Goal: Task Accomplishment & Management: Complete application form

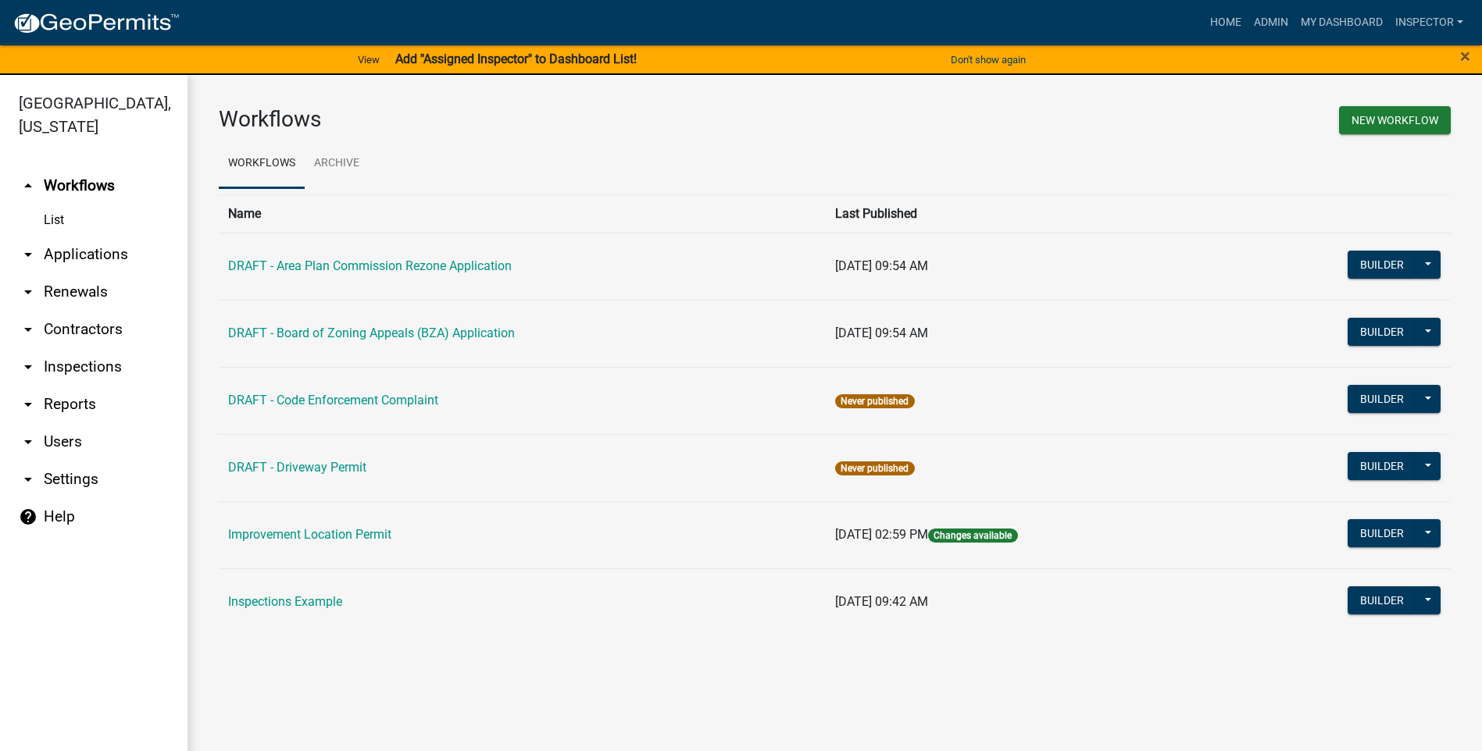
click at [89, 255] on link "arrow_drop_down Applications" at bounding box center [93, 254] width 187 height 37
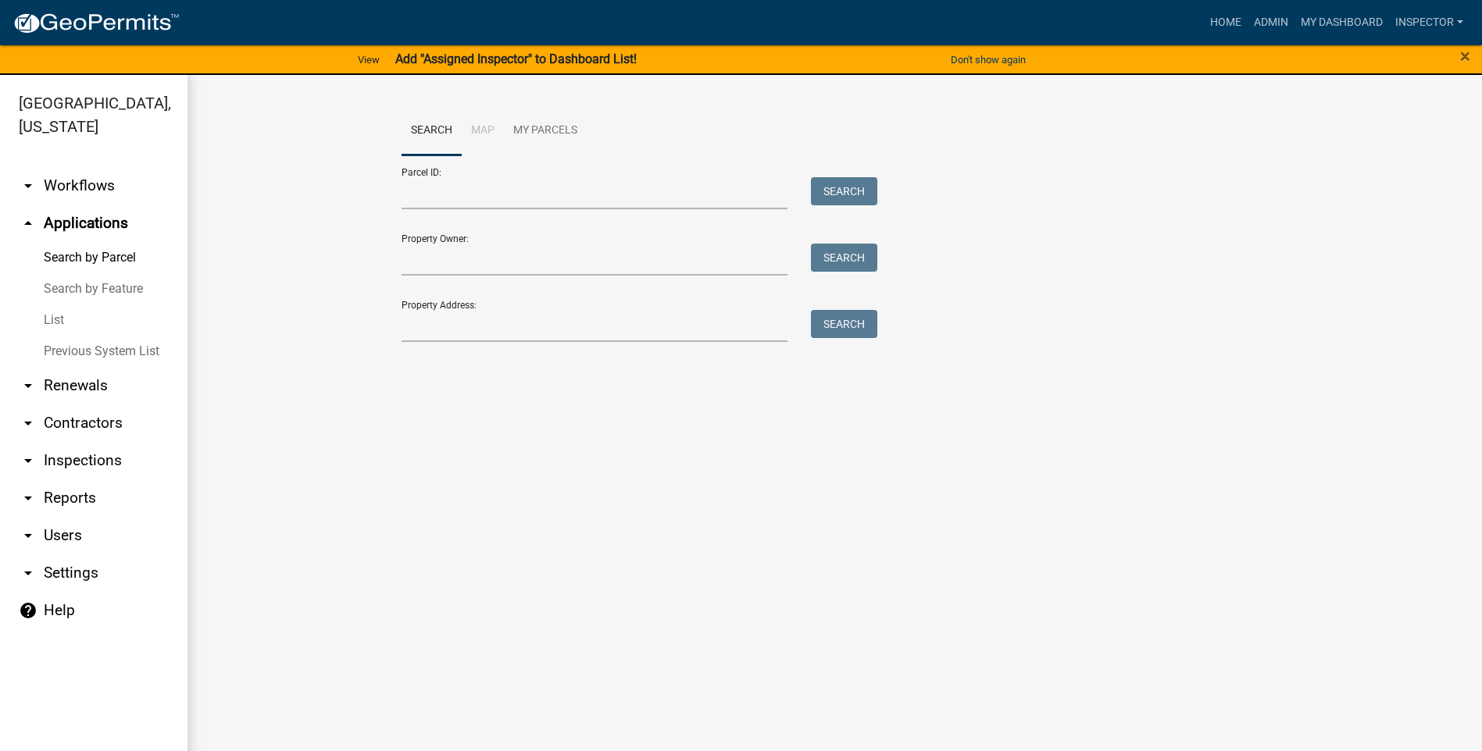
click at [55, 316] on link "List" at bounding box center [93, 320] width 187 height 31
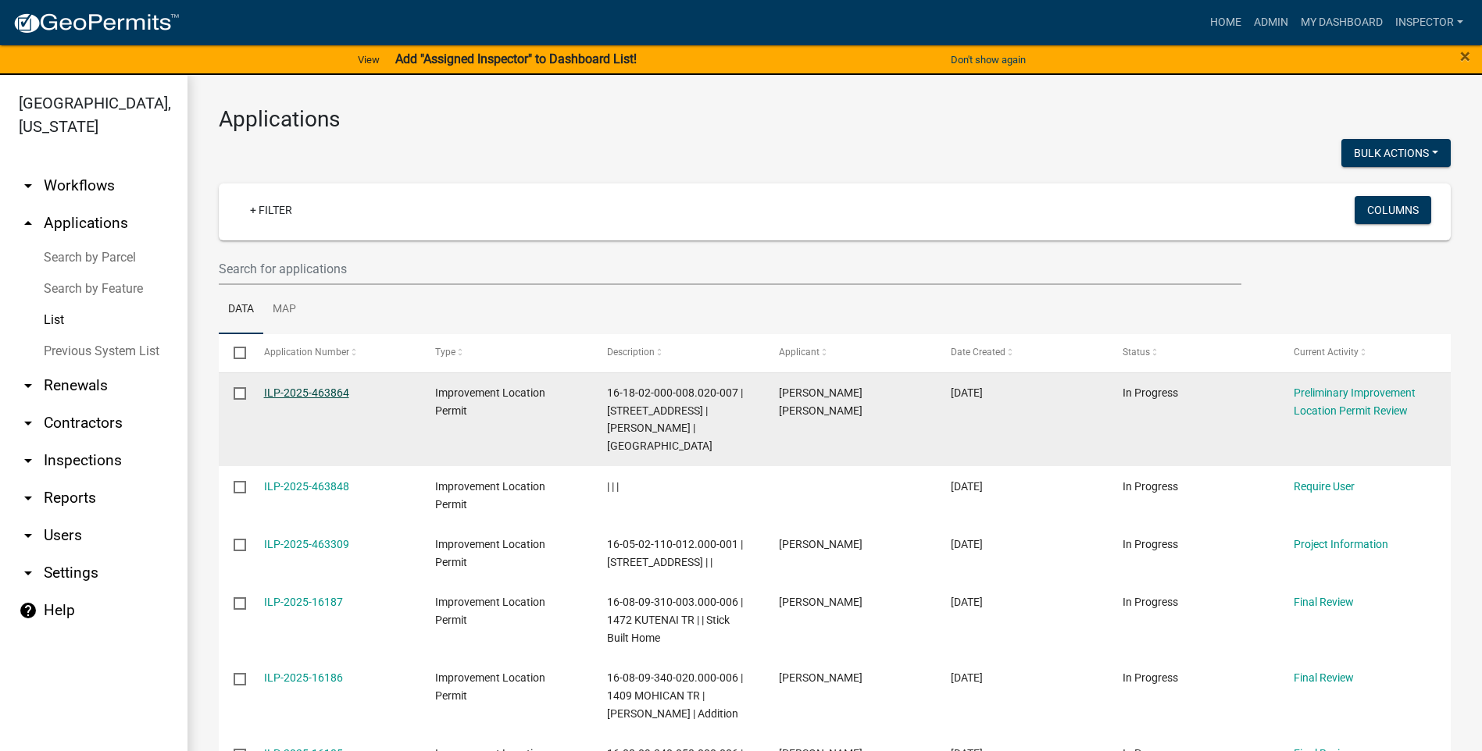
click at [323, 395] on link "ILP-2025-463864" at bounding box center [306, 393] width 85 height 12
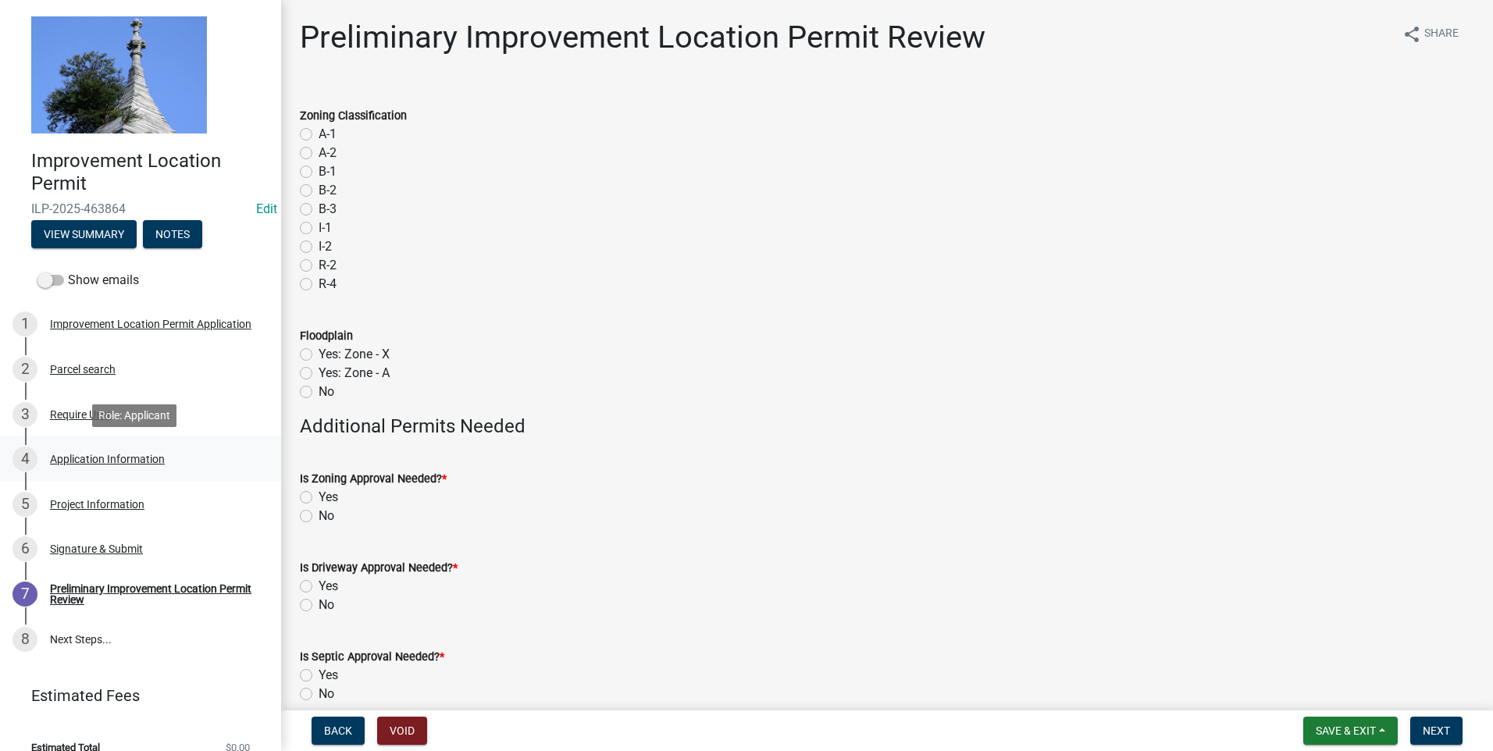
click at [120, 455] on div "Application Information" at bounding box center [107, 459] width 115 height 11
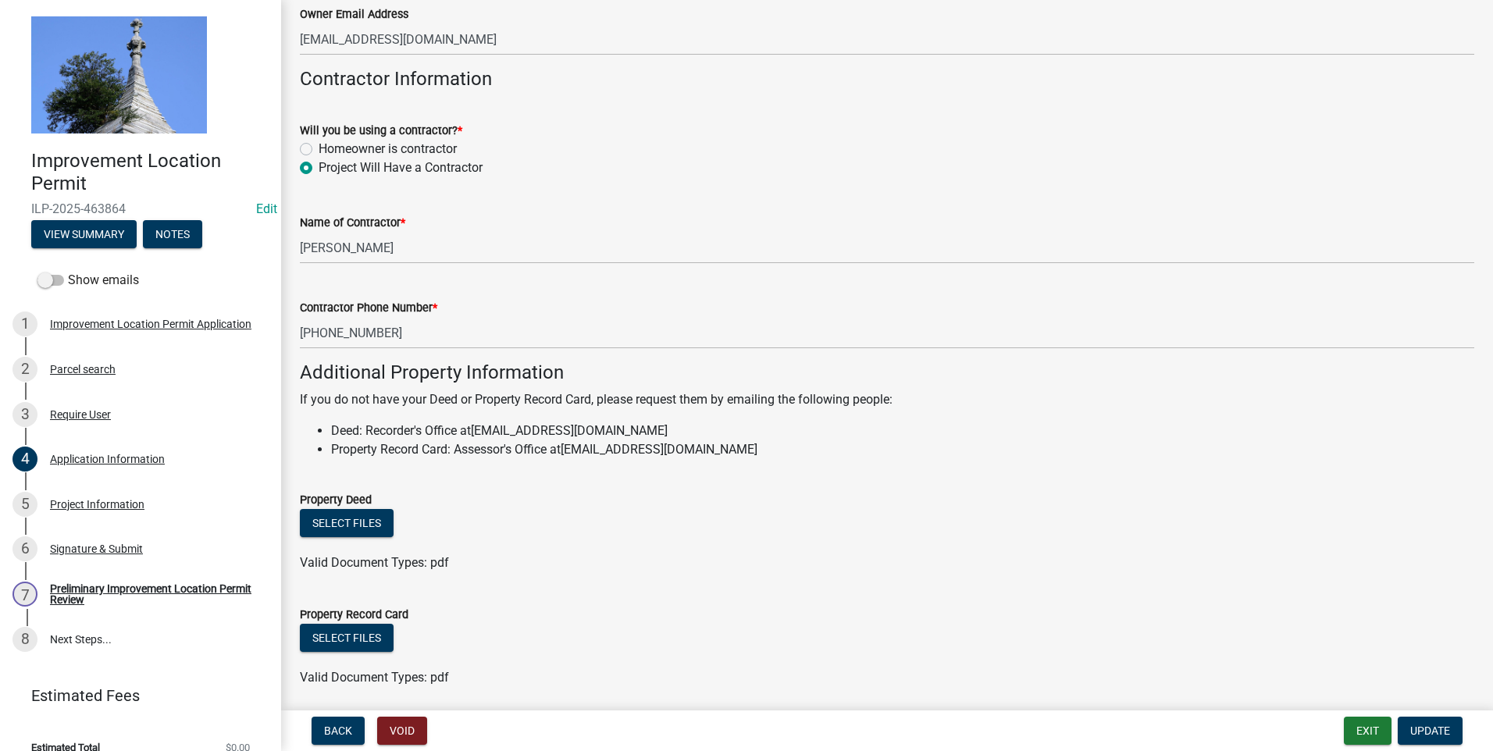
scroll to position [851, 0]
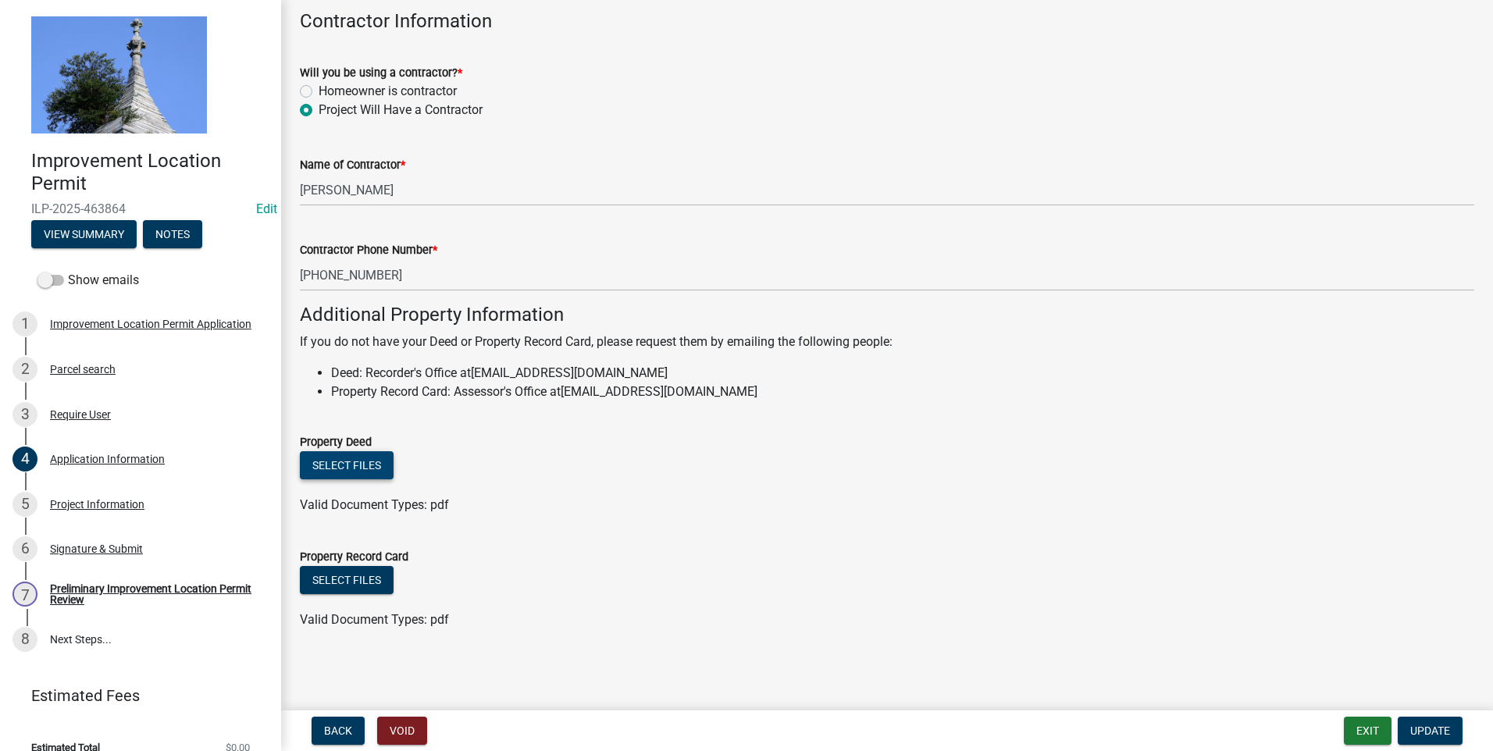
click at [366, 462] on button "Select files" at bounding box center [347, 465] width 94 height 28
click at [56, 501] on div "Project Information" at bounding box center [97, 504] width 95 height 11
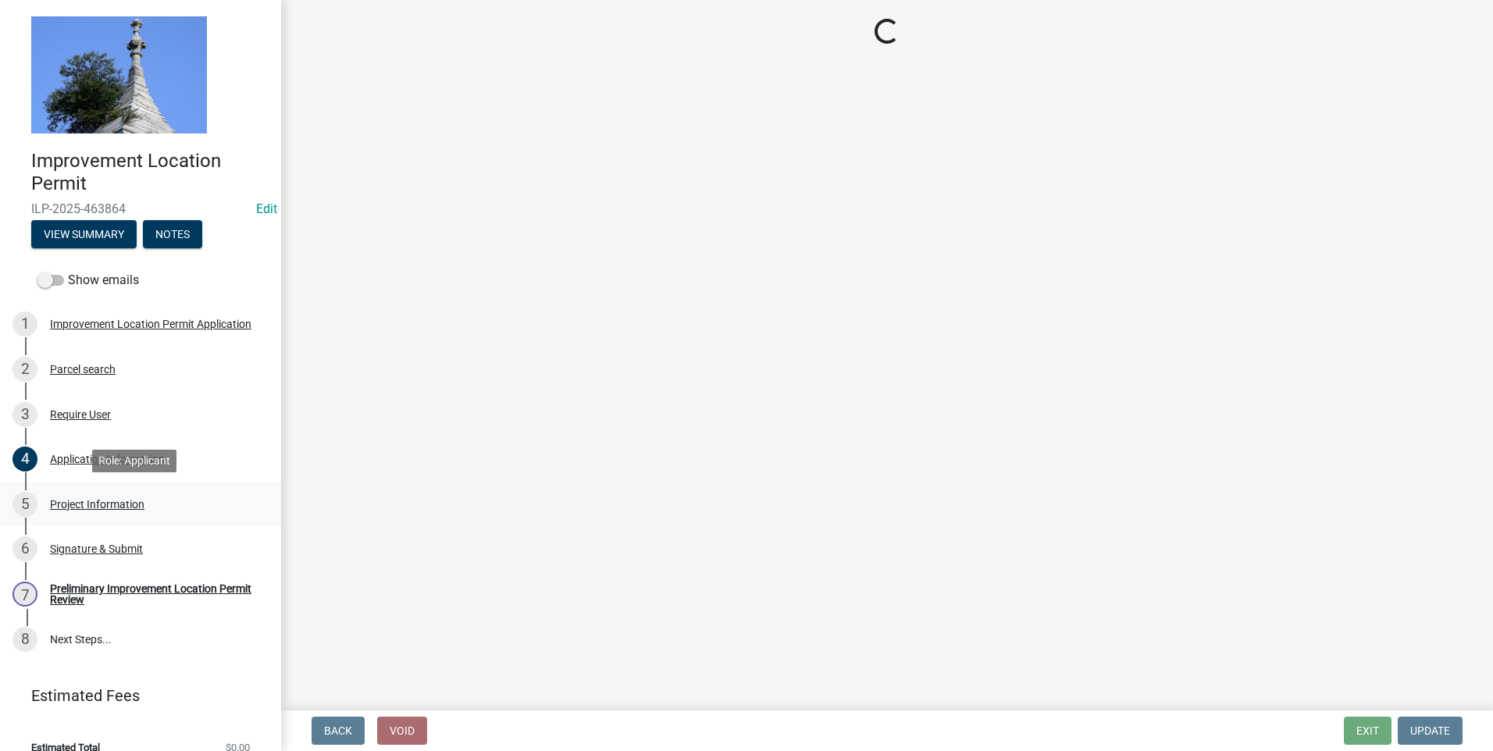
scroll to position [0, 0]
select select "dd9adb89-9a3c-4bc9-90d3-fd9cd60e52ec"
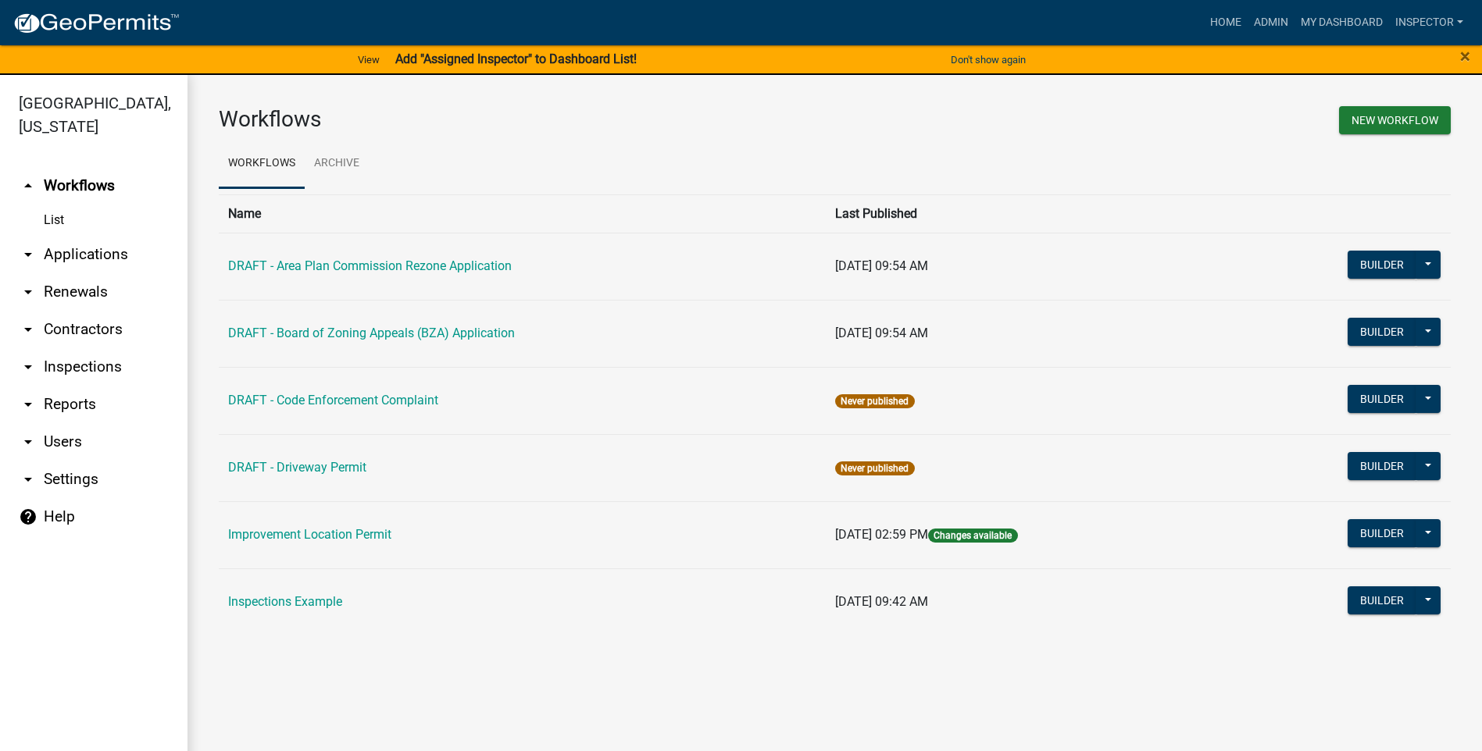
click at [84, 255] on link "arrow_drop_down Applications" at bounding box center [93, 254] width 187 height 37
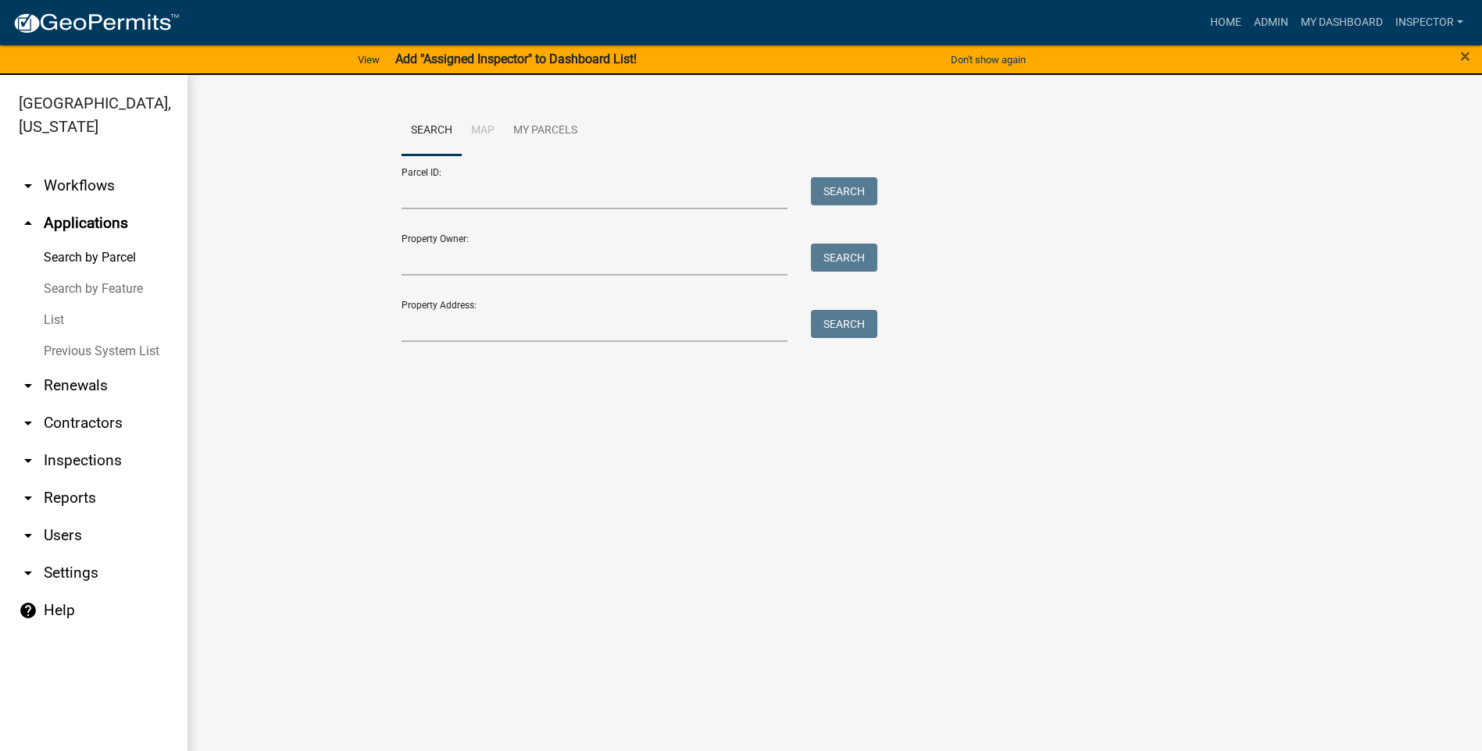
click at [73, 324] on link "List" at bounding box center [93, 320] width 187 height 31
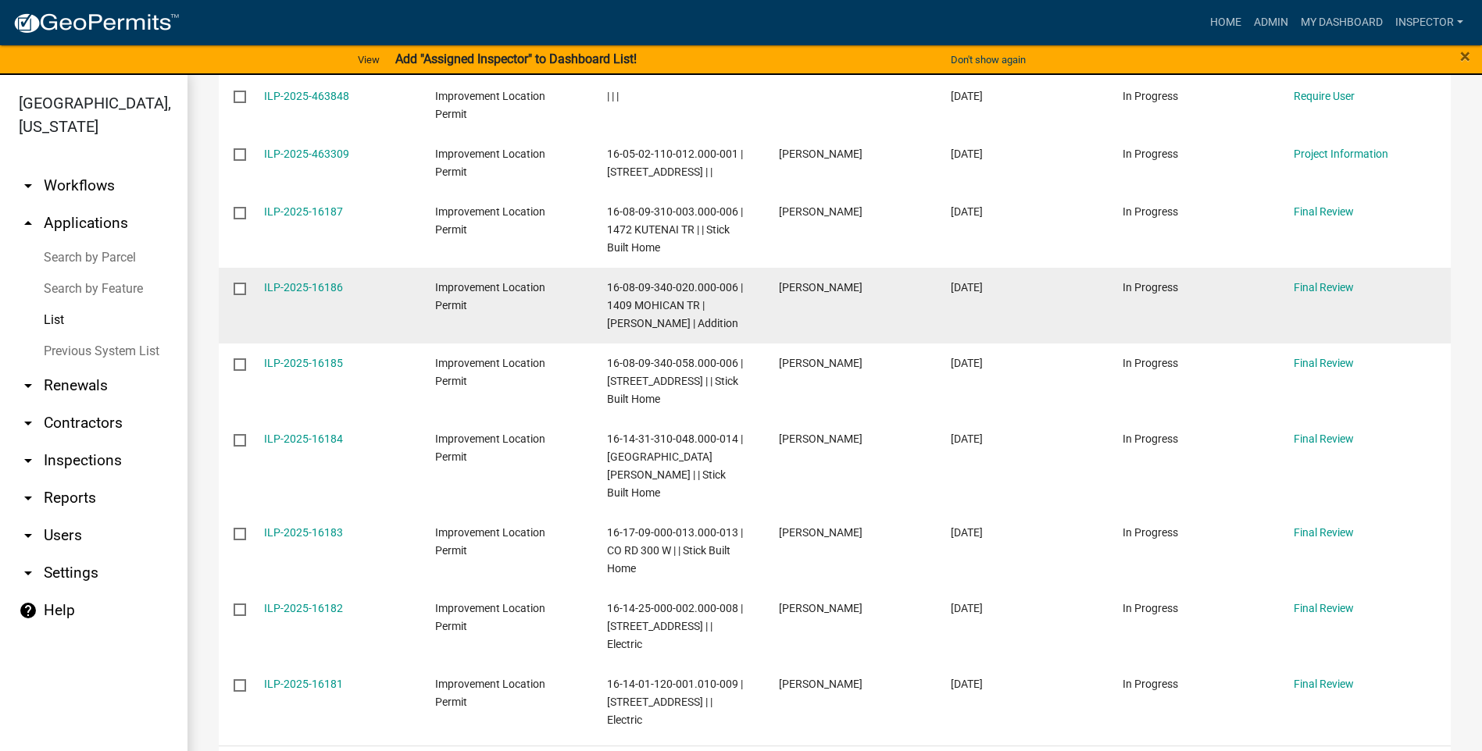
scroll to position [451, 0]
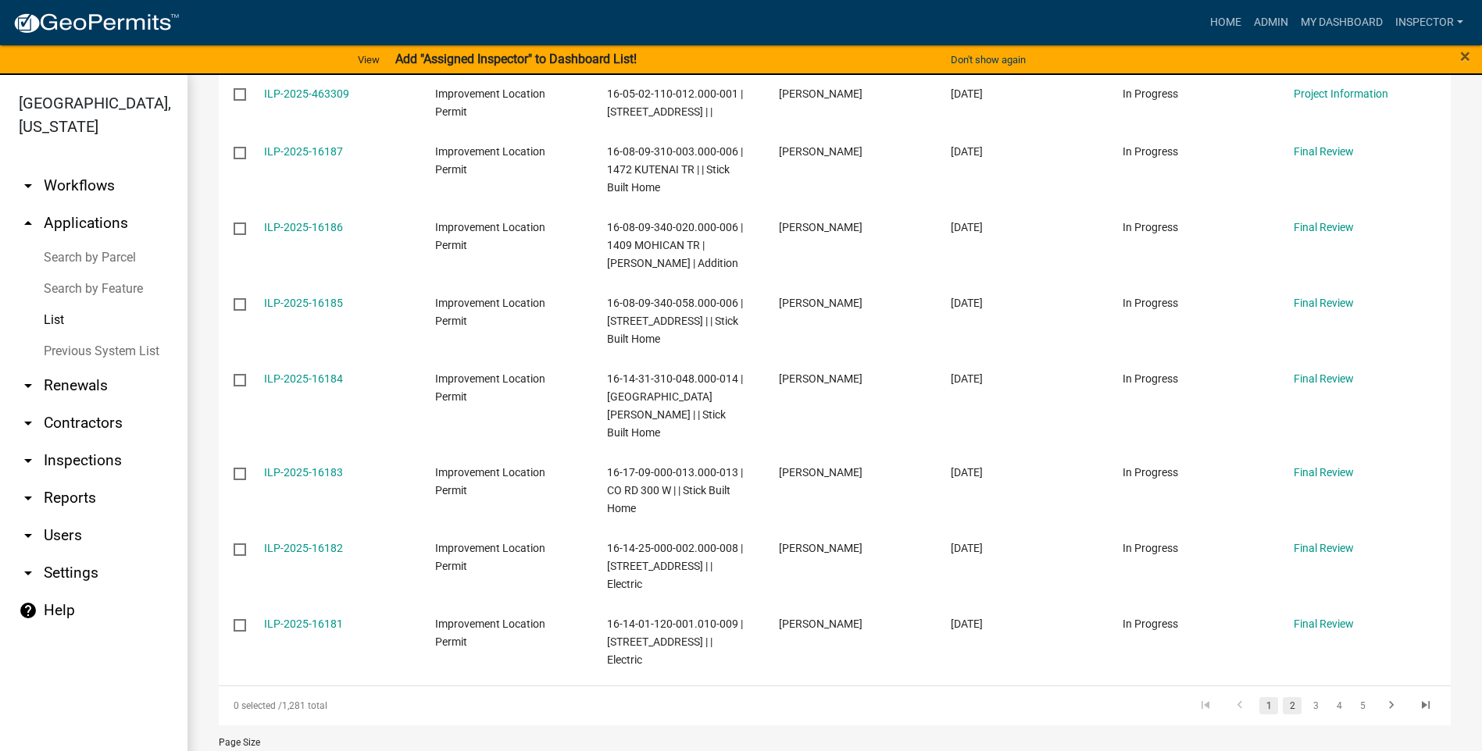
click at [1282, 697] on link "2" at bounding box center [1291, 705] width 19 height 17
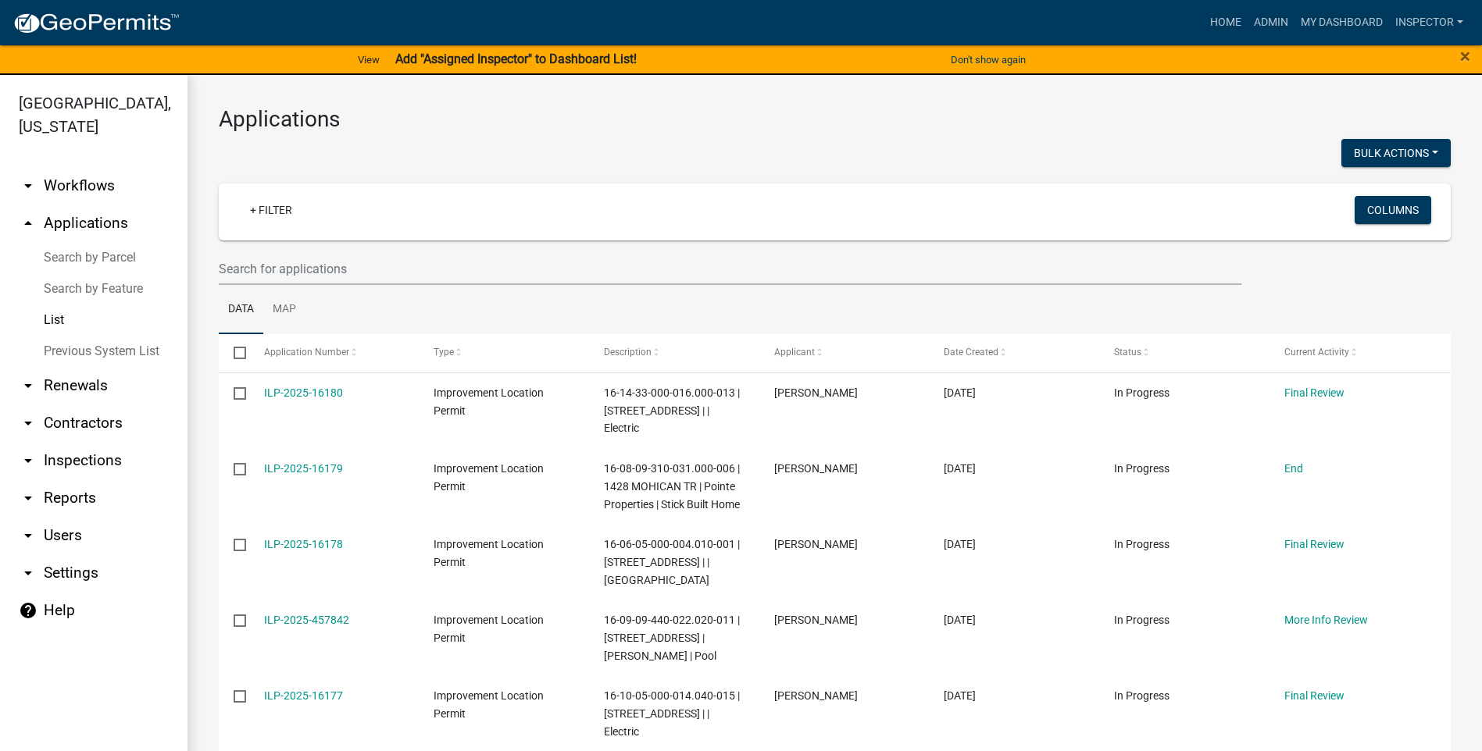
click at [378, 211] on div "+ Filter" at bounding box center [631, 212] width 811 height 32
click at [386, 263] on input "text" at bounding box center [730, 269] width 1022 height 32
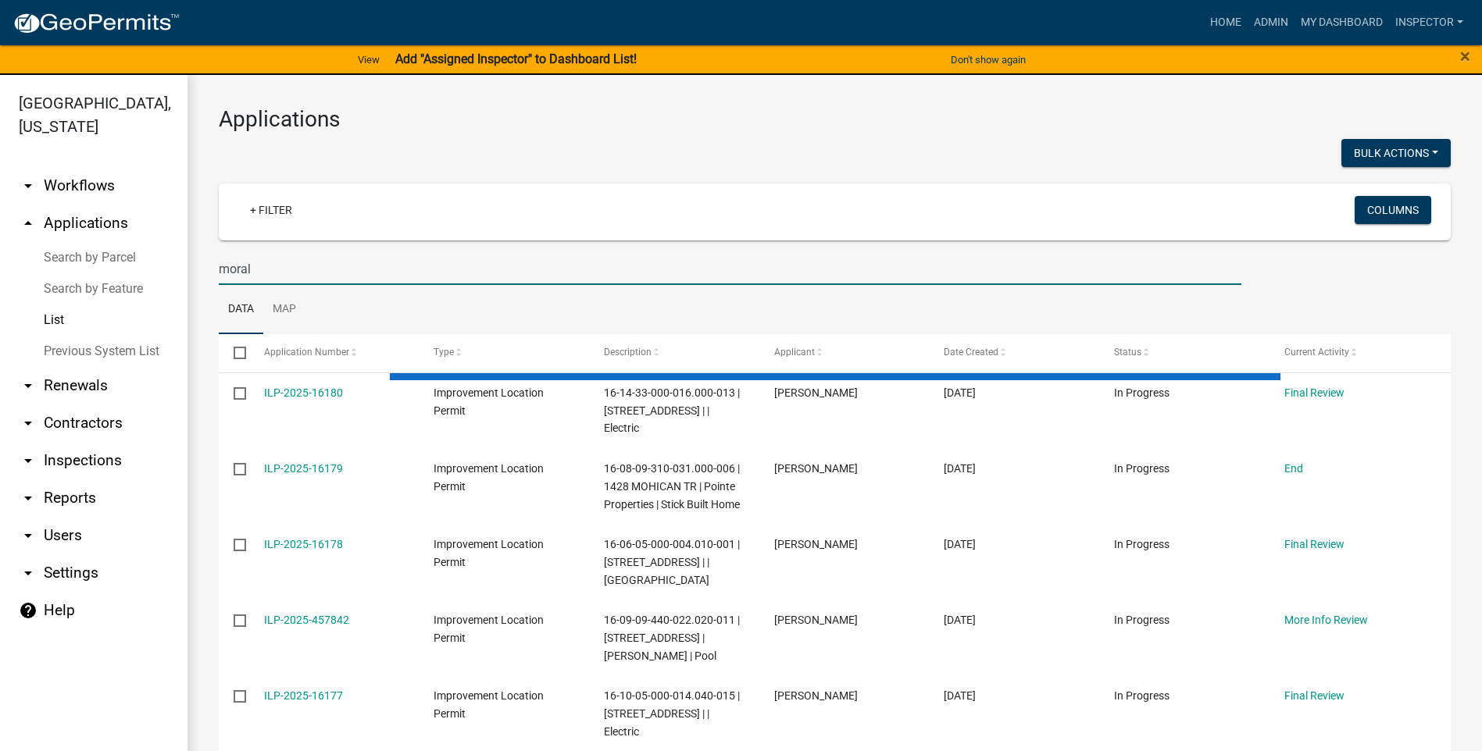
type input "morale"
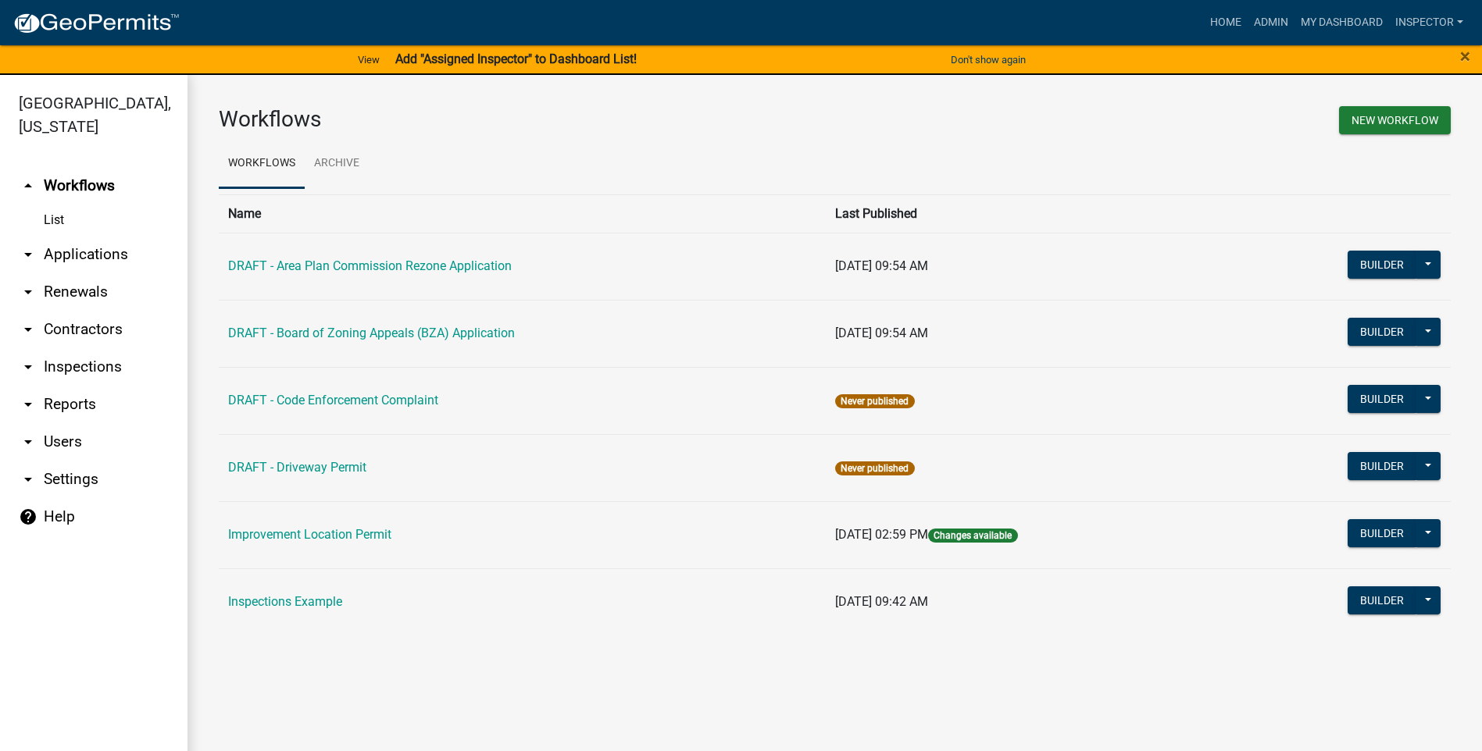
click at [94, 256] on link "arrow_drop_down Applications" at bounding box center [93, 254] width 187 height 37
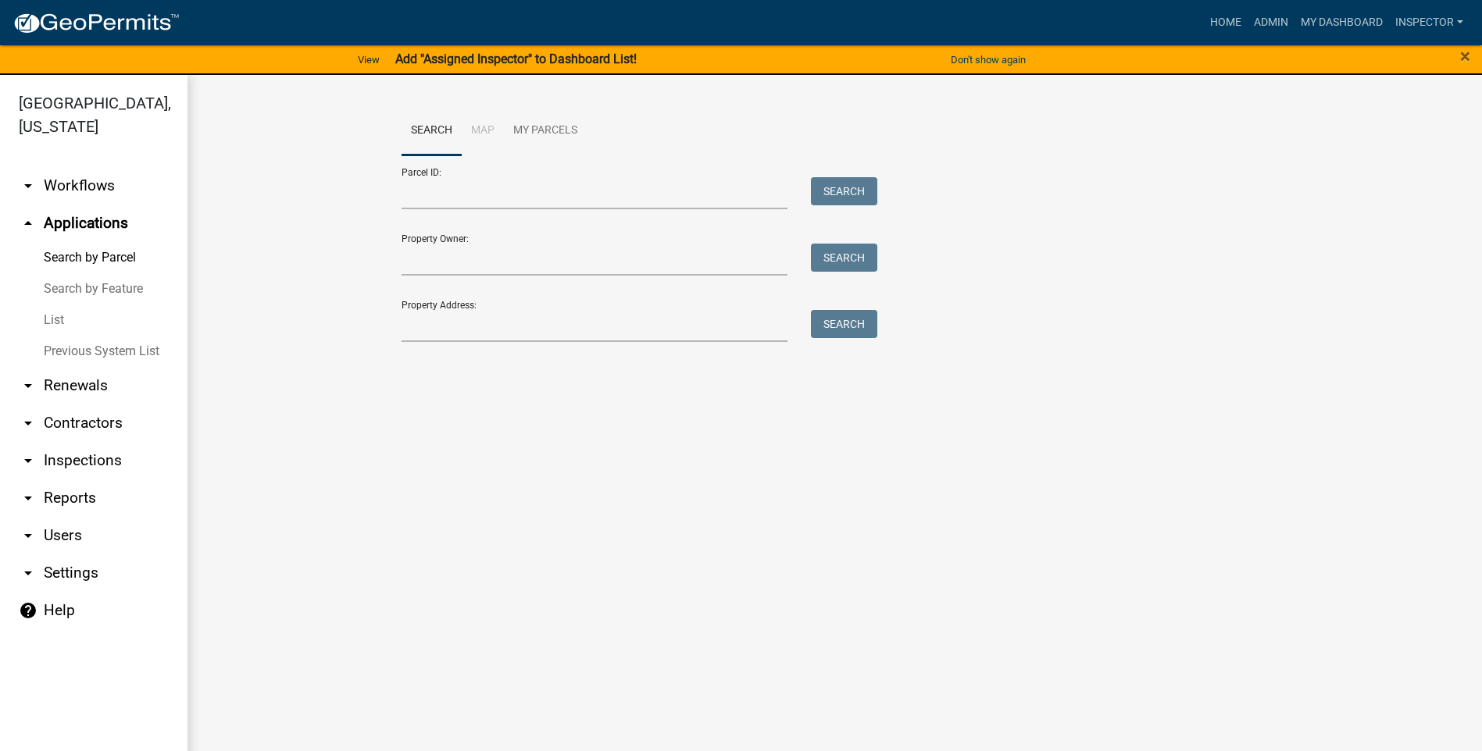
click at [62, 316] on link "List" at bounding box center [93, 320] width 187 height 31
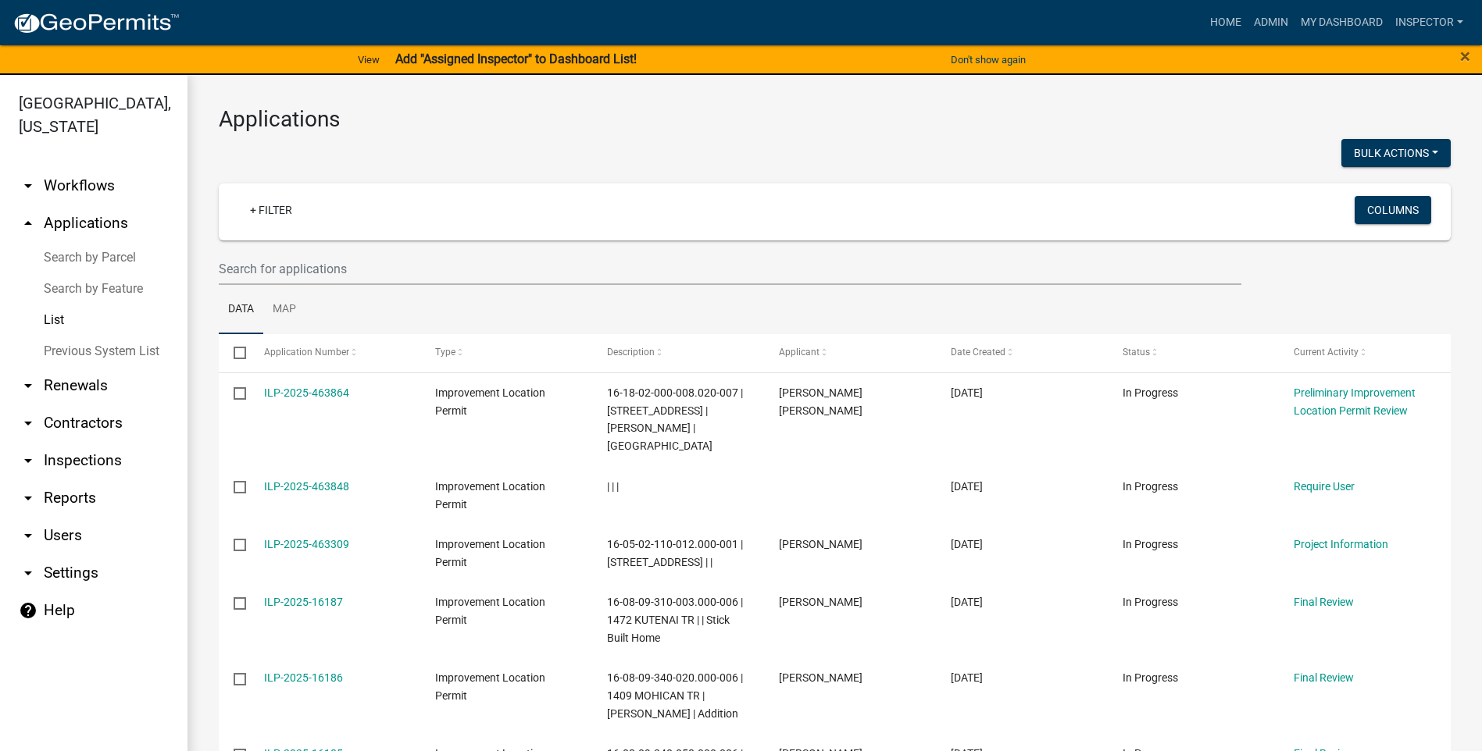
click at [331, 223] on div "+ Filter" at bounding box center [631, 212] width 811 height 32
click at [327, 276] on input "text" at bounding box center [730, 269] width 1022 height 32
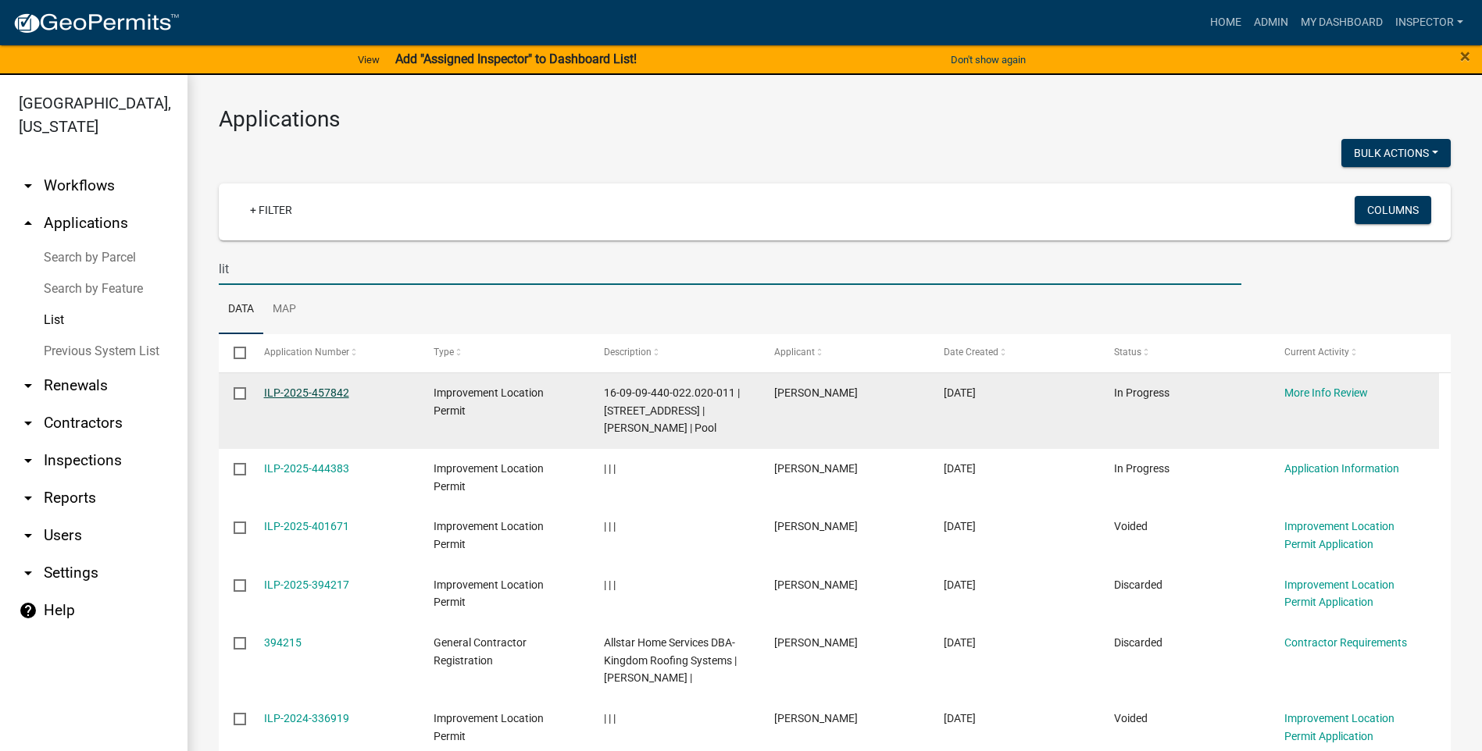
type input "lit"
click at [283, 391] on link "ILP-2025-457842" at bounding box center [306, 393] width 85 height 12
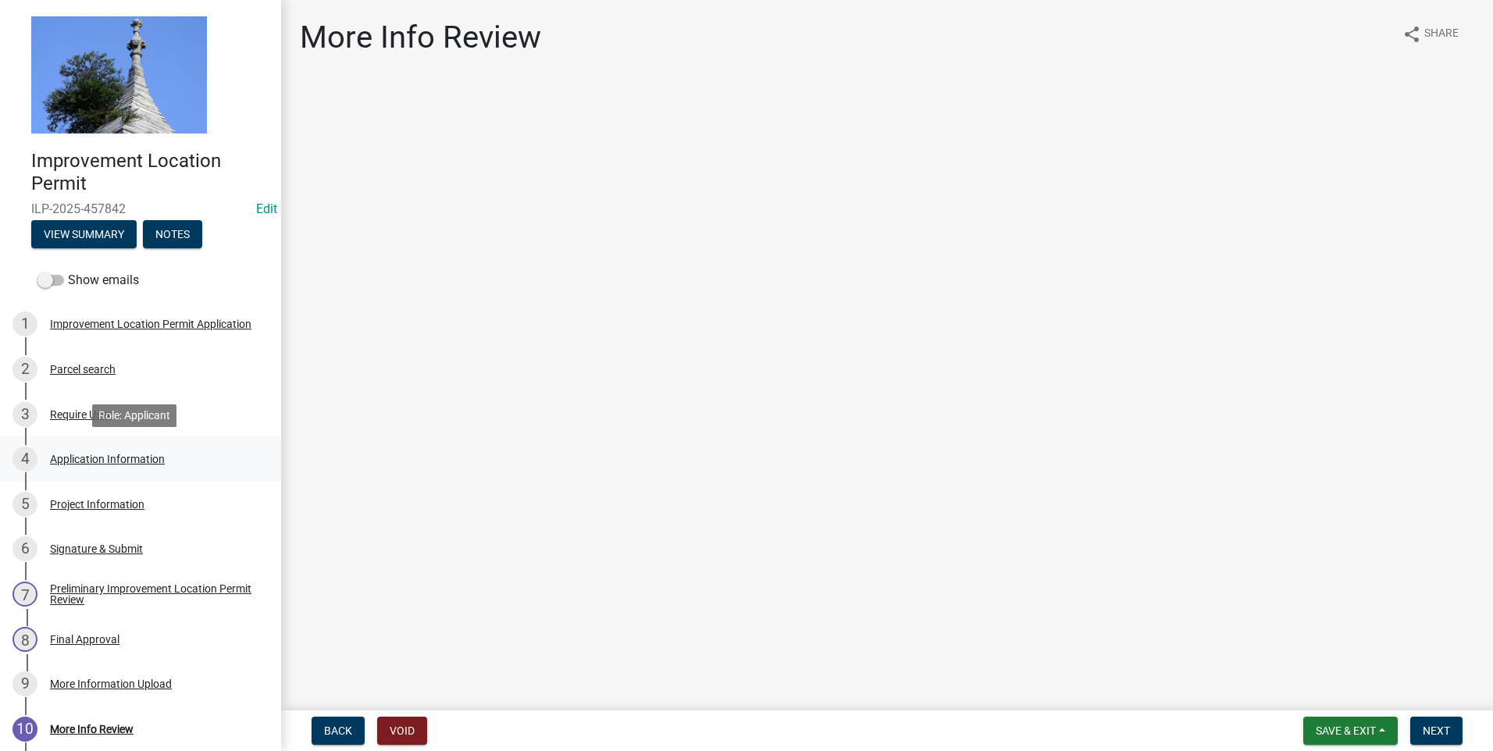
click at [110, 458] on div "Application Information" at bounding box center [107, 459] width 115 height 11
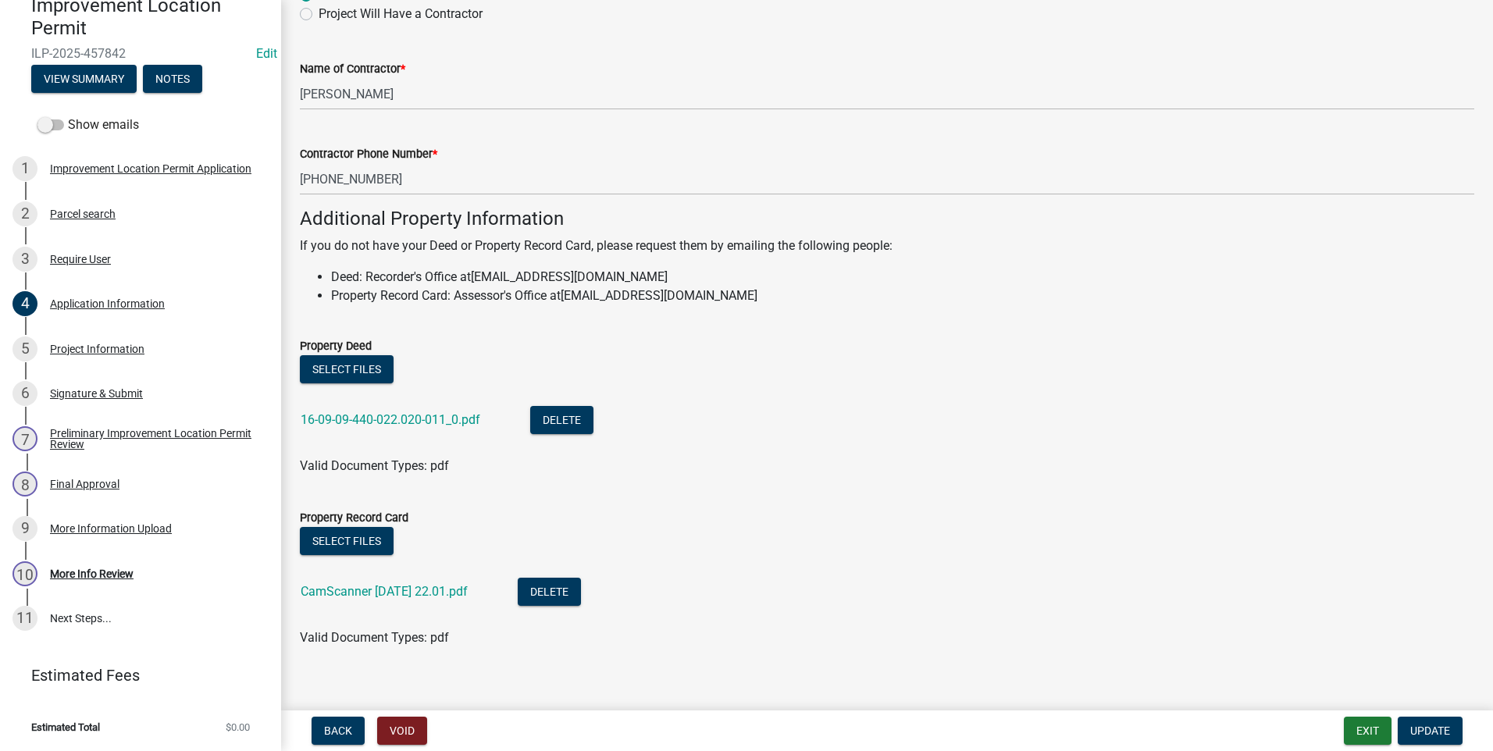
scroll to position [965, 0]
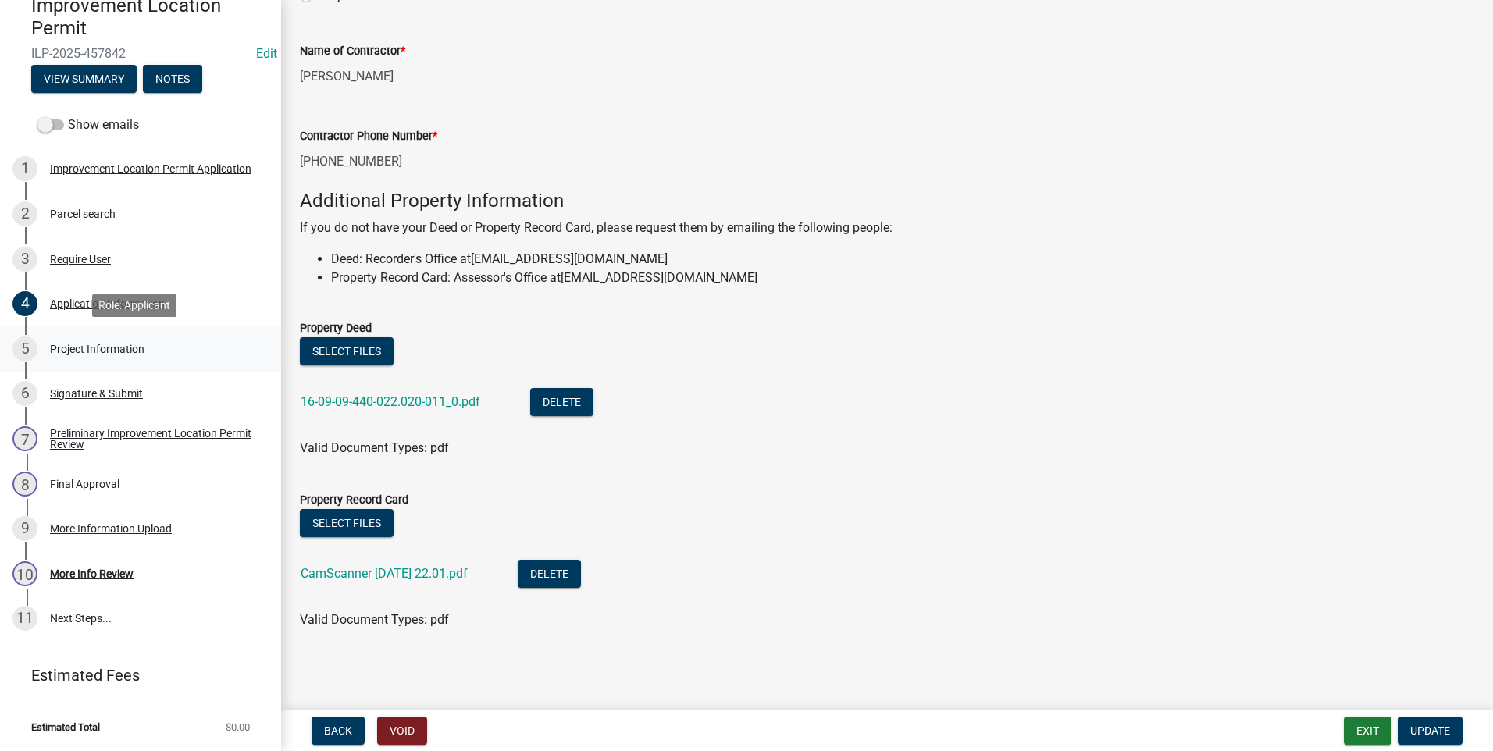
click at [69, 349] on div "Project Information" at bounding box center [97, 349] width 95 height 11
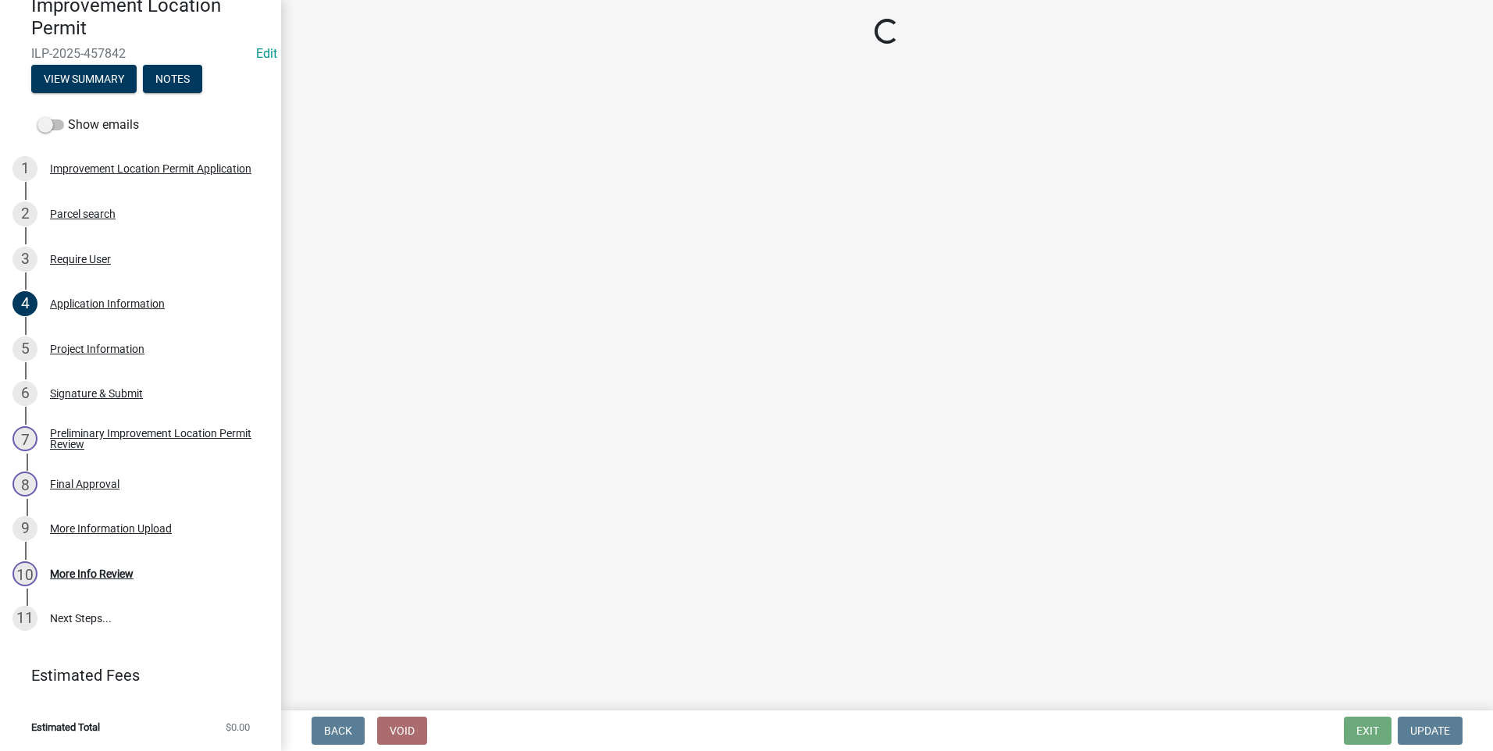
select select "79b2b19e-b70c-4cfc-b26a-655a2f2e48c5"
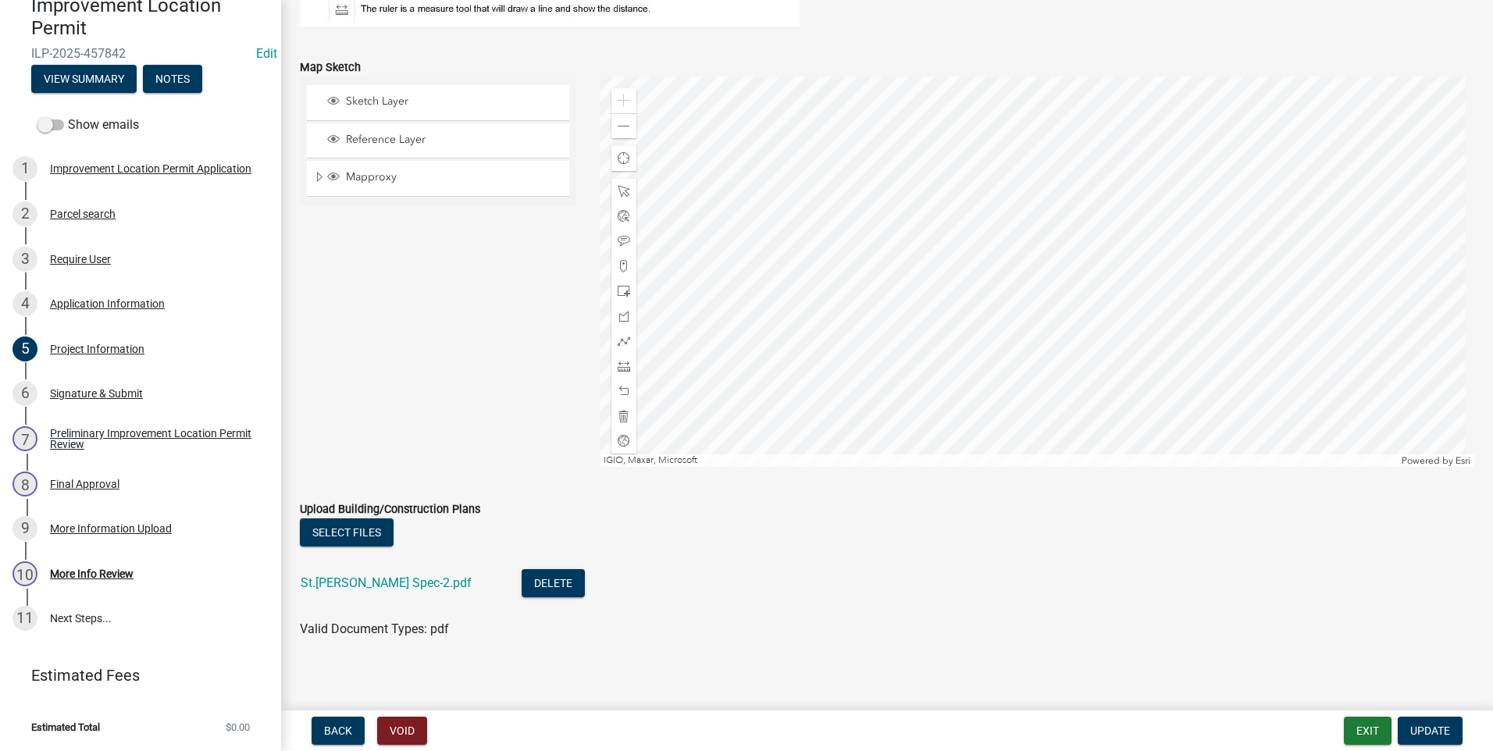
scroll to position [1350, 0]
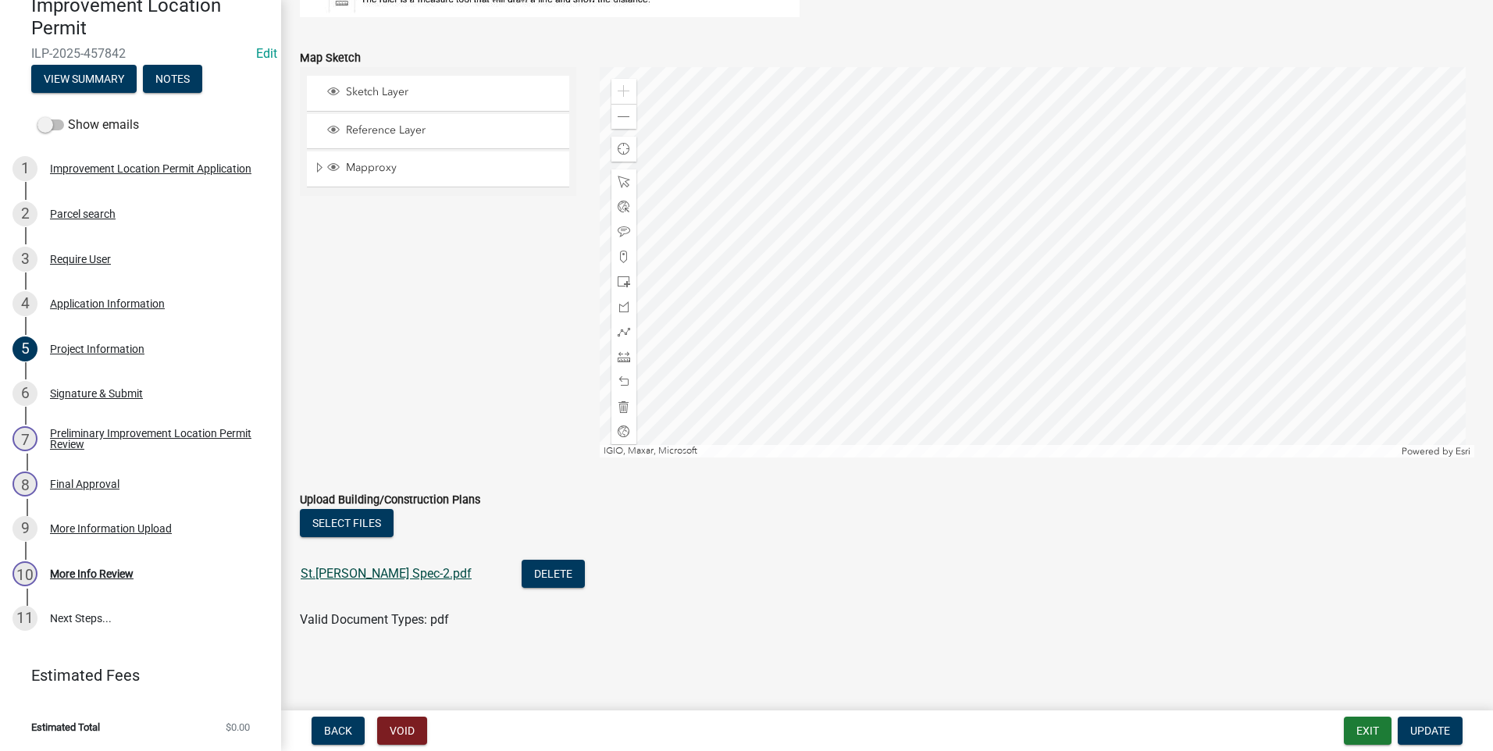
click at [388, 572] on link "St.Louis Dig Spec-2.pdf" at bounding box center [386, 573] width 171 height 15
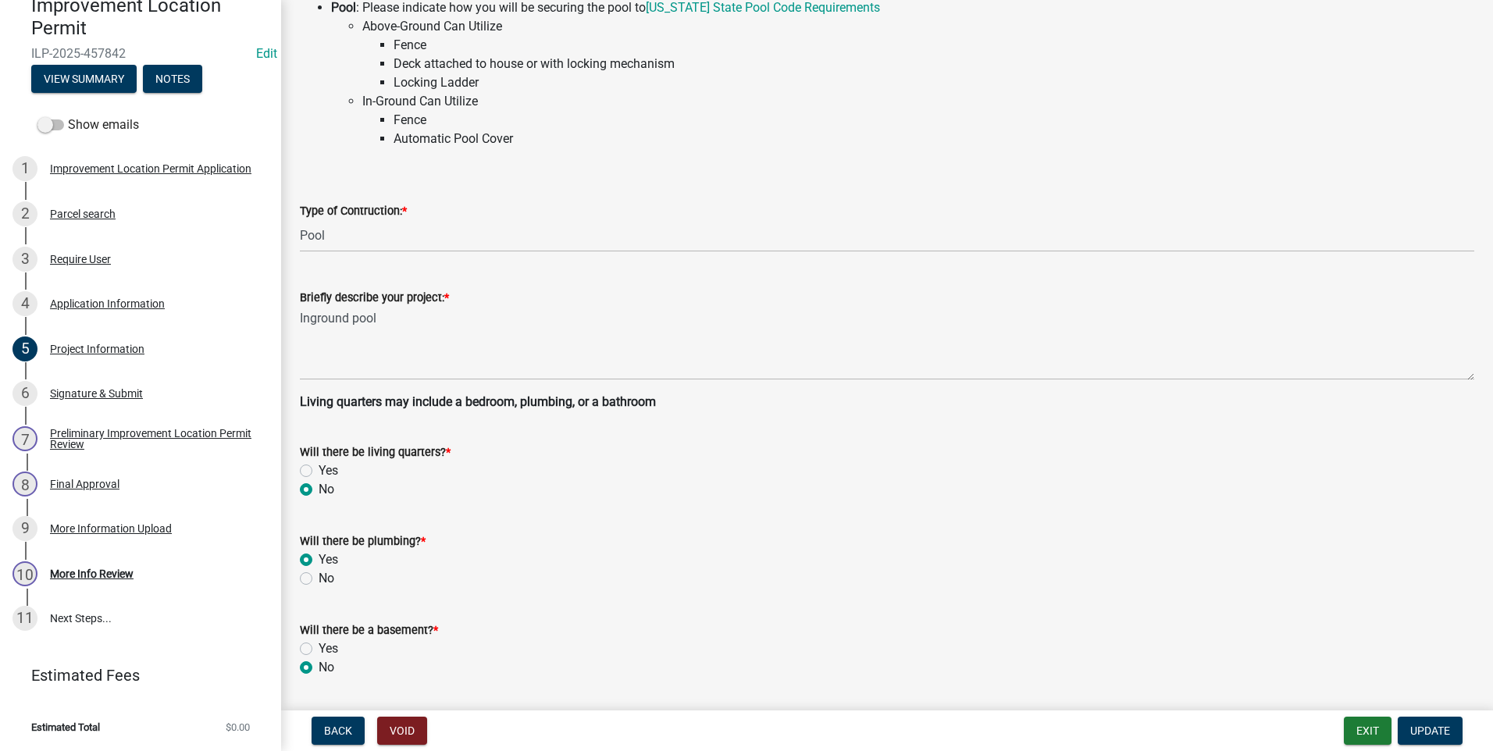
scroll to position [101, 0]
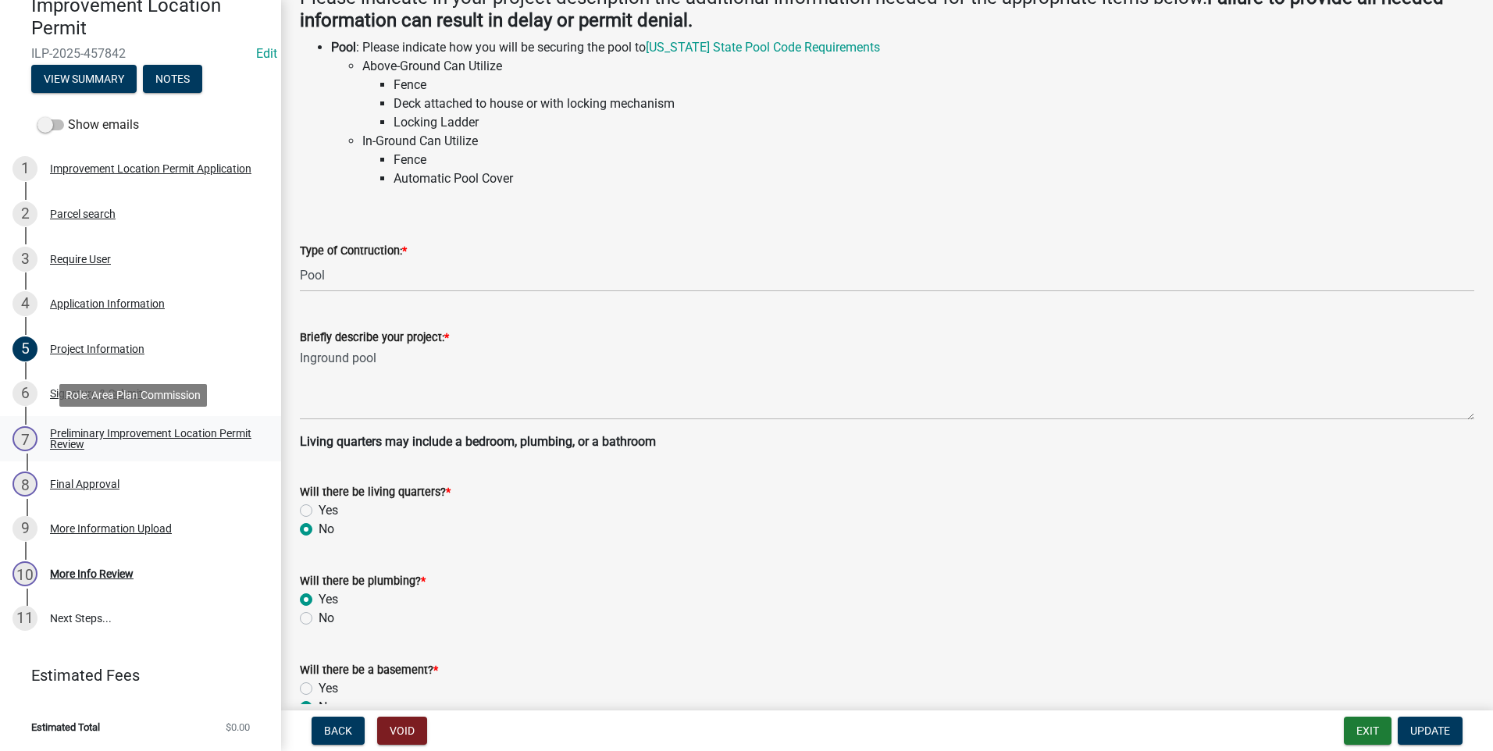
click at [50, 439] on div "Preliminary Improvement Location Permit Review" at bounding box center [153, 439] width 206 height 22
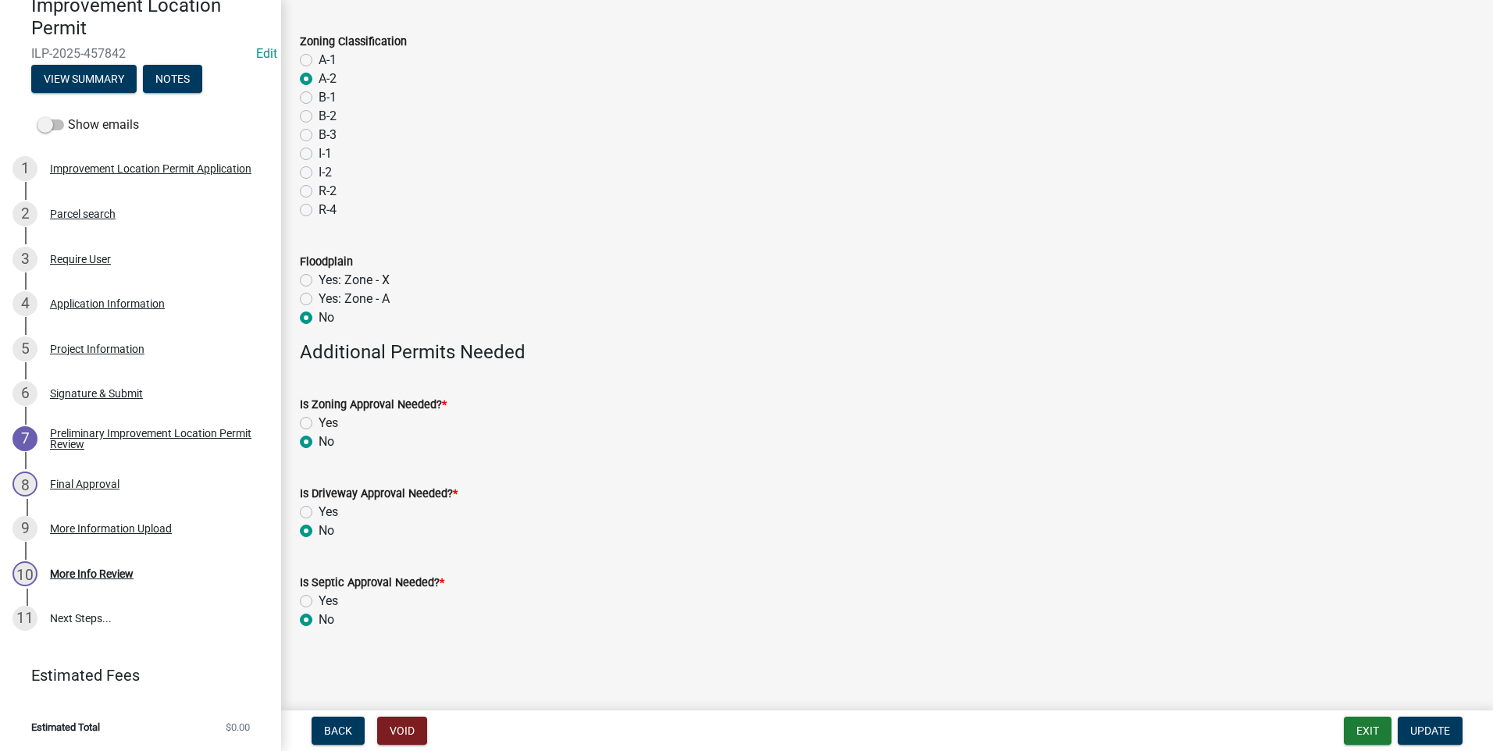
scroll to position [0, 0]
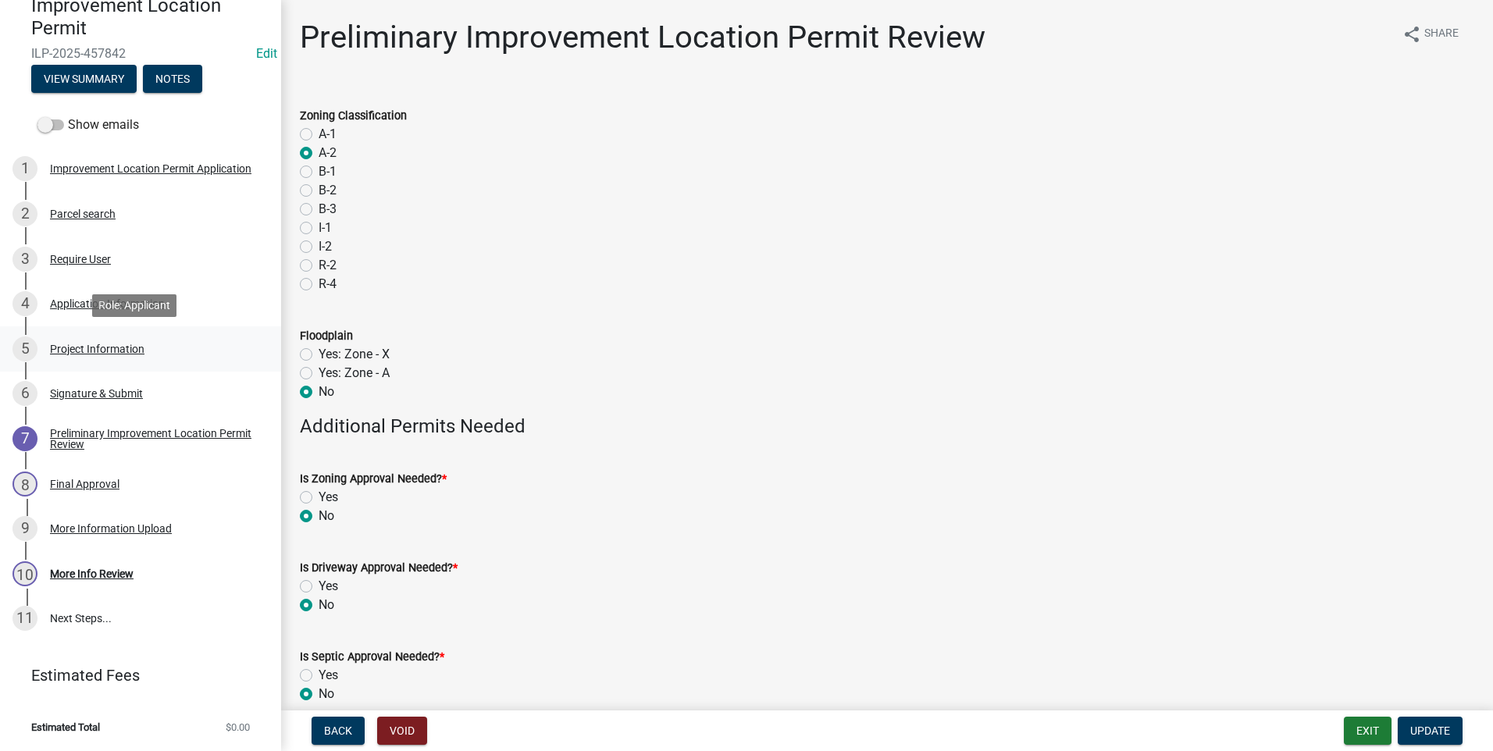
click at [77, 351] on div "Project Information" at bounding box center [97, 349] width 95 height 11
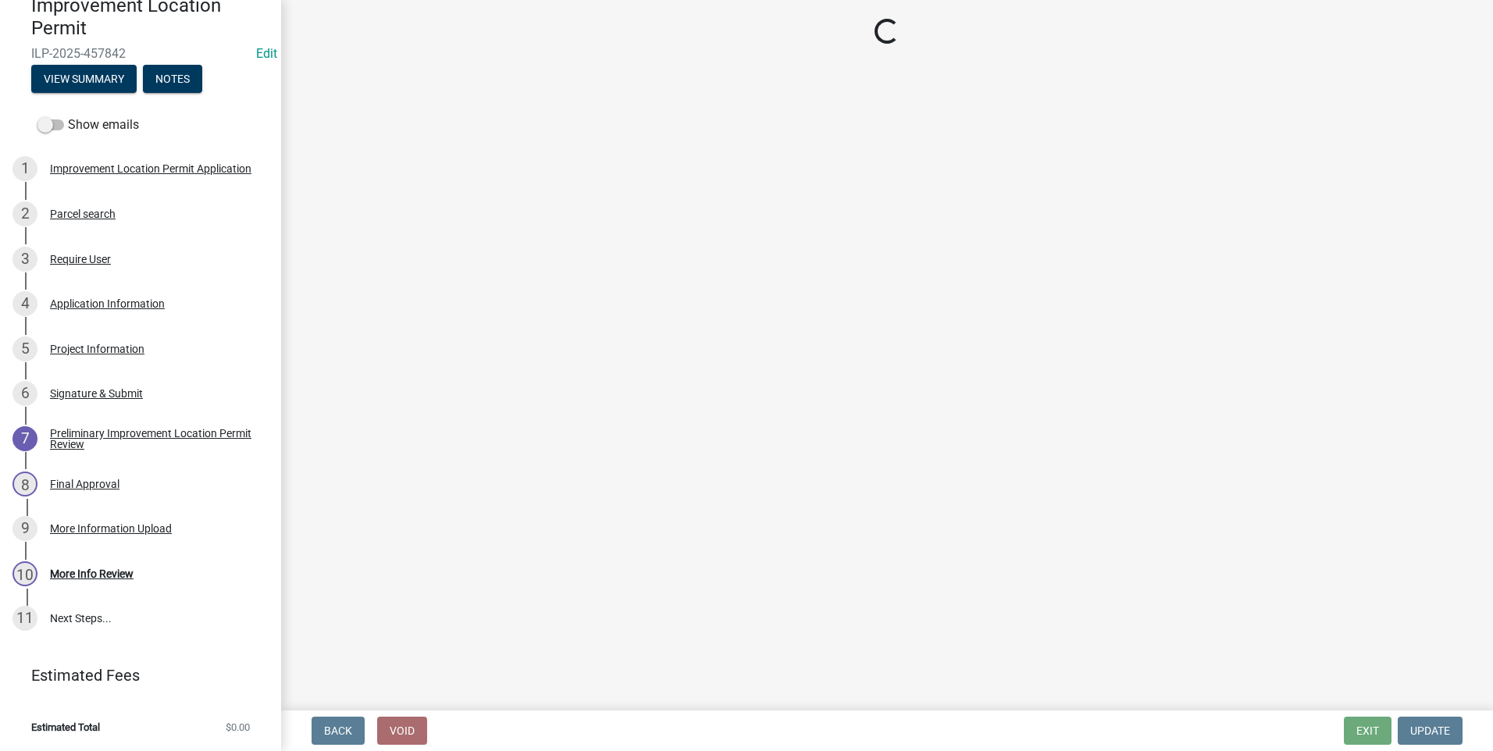
select select "79b2b19e-b70c-4cfc-b26a-655a2f2e48c5"
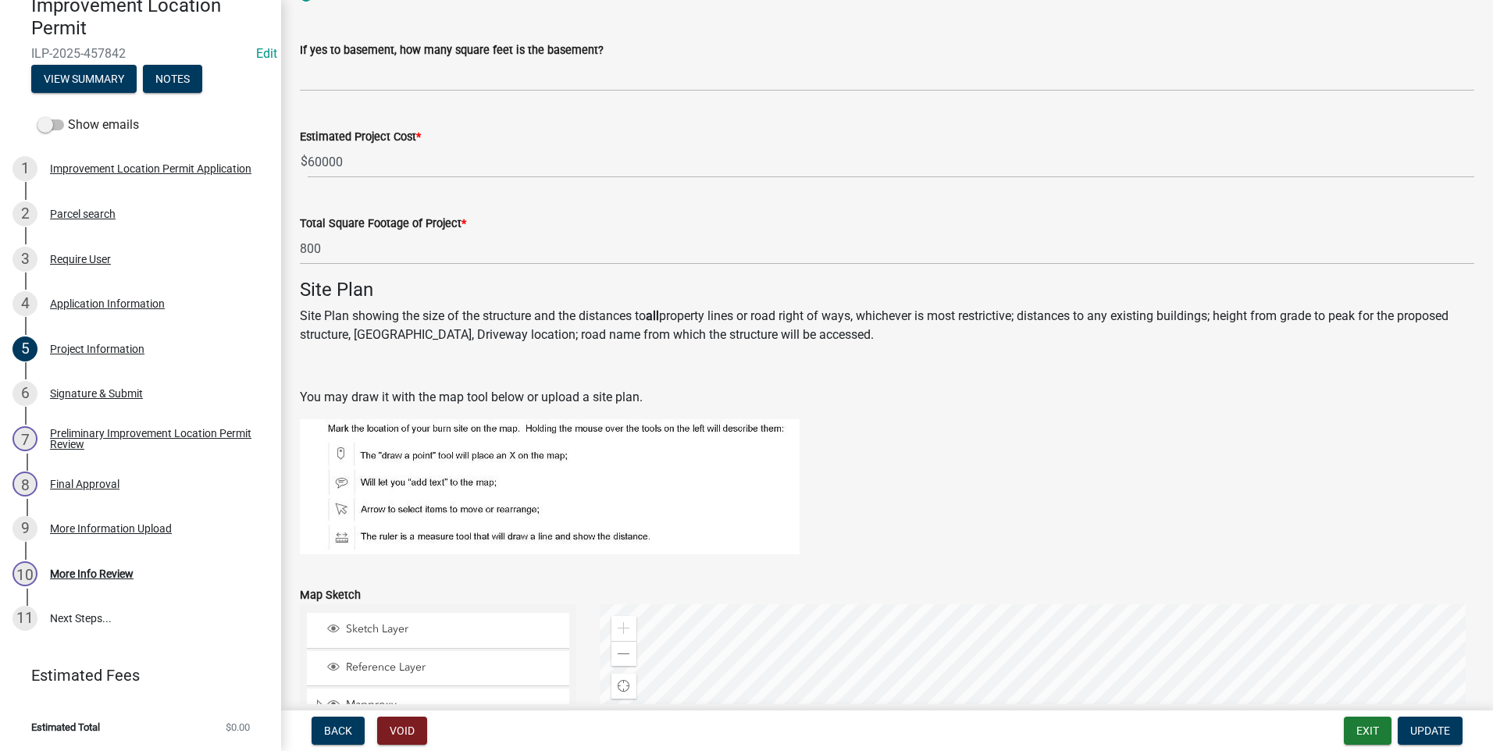
scroll to position [804, 0]
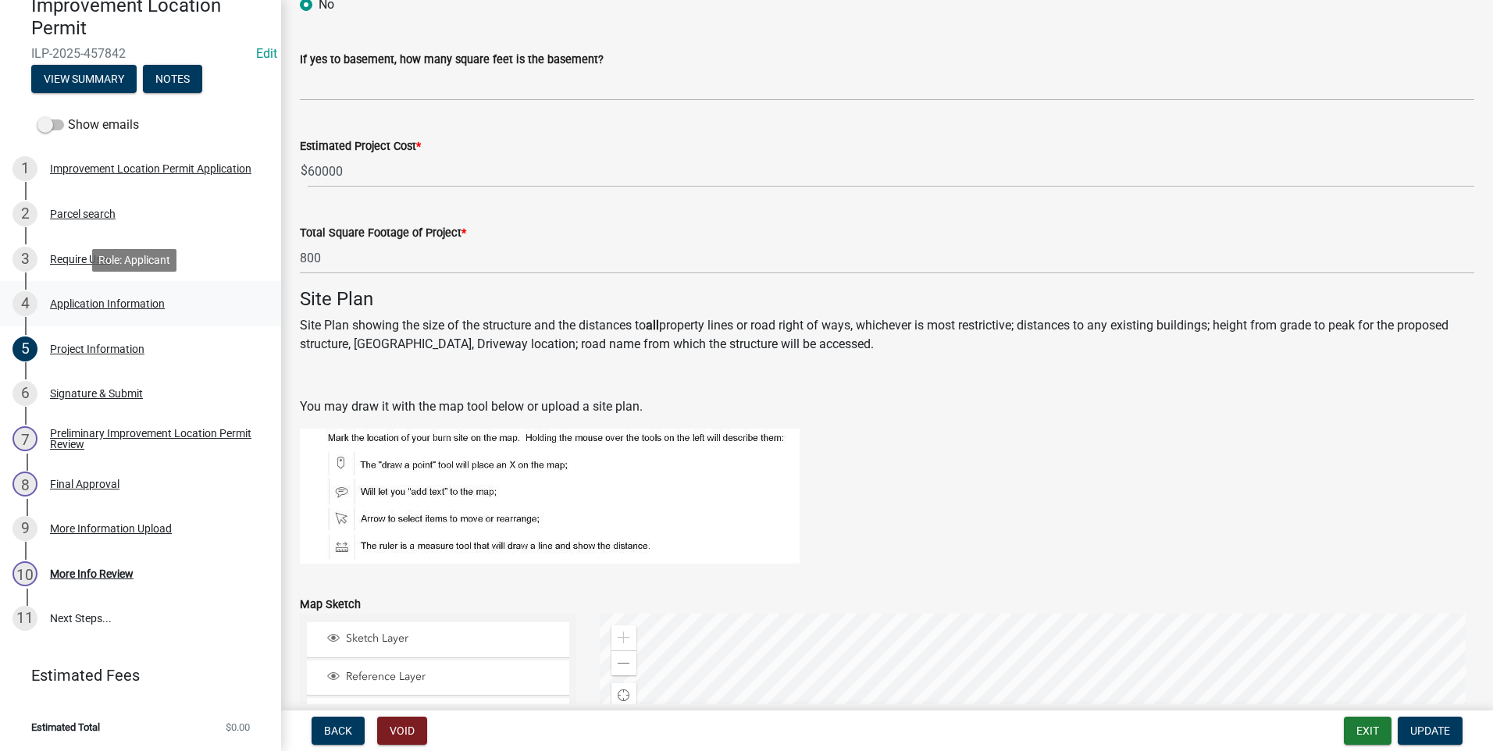
click at [150, 306] on div "Application Information" at bounding box center [107, 303] width 115 height 11
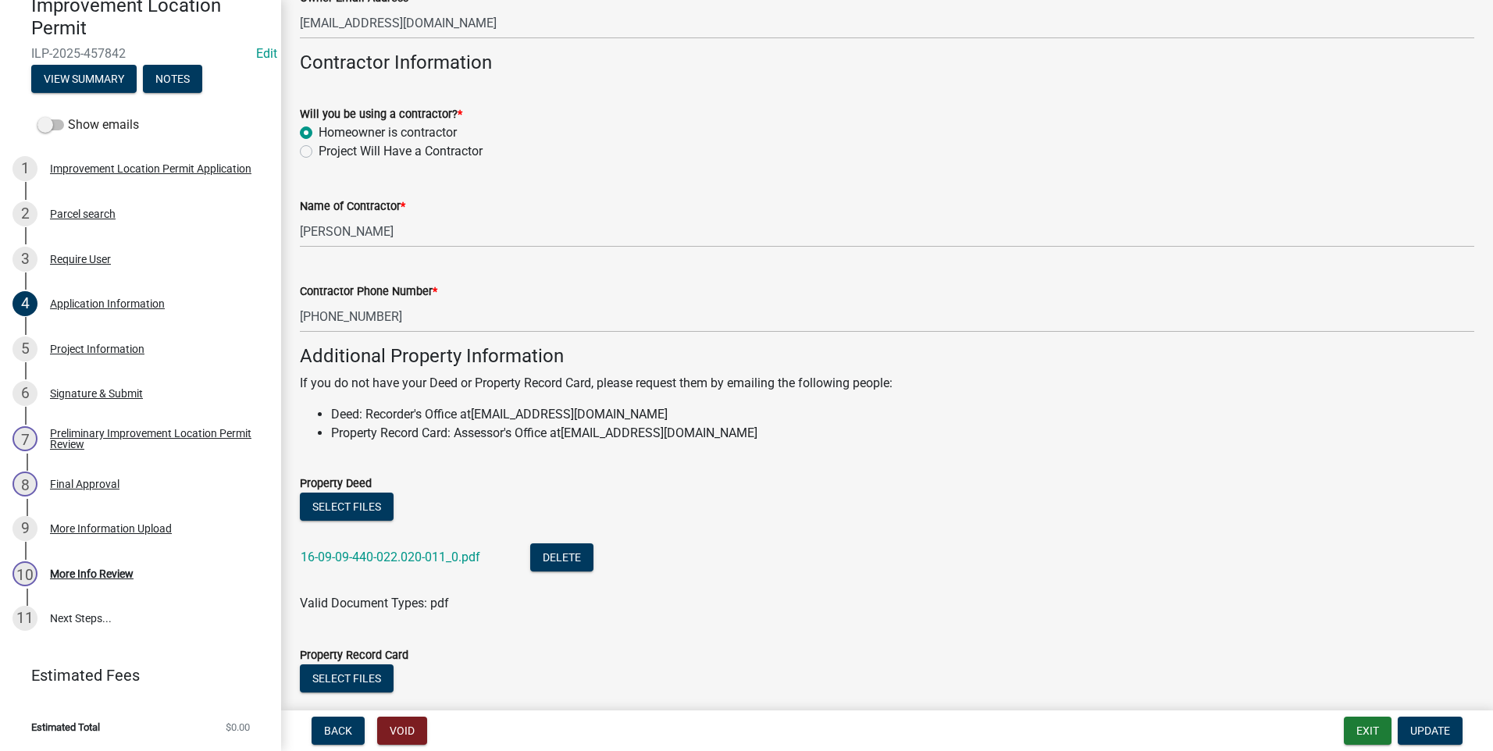
scroll to position [937, 0]
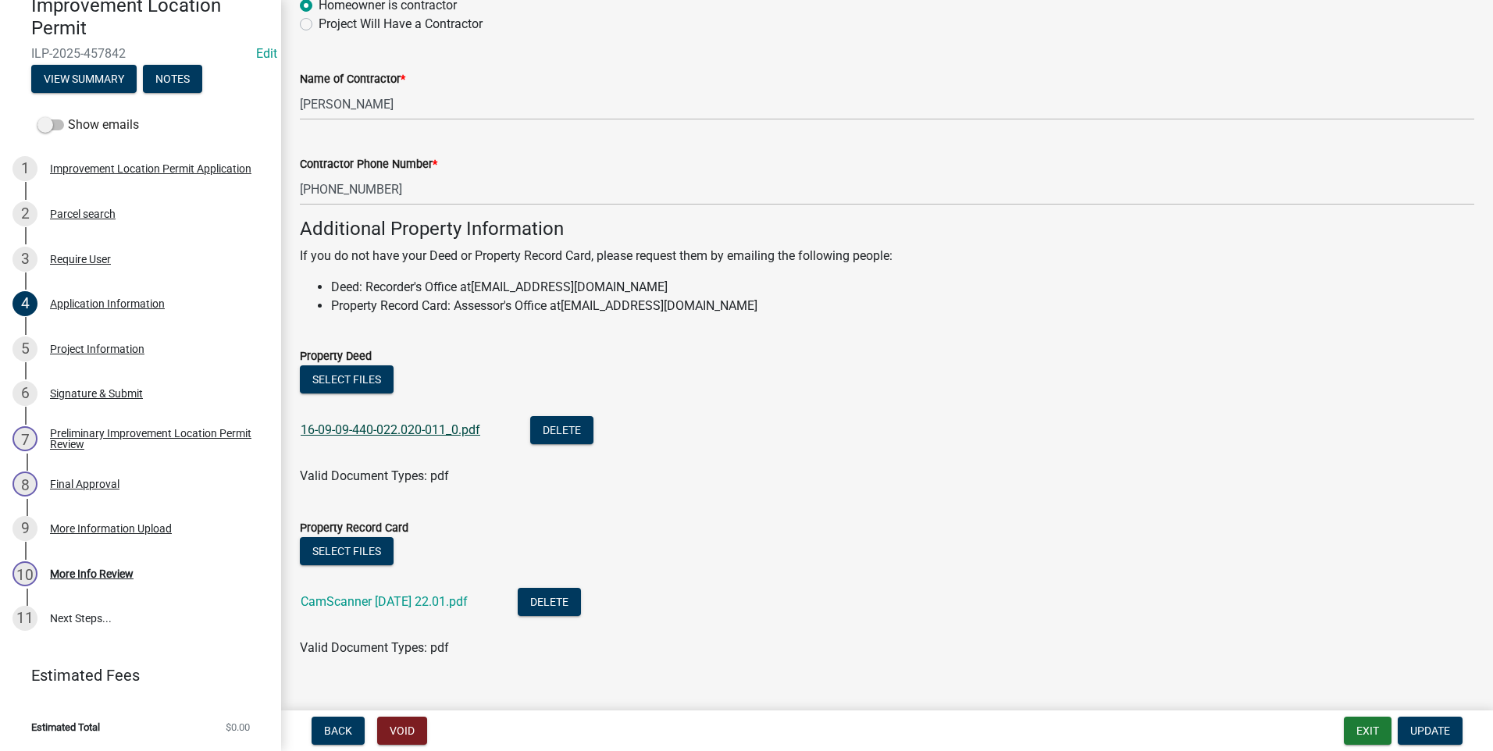
click at [368, 428] on link "16-09-09-440-022.020-011_0.pdf" at bounding box center [391, 430] width 180 height 15
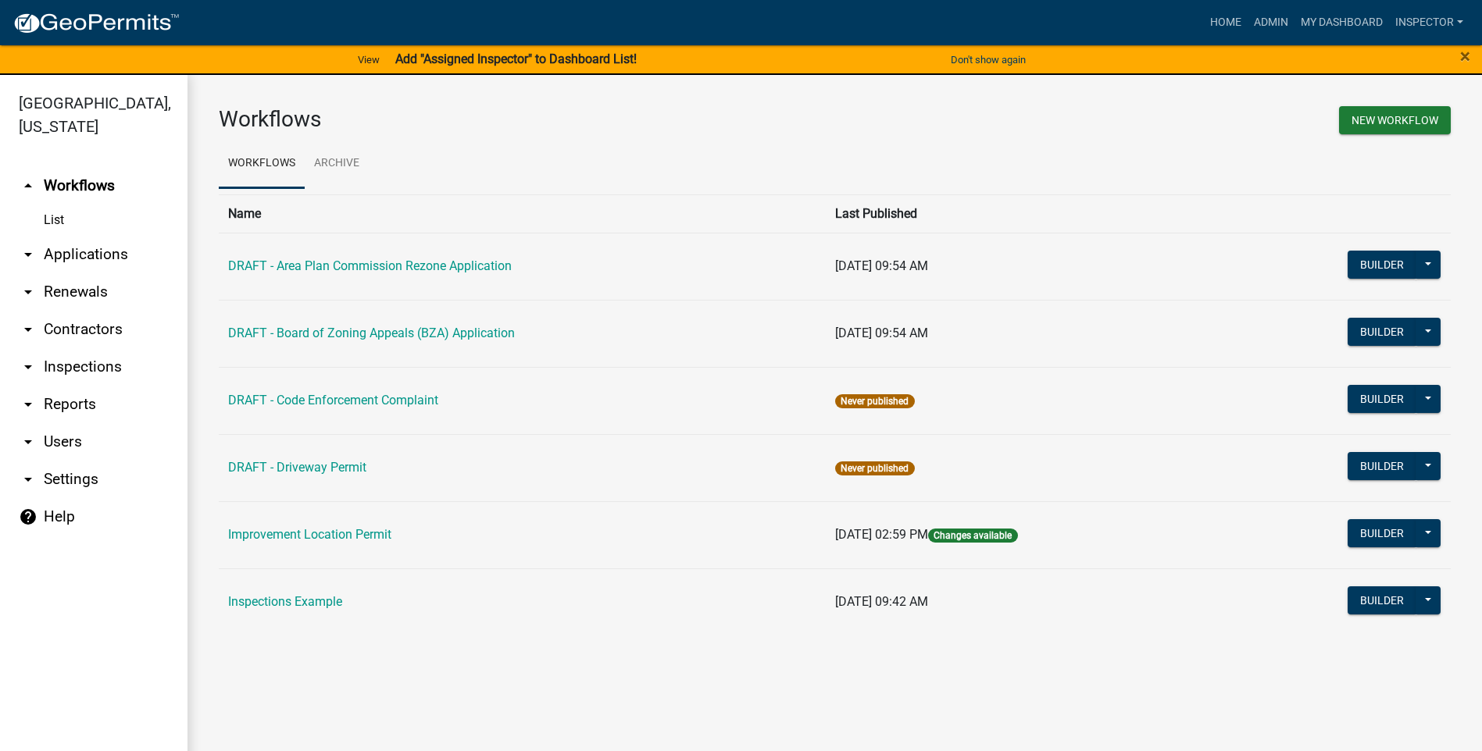
click at [83, 253] on link "arrow_drop_down Applications" at bounding box center [93, 254] width 187 height 37
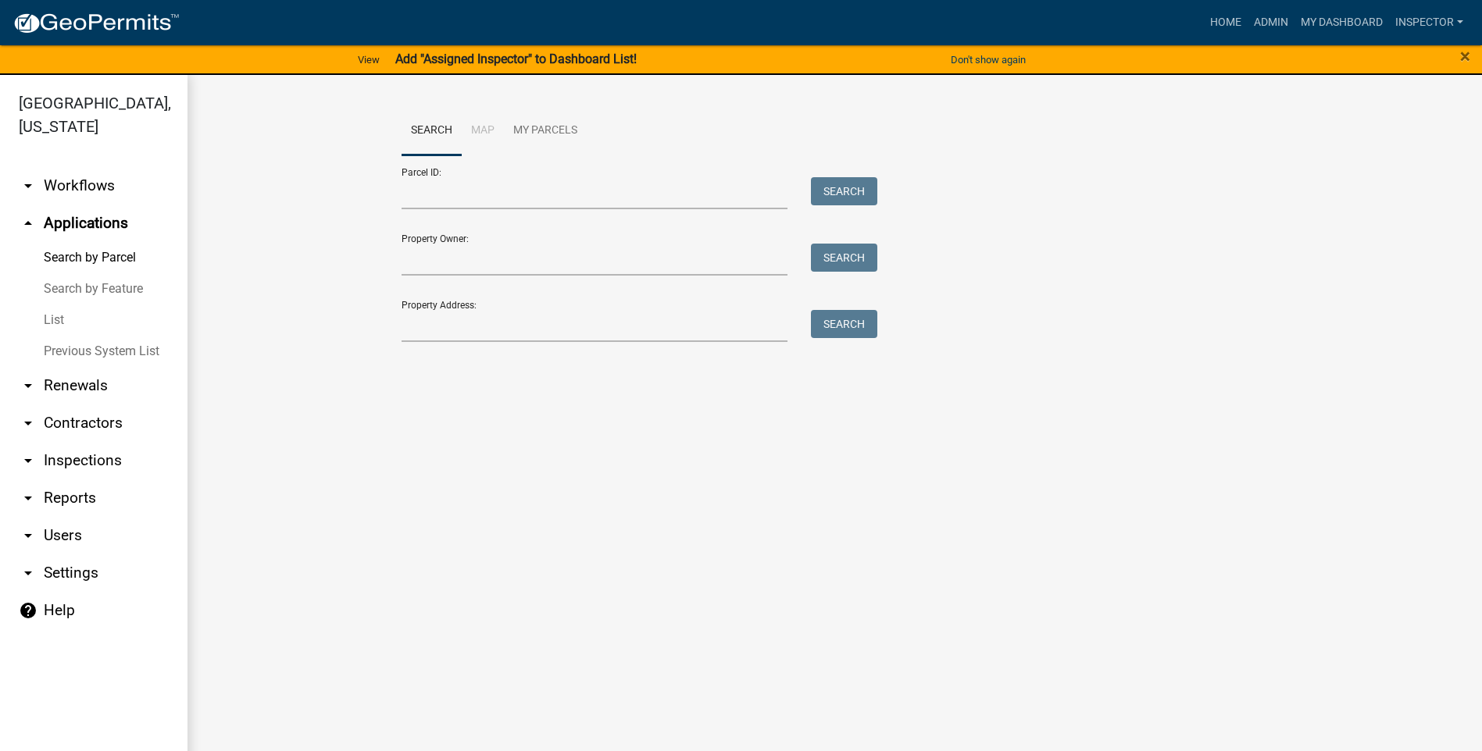
click at [67, 323] on link "List" at bounding box center [93, 320] width 187 height 31
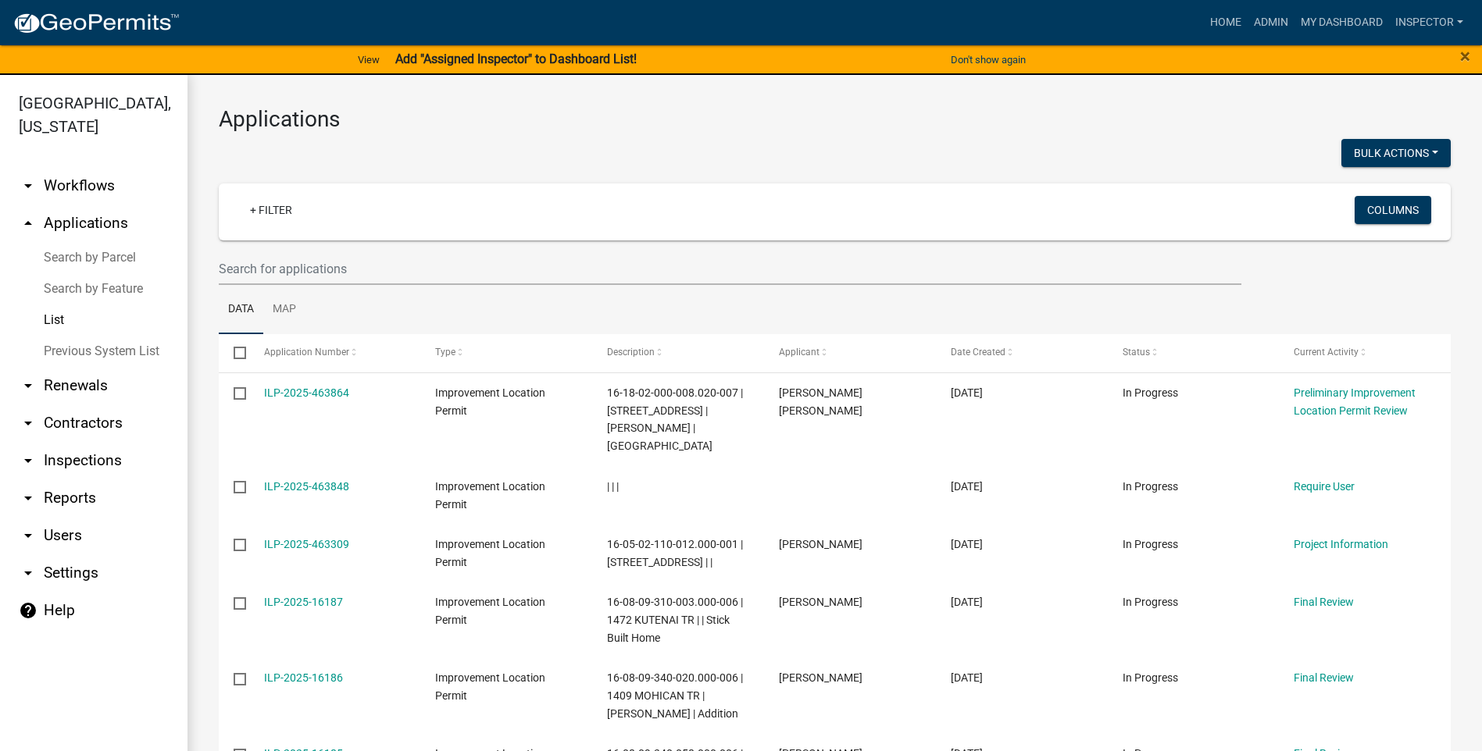
click at [373, 225] on div "+ Filter" at bounding box center [631, 212] width 811 height 32
click at [369, 269] on input "text" at bounding box center [730, 269] width 1022 height 32
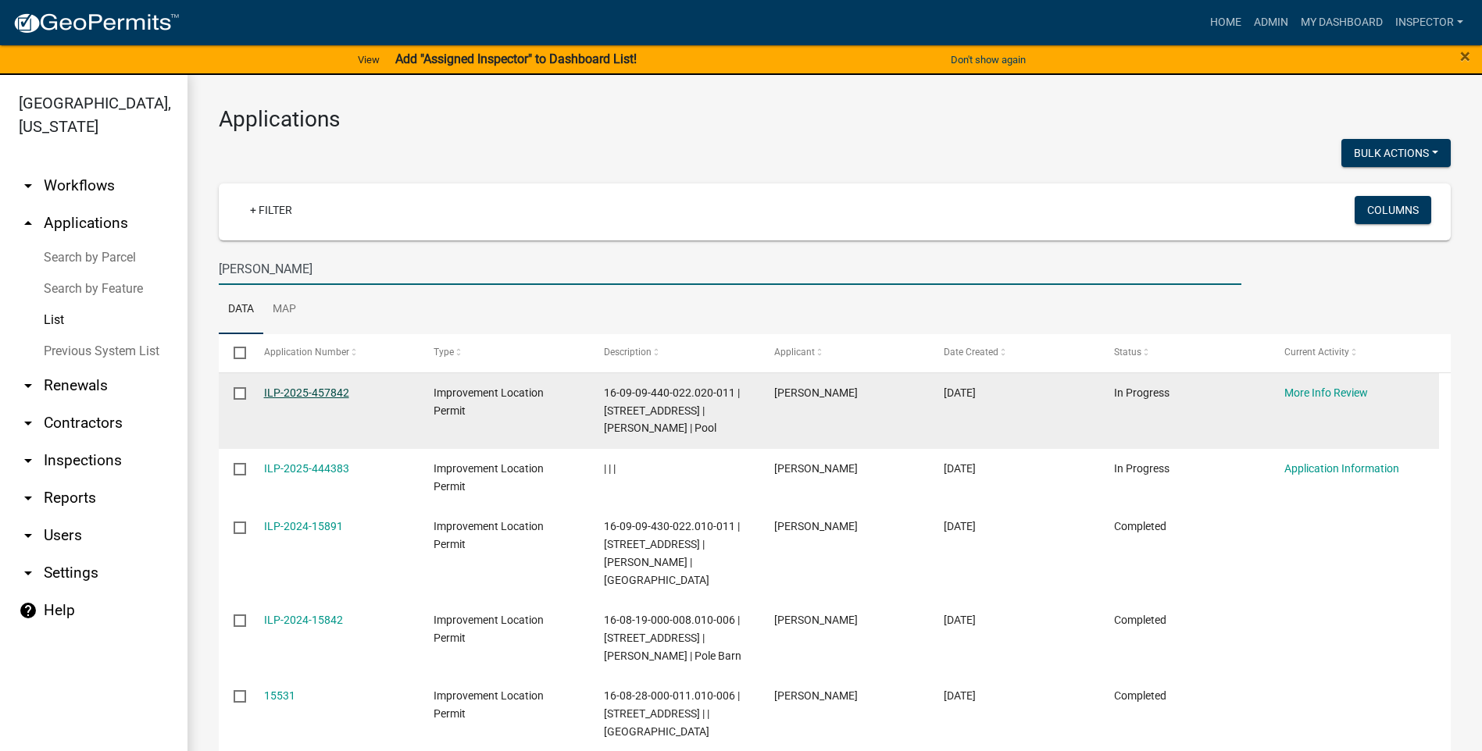
type input "litmer"
click at [317, 393] on link "ILP-2025-457842" at bounding box center [306, 393] width 85 height 12
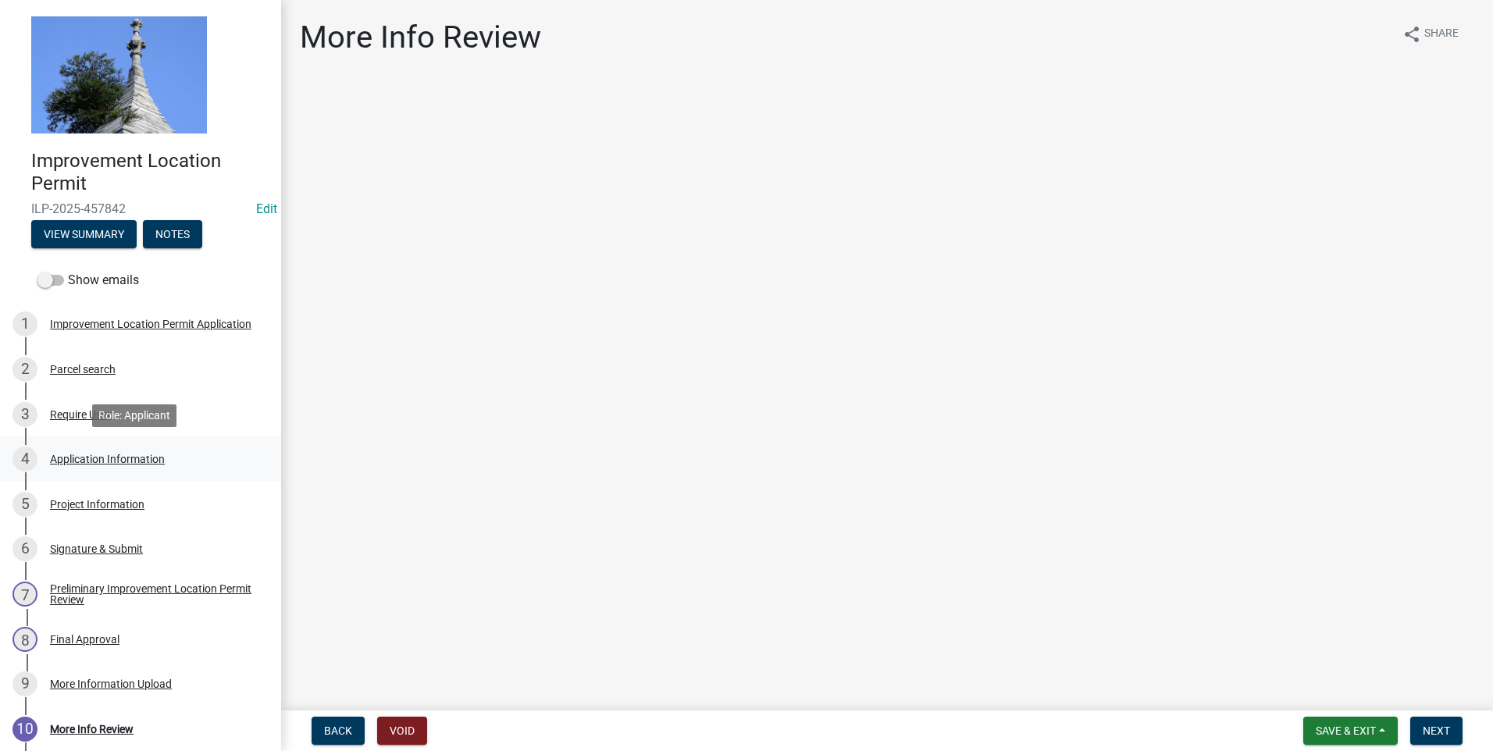
click at [107, 462] on div "Application Information" at bounding box center [107, 459] width 115 height 11
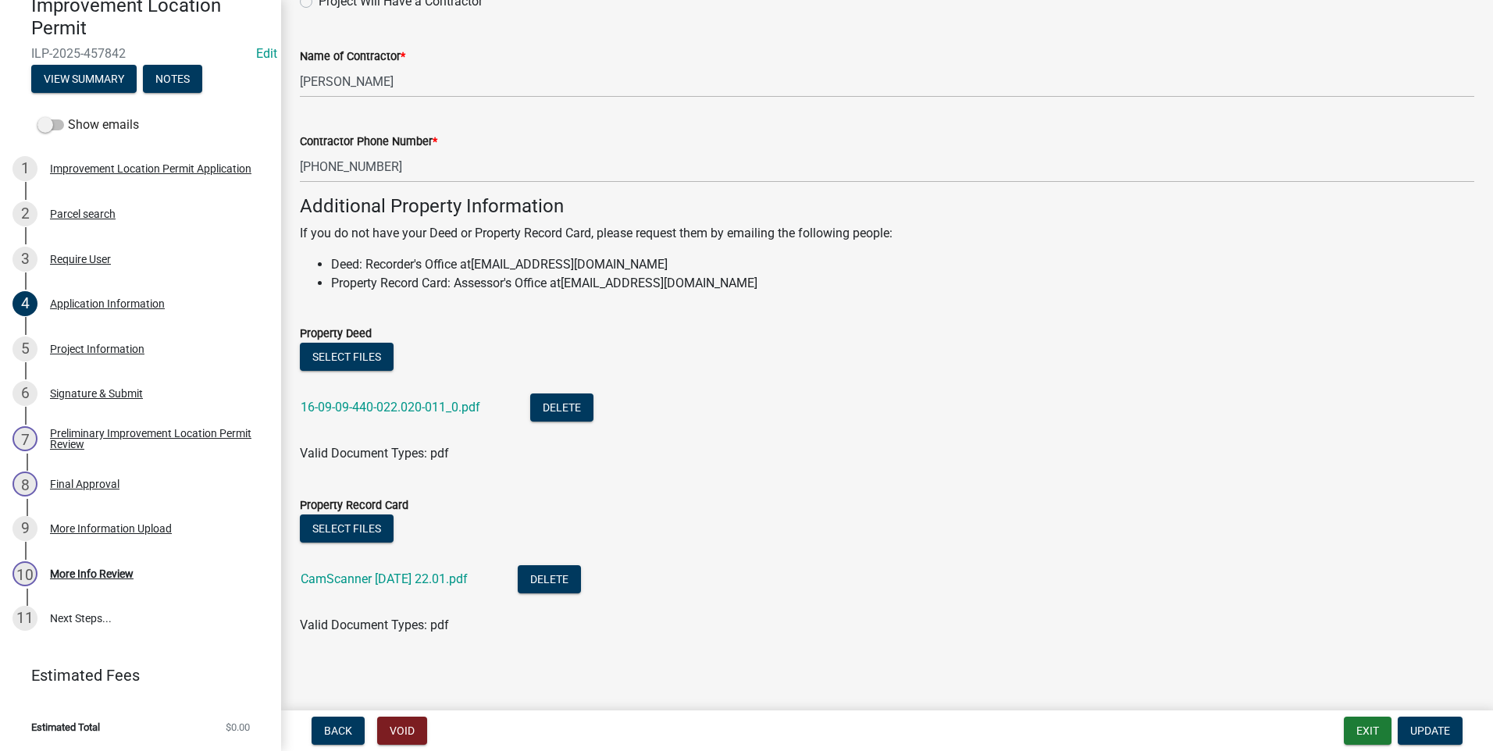
scroll to position [965, 0]
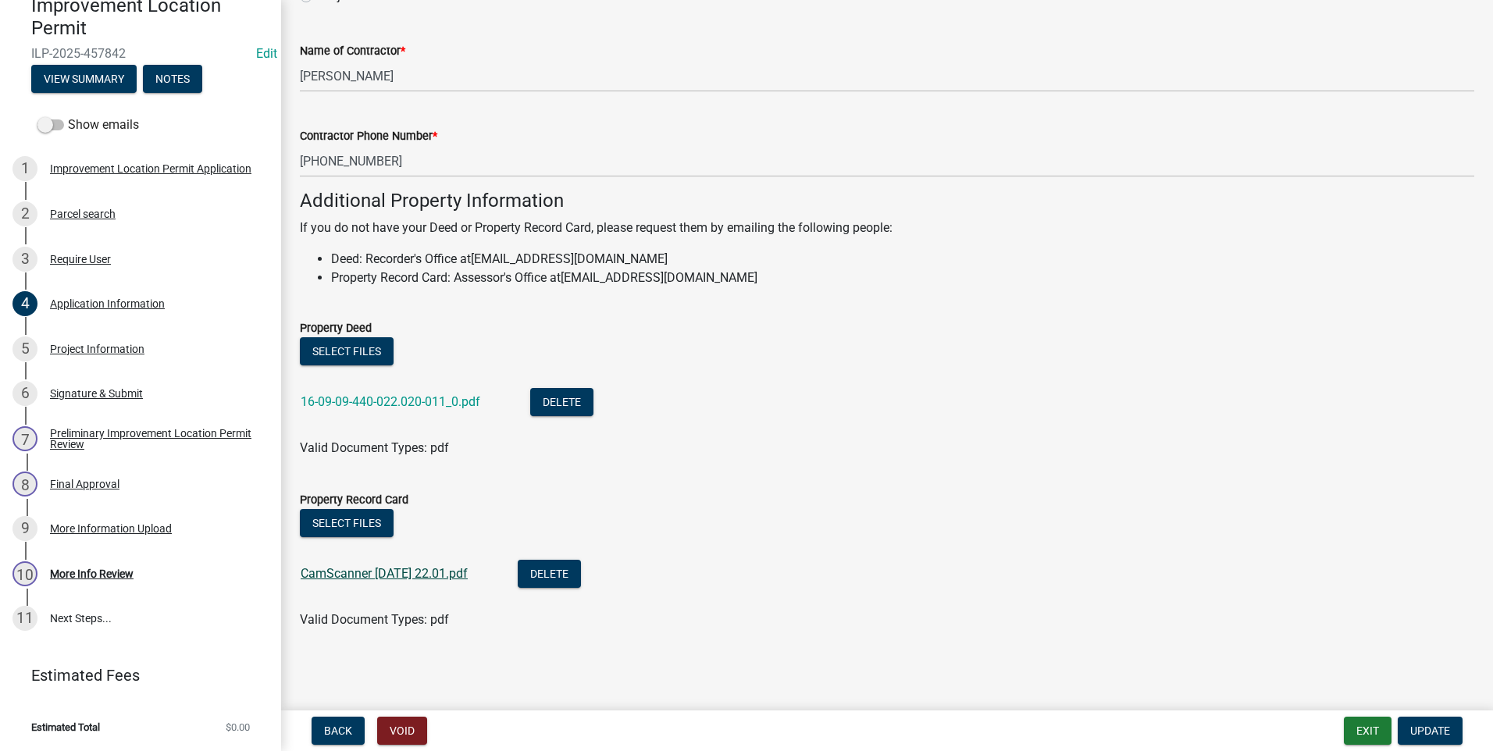
click at [311, 573] on link "CamScanner [DATE] 22.01.pdf" at bounding box center [384, 573] width 167 height 15
click at [126, 575] on div "More Info Review" at bounding box center [92, 574] width 84 height 11
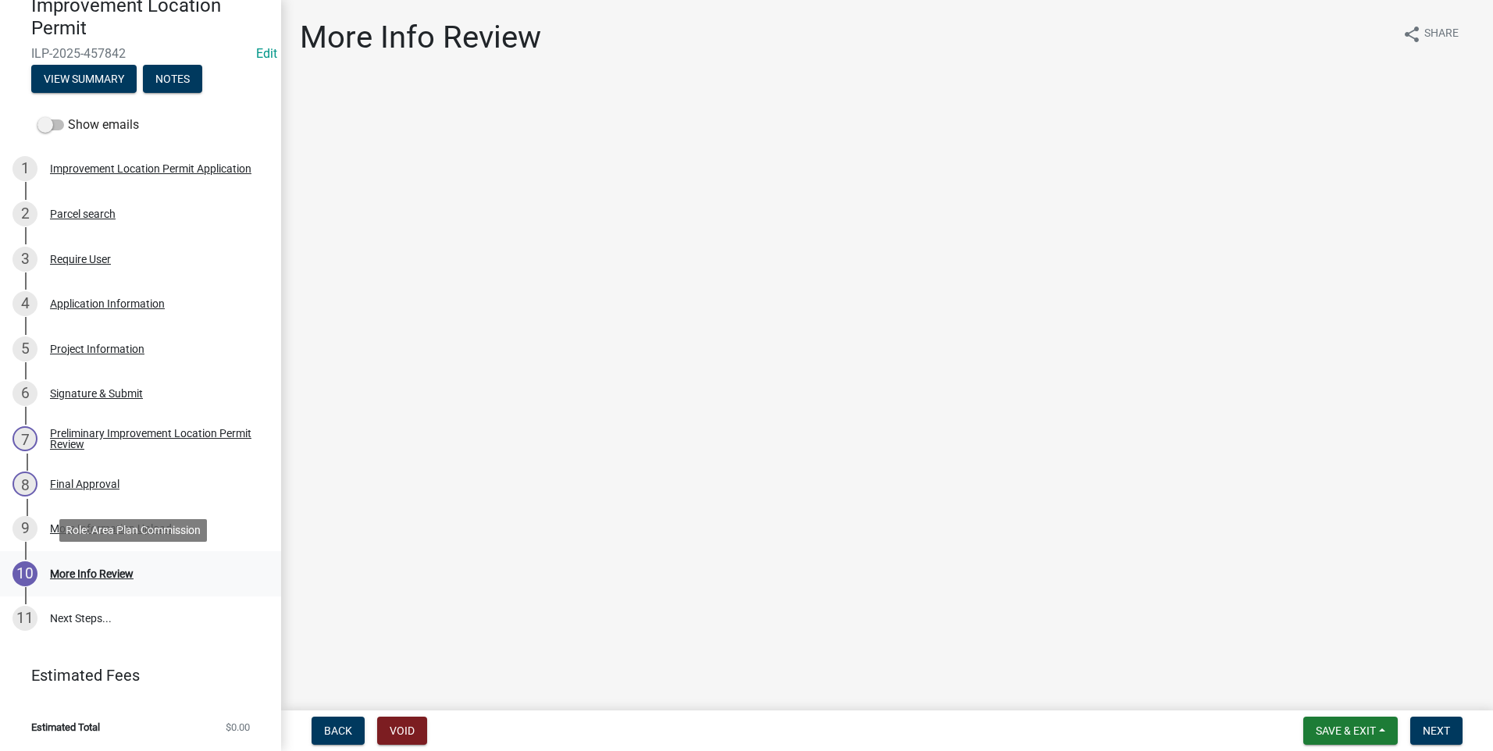
click at [66, 572] on div "More Info Review" at bounding box center [92, 574] width 84 height 11
click at [106, 481] on div "Final Approval" at bounding box center [85, 484] width 70 height 11
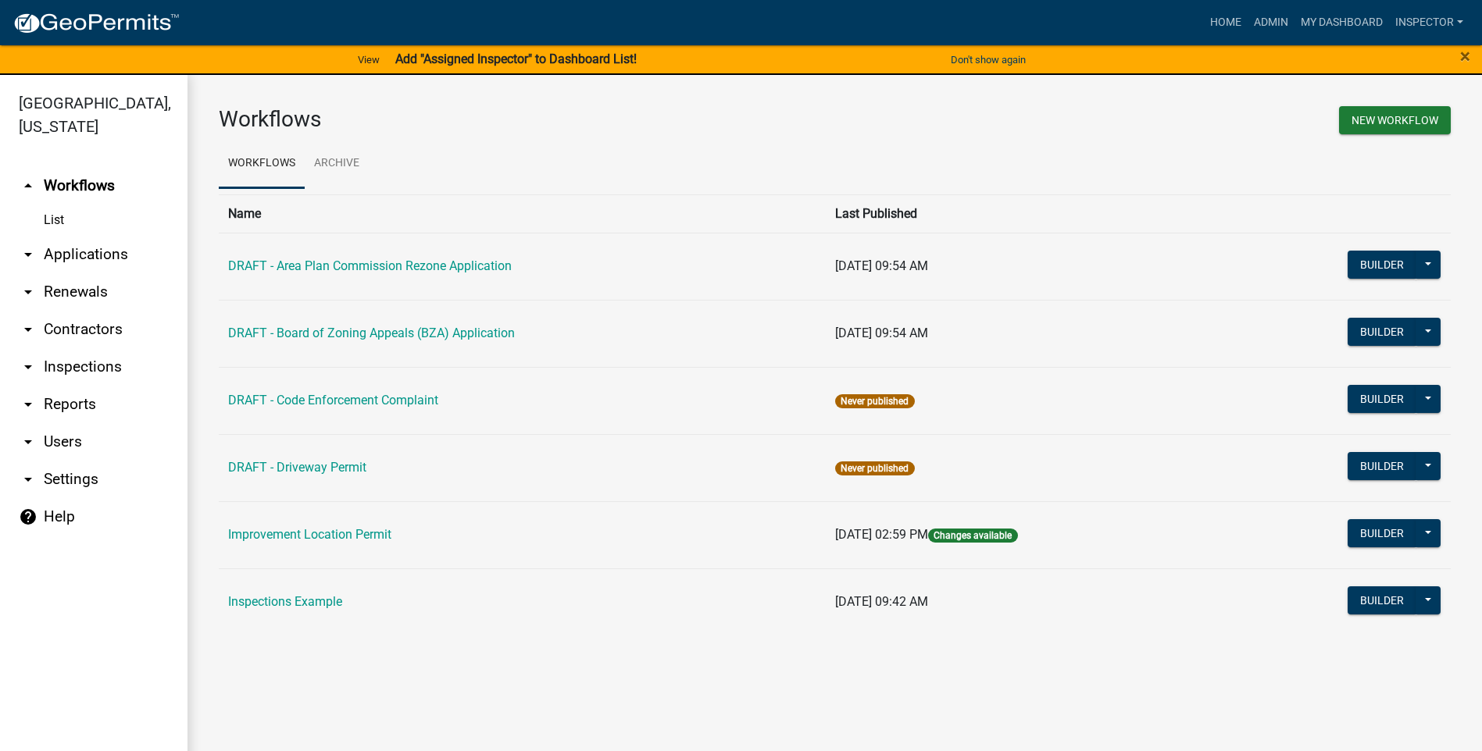
click at [91, 253] on link "arrow_drop_down Applications" at bounding box center [93, 254] width 187 height 37
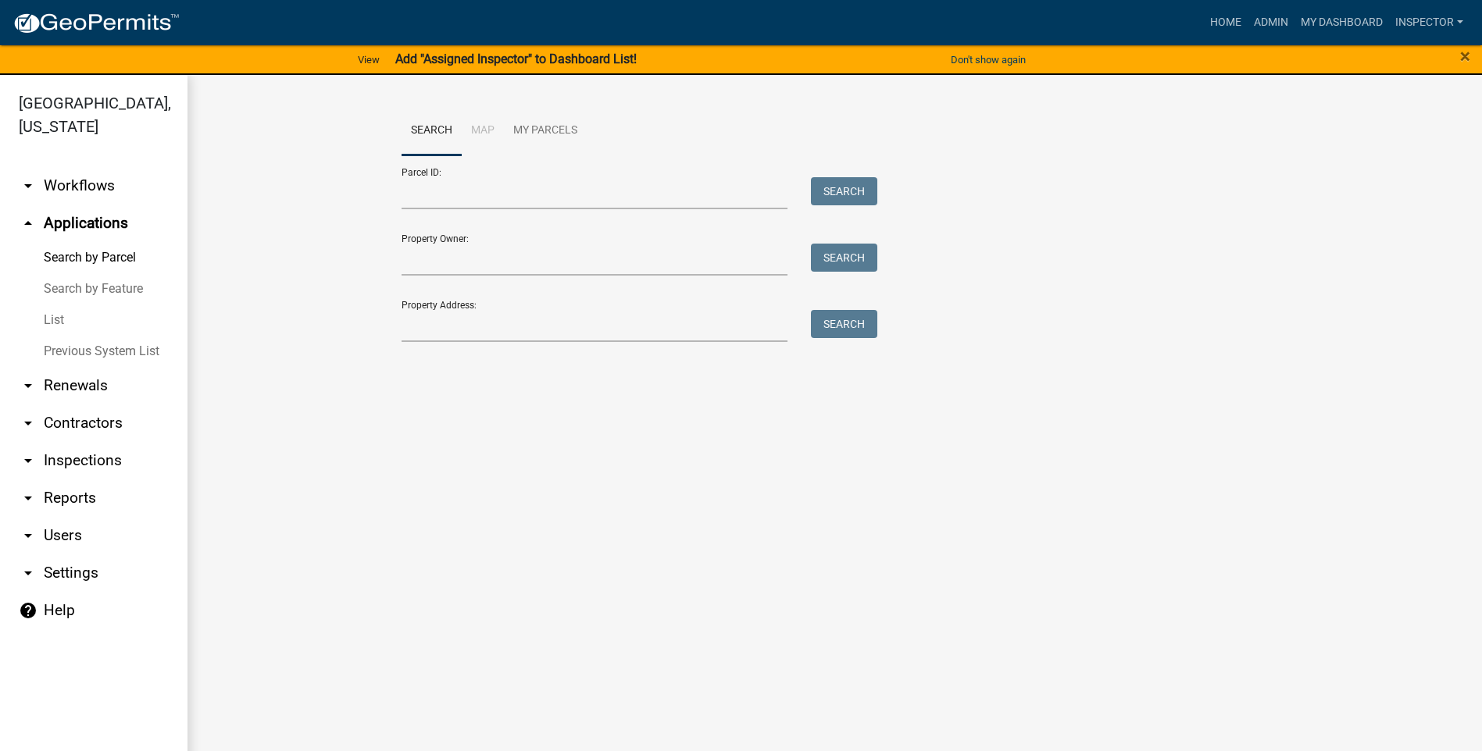
click at [58, 323] on link "List" at bounding box center [93, 320] width 187 height 31
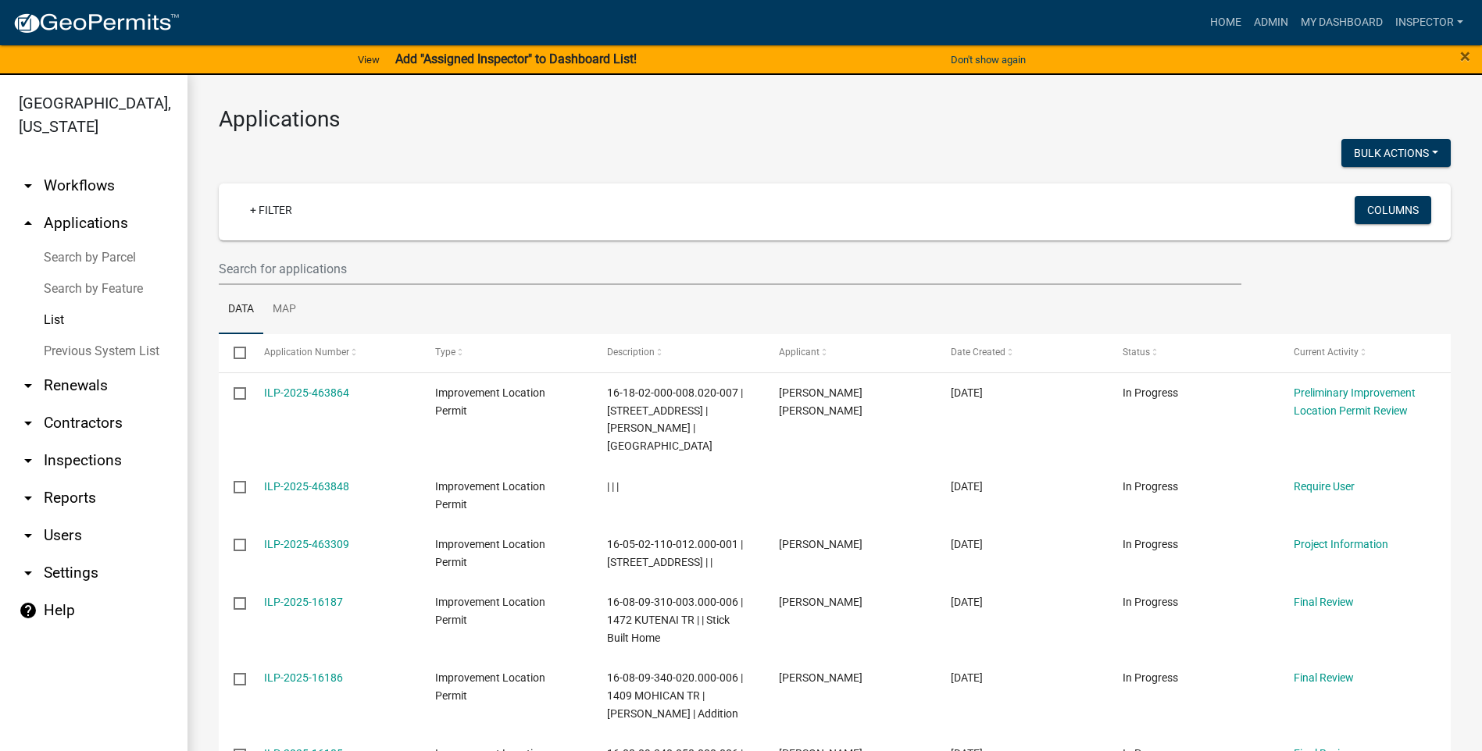
click at [335, 209] on div "+ Filter" at bounding box center [631, 212] width 811 height 32
click at [358, 272] on input "text" at bounding box center [730, 269] width 1022 height 32
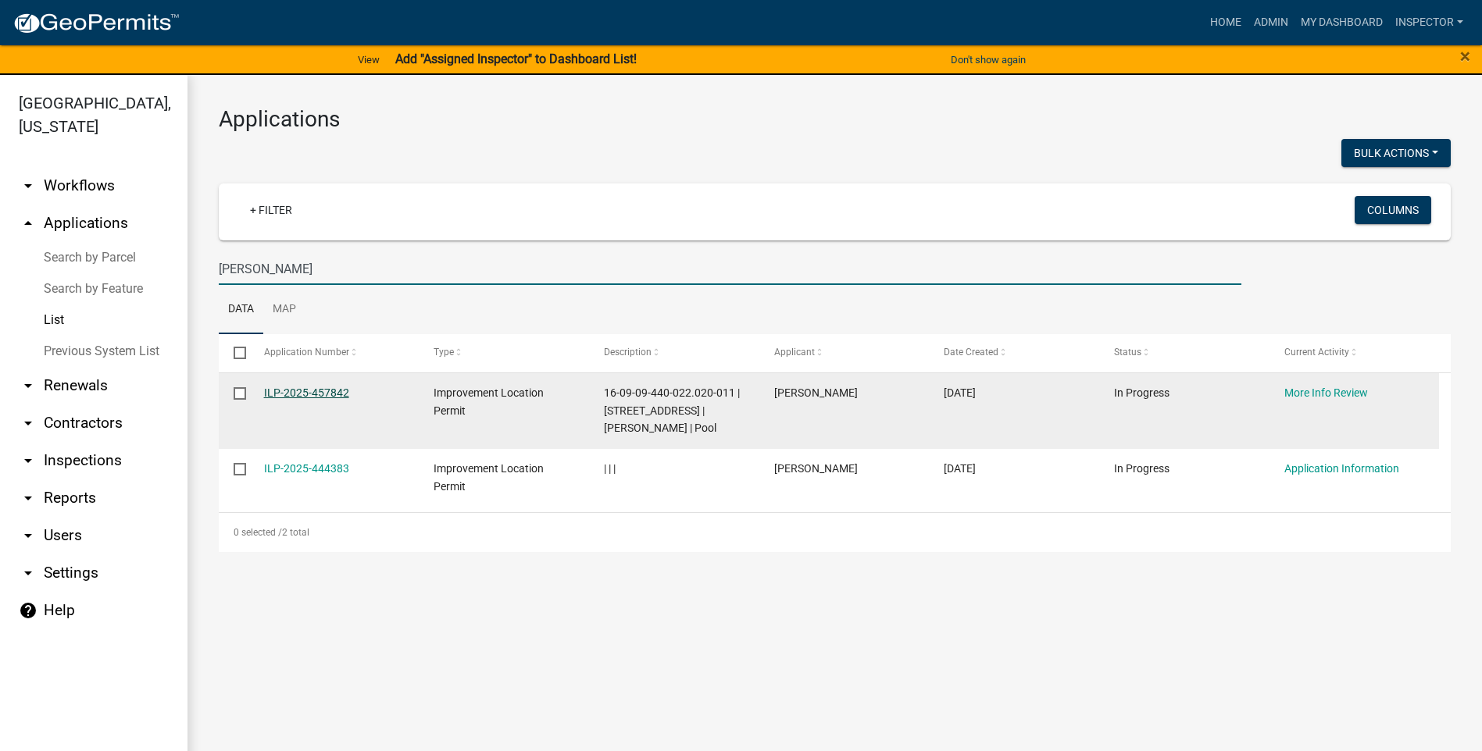
type input "[PERSON_NAME]"
click at [316, 392] on link "ILP-2025-457842" at bounding box center [306, 393] width 85 height 12
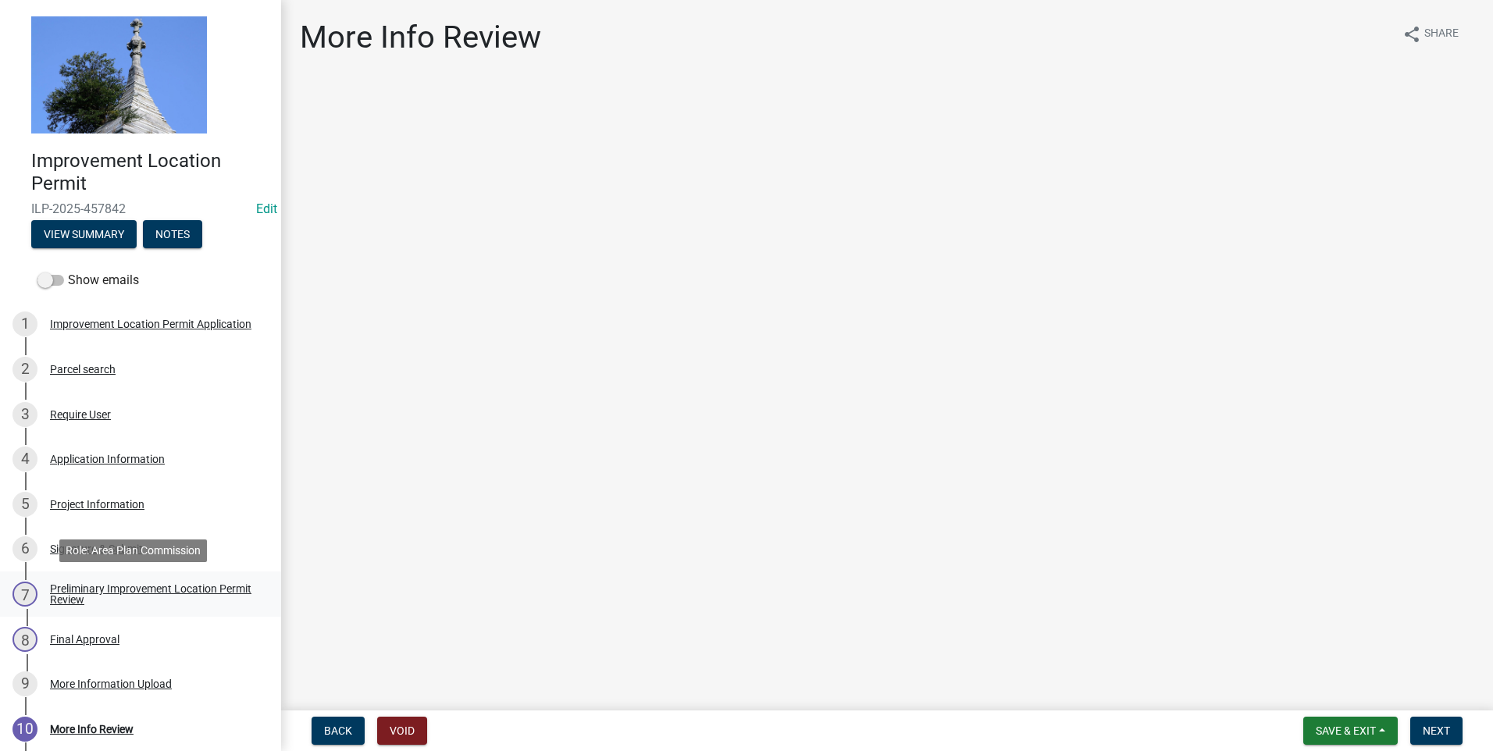
click at [104, 597] on div "Preliminary Improvement Location Permit Review" at bounding box center [153, 594] width 206 height 22
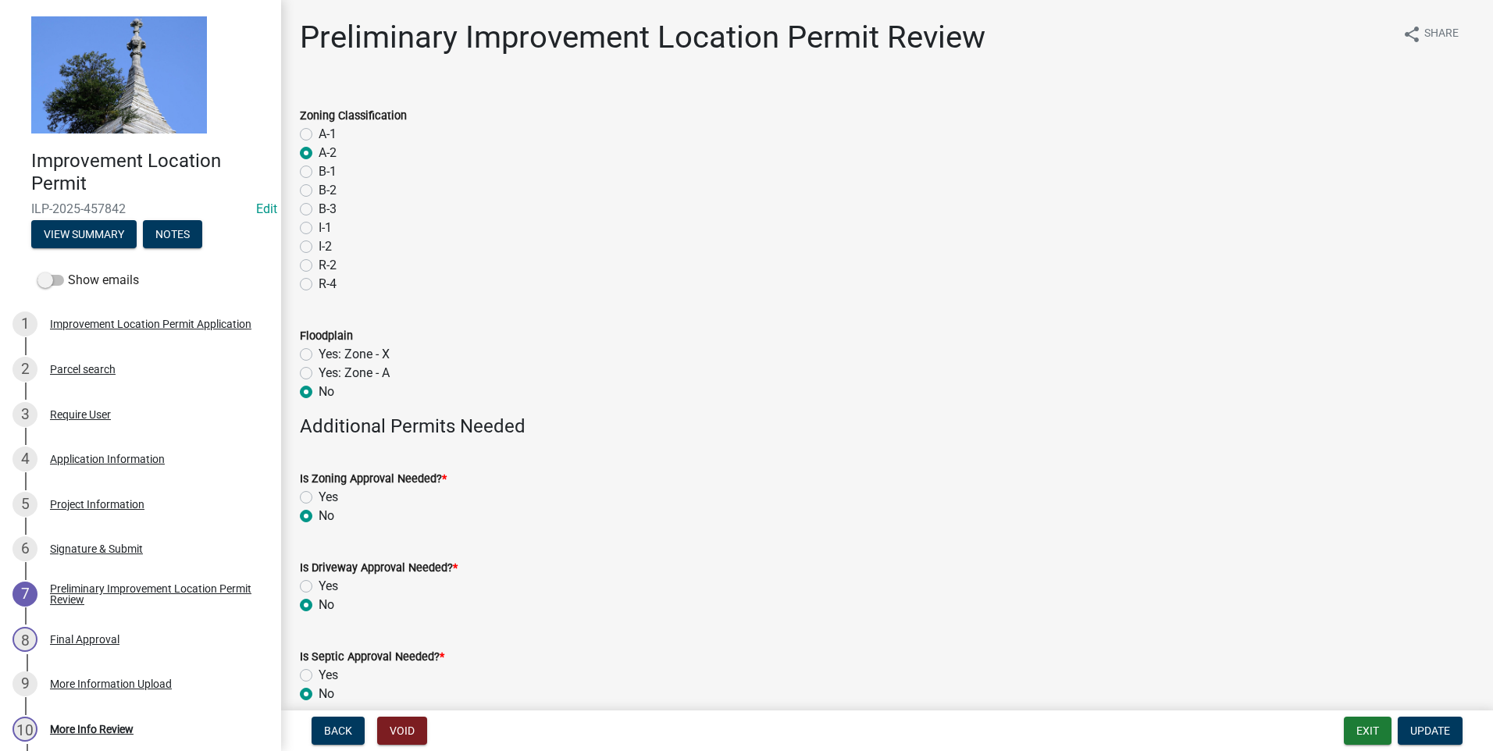
scroll to position [74, 0]
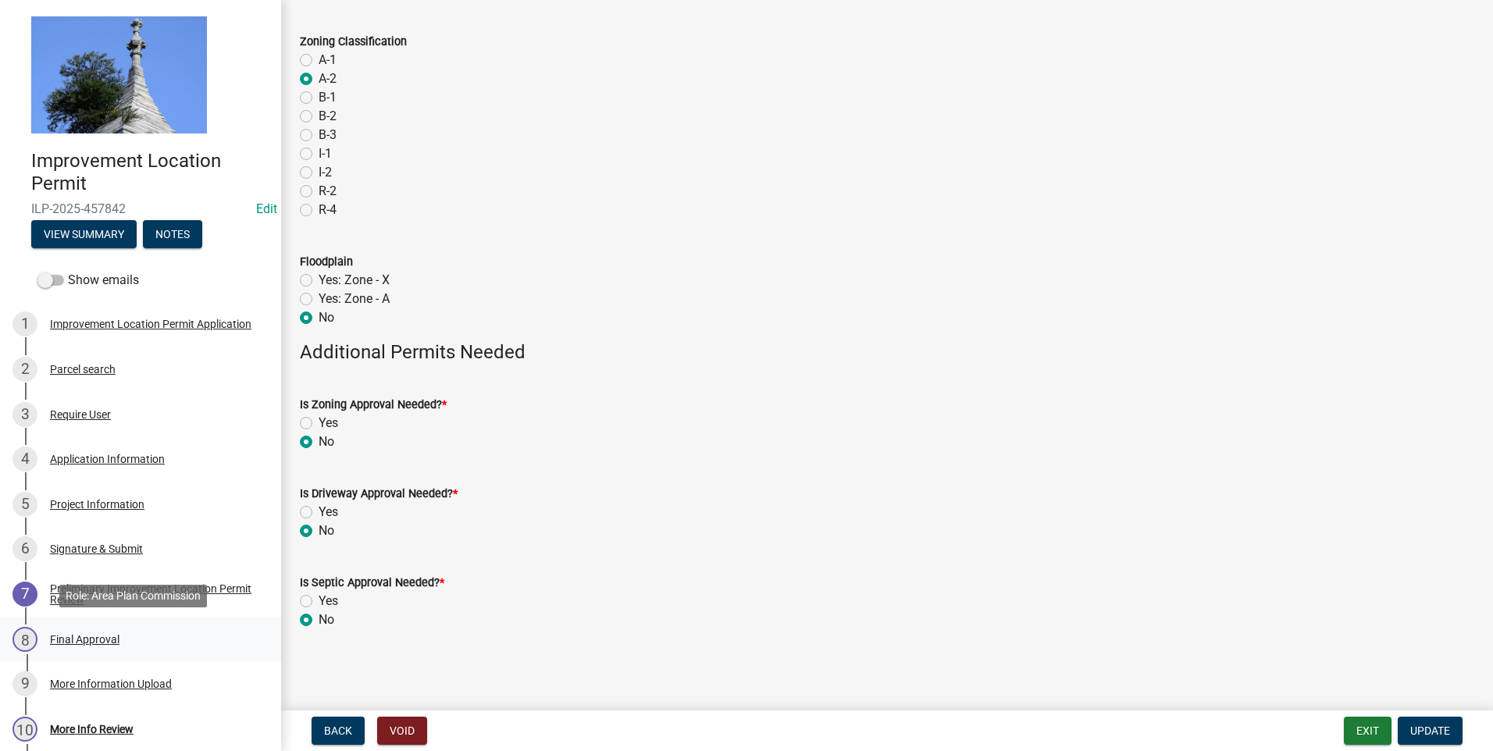
click at [86, 640] on div "Final Approval" at bounding box center [85, 639] width 70 height 11
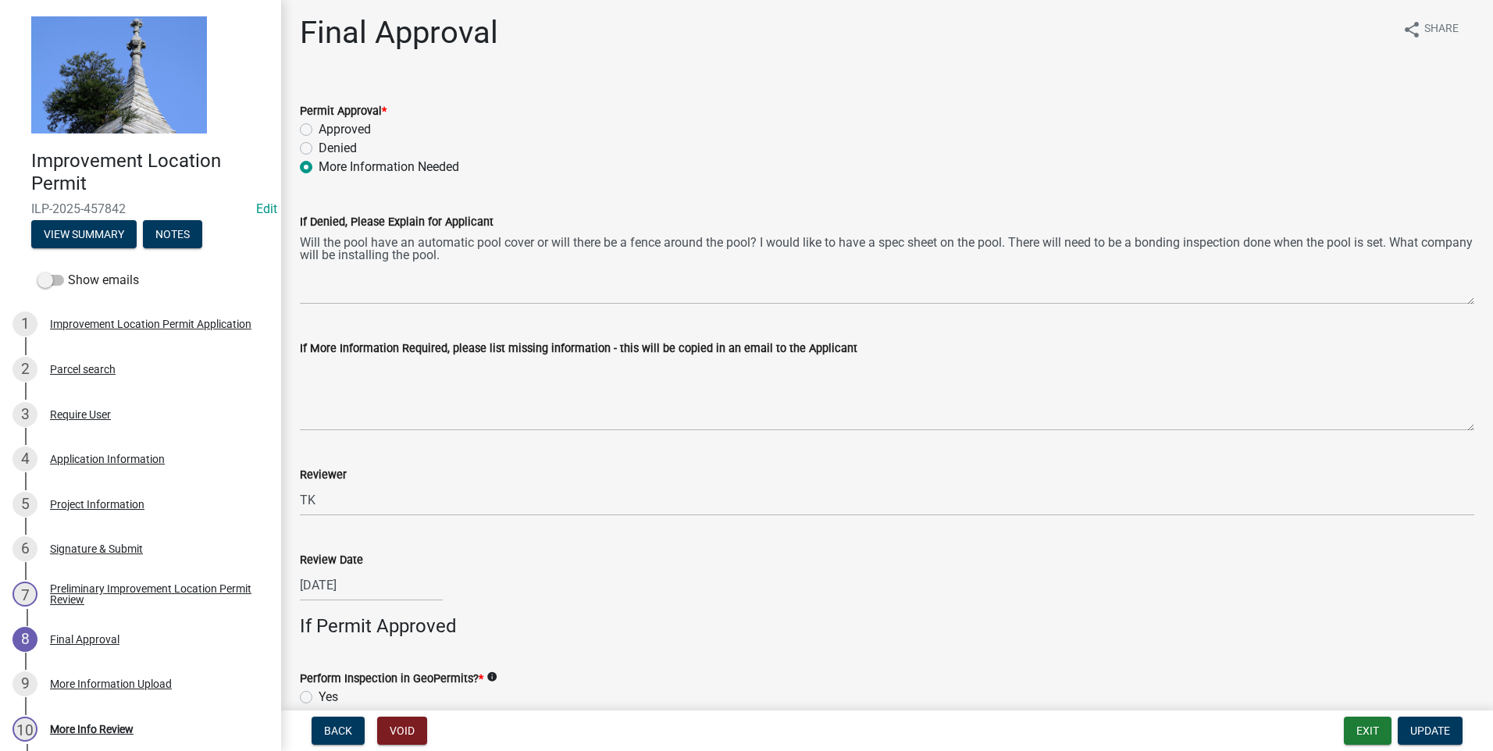
scroll to position [0, 0]
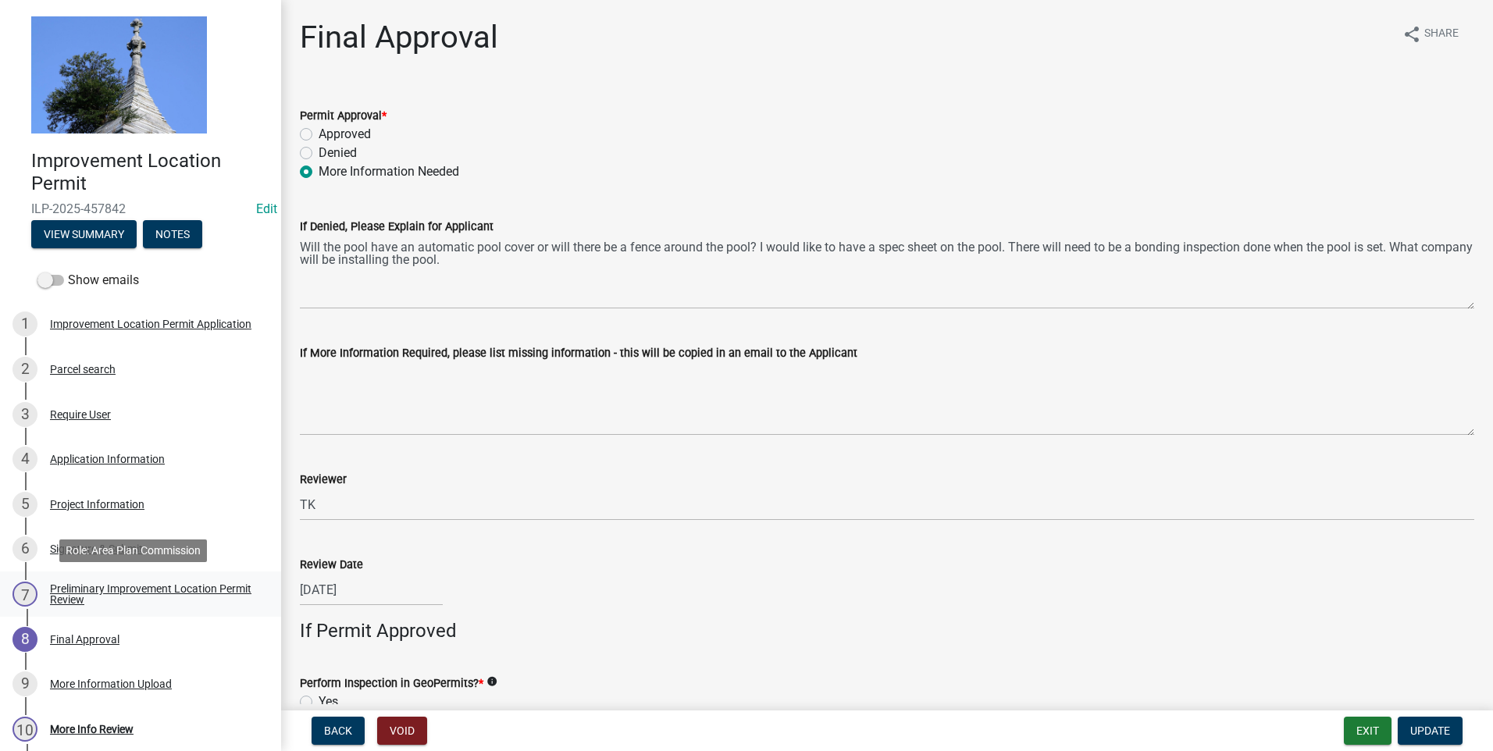
click at [77, 599] on div "Preliminary Improvement Location Permit Review" at bounding box center [153, 594] width 206 height 22
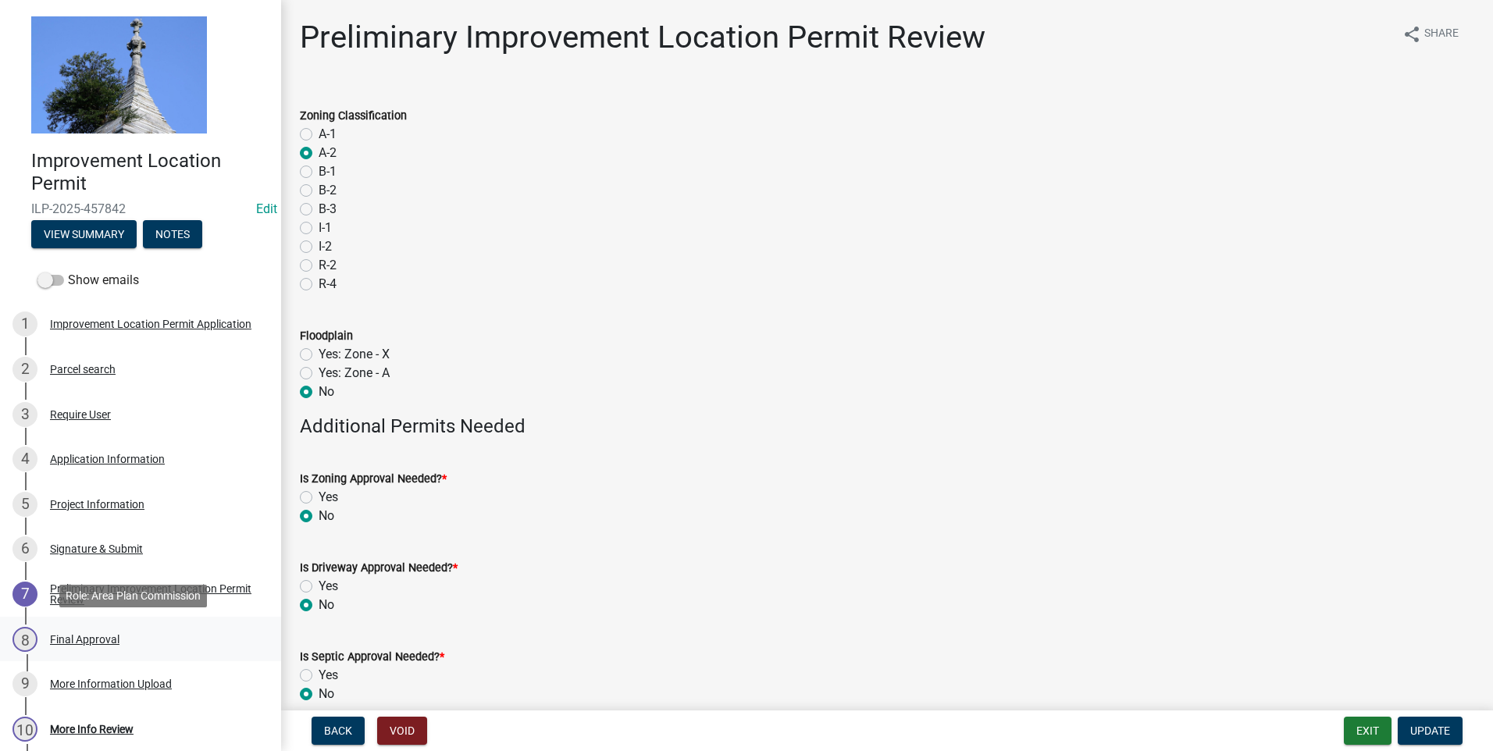
click at [77, 638] on div "Final Approval" at bounding box center [85, 639] width 70 height 11
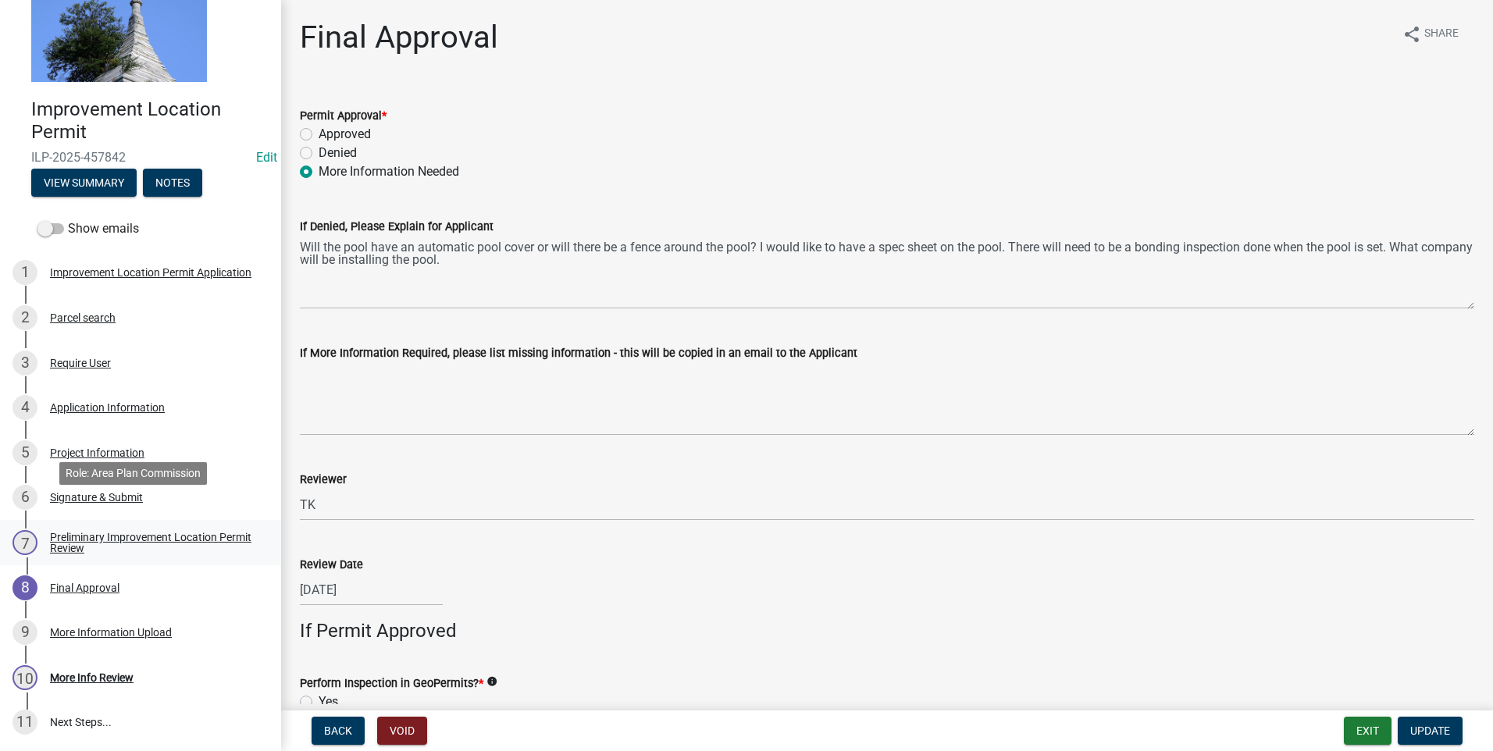
scroll to position [78, 0]
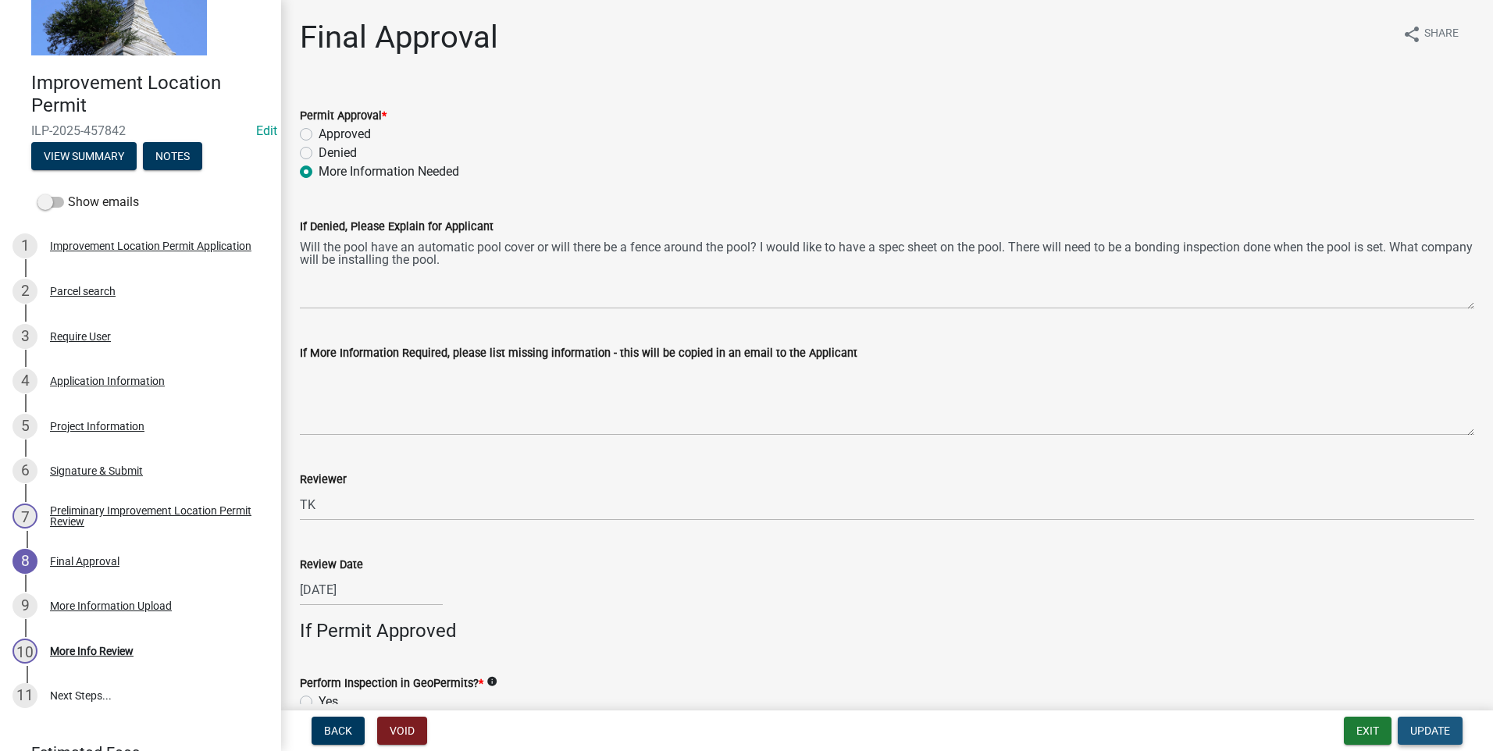
click at [1433, 733] on span "Update" at bounding box center [1431, 731] width 40 height 12
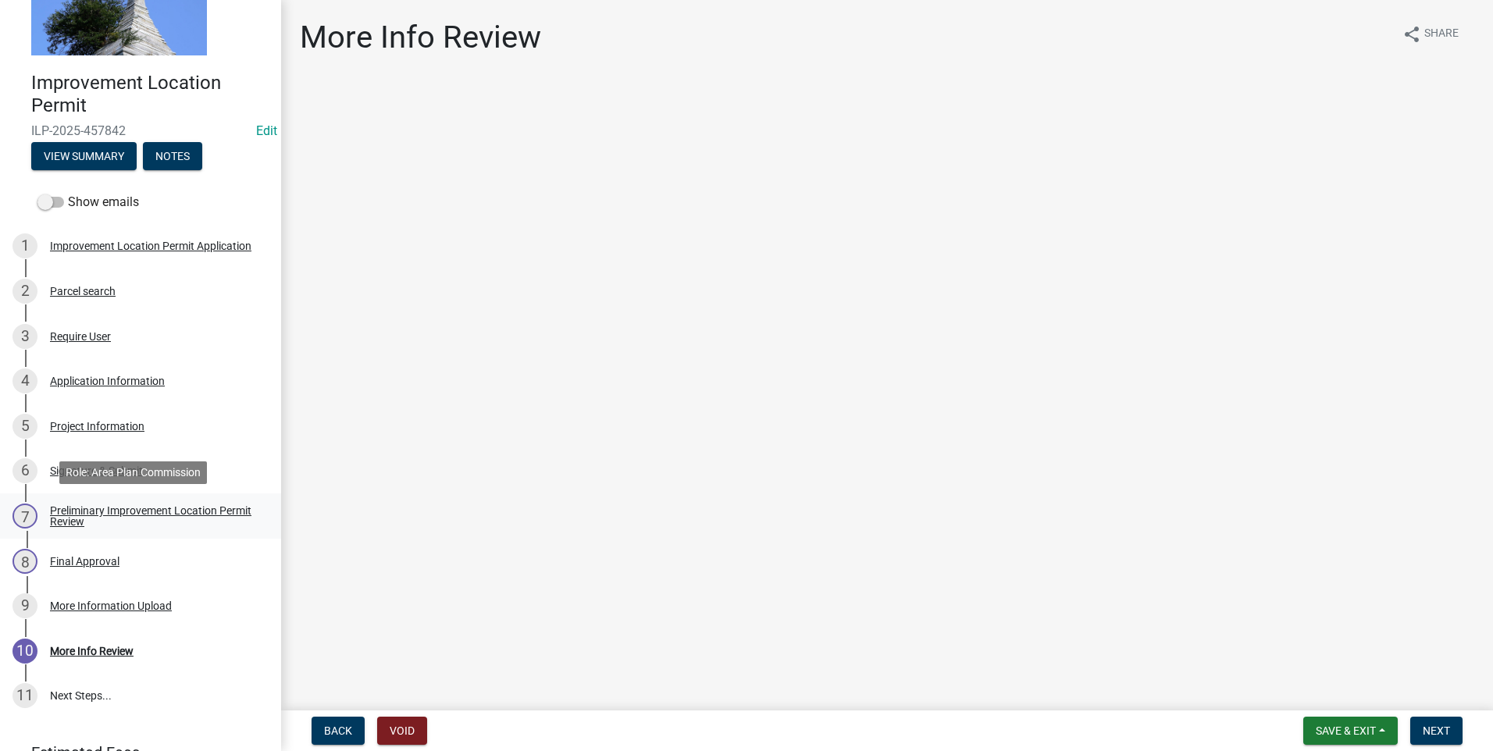
click at [123, 513] on div "Preliminary Improvement Location Permit Review" at bounding box center [153, 516] width 206 height 22
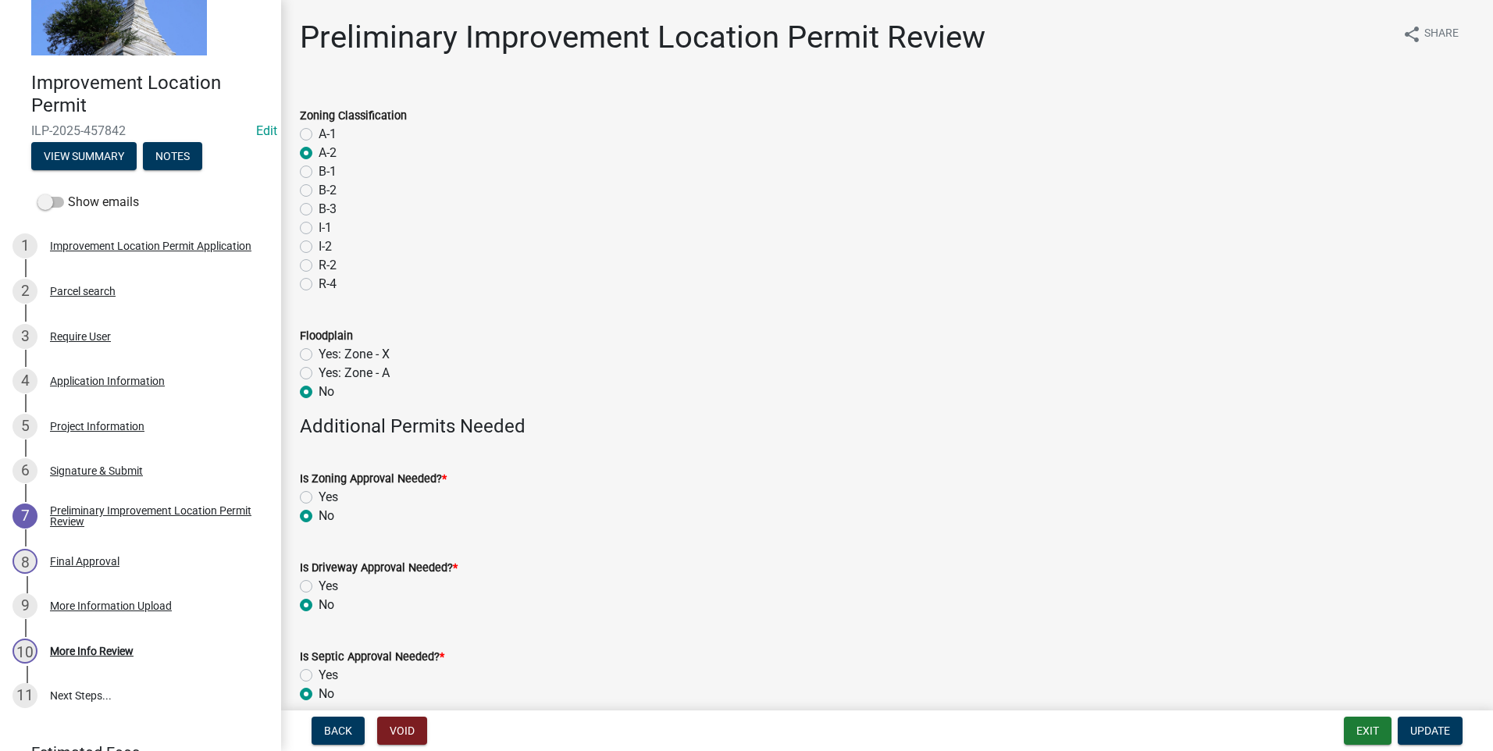
scroll to position [74, 0]
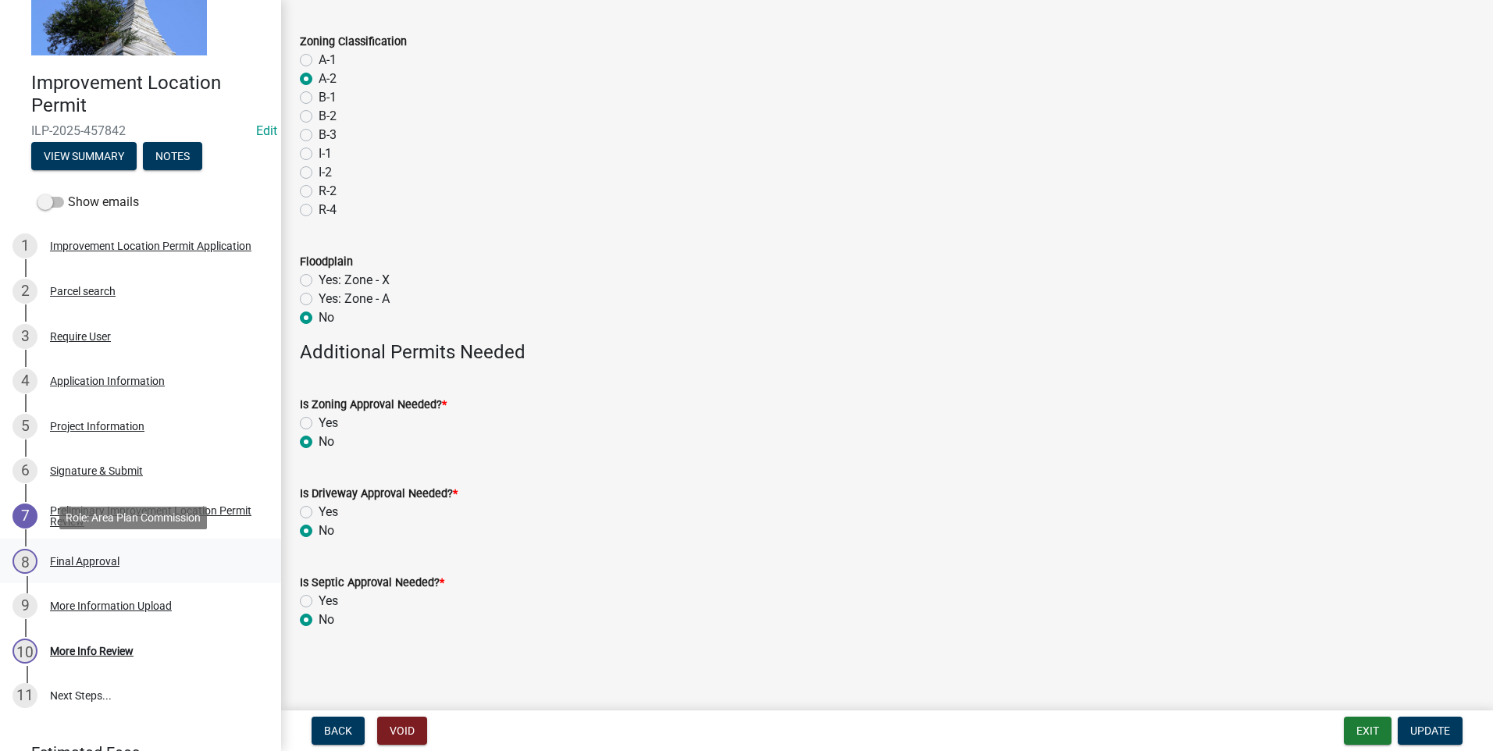
click at [71, 561] on div "Final Approval" at bounding box center [85, 561] width 70 height 11
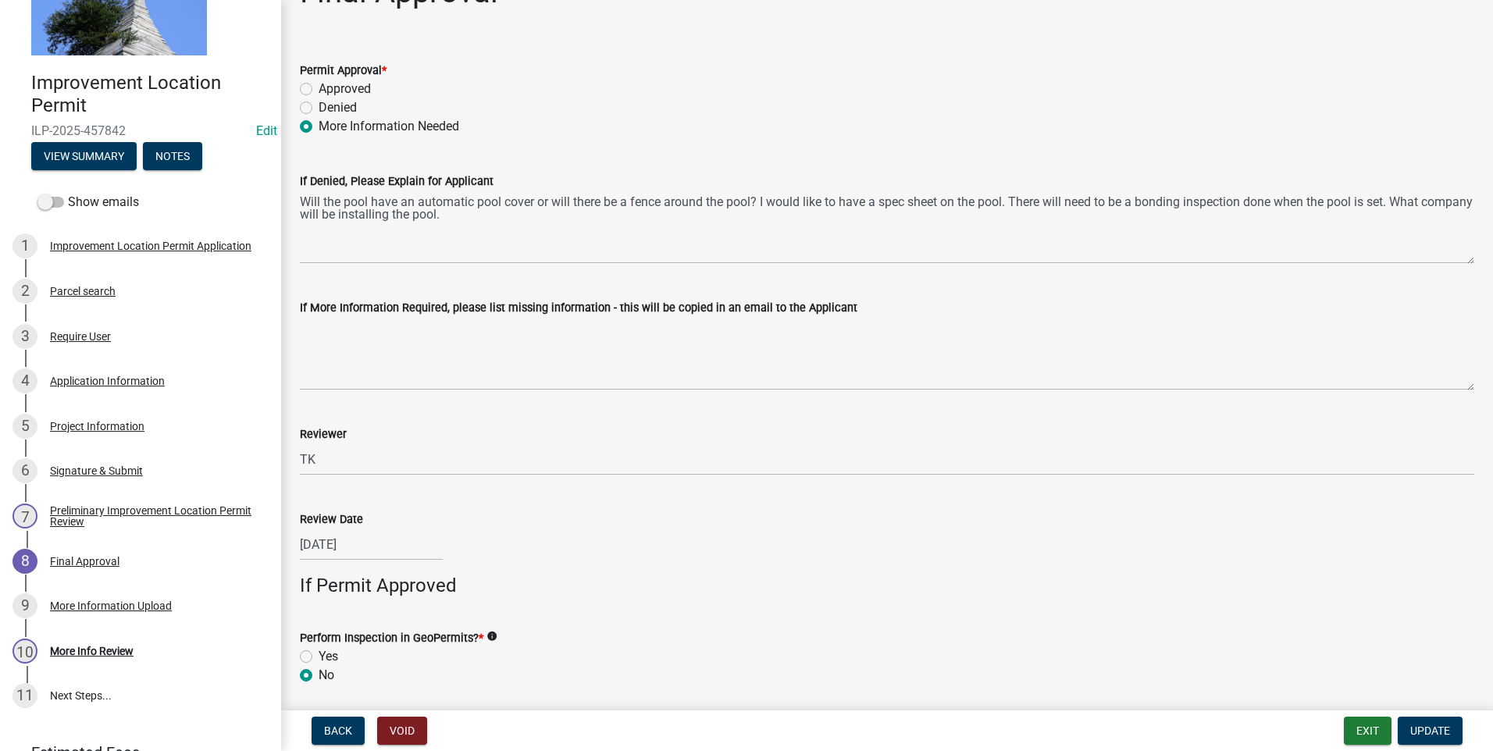
scroll to position [0, 0]
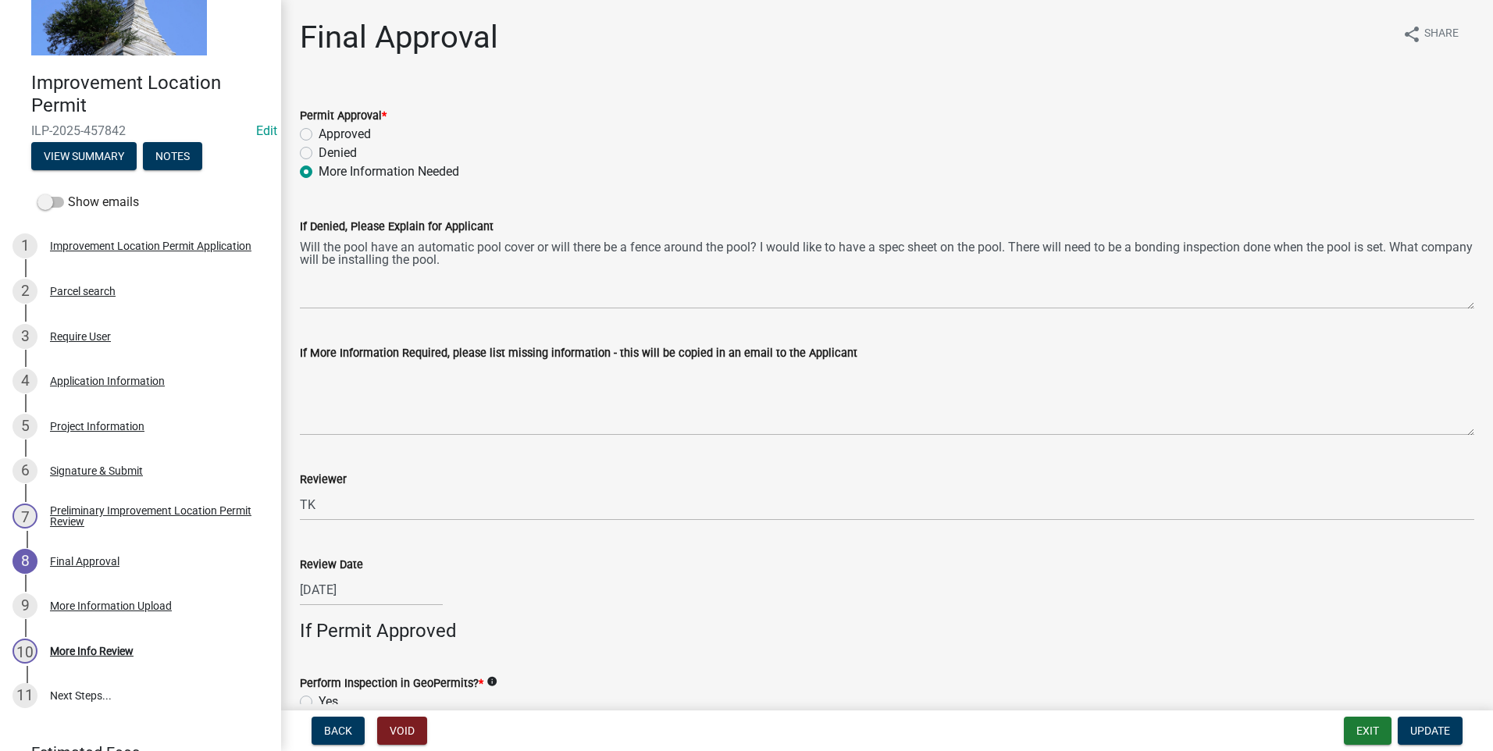
click at [319, 153] on label "Denied" at bounding box center [338, 153] width 38 height 19
click at [319, 153] on input "Denied" at bounding box center [324, 149] width 10 height 10
radio input "true"
click at [1424, 731] on span "Update" at bounding box center [1431, 731] width 40 height 12
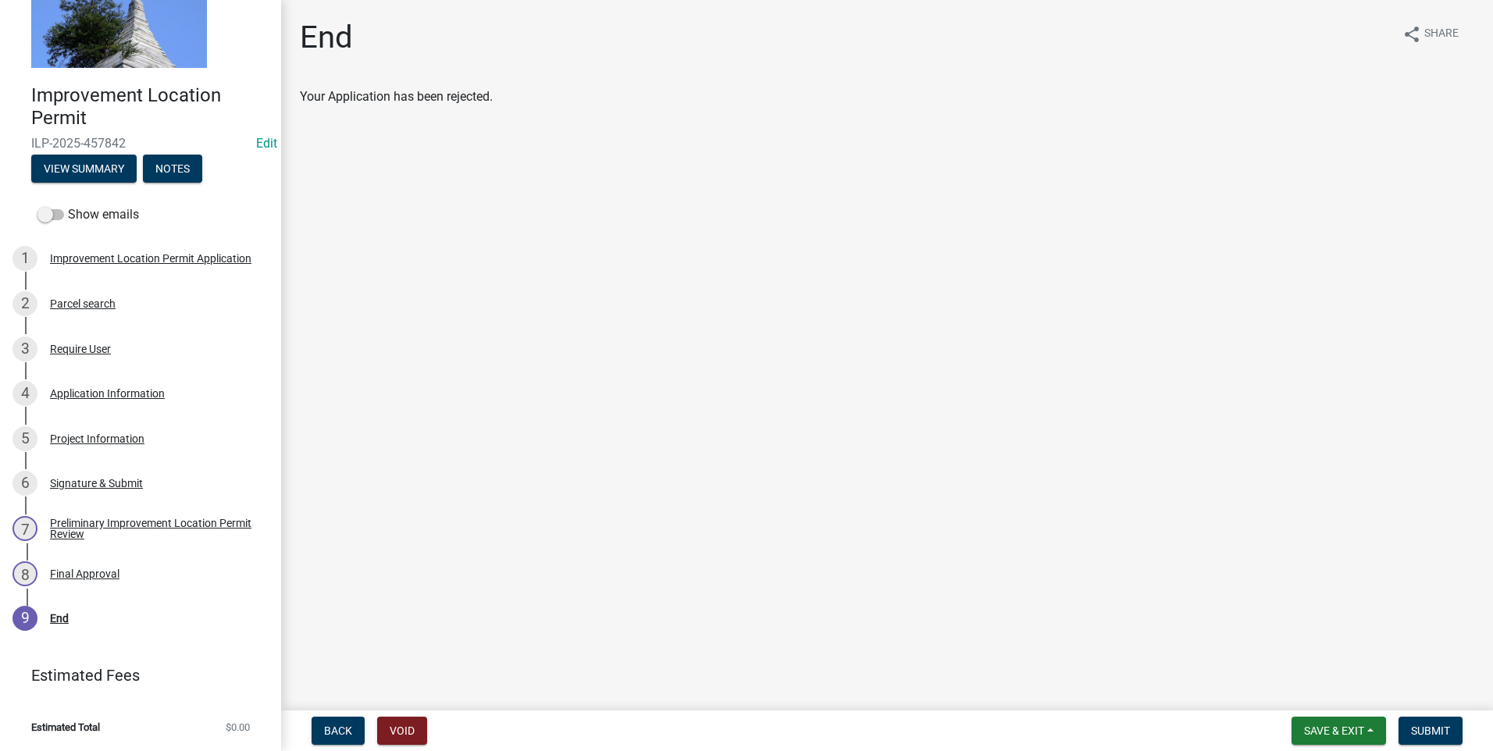
scroll to position [66, 0]
click at [66, 524] on div "Preliminary Improvement Location Permit Review" at bounding box center [153, 529] width 206 height 22
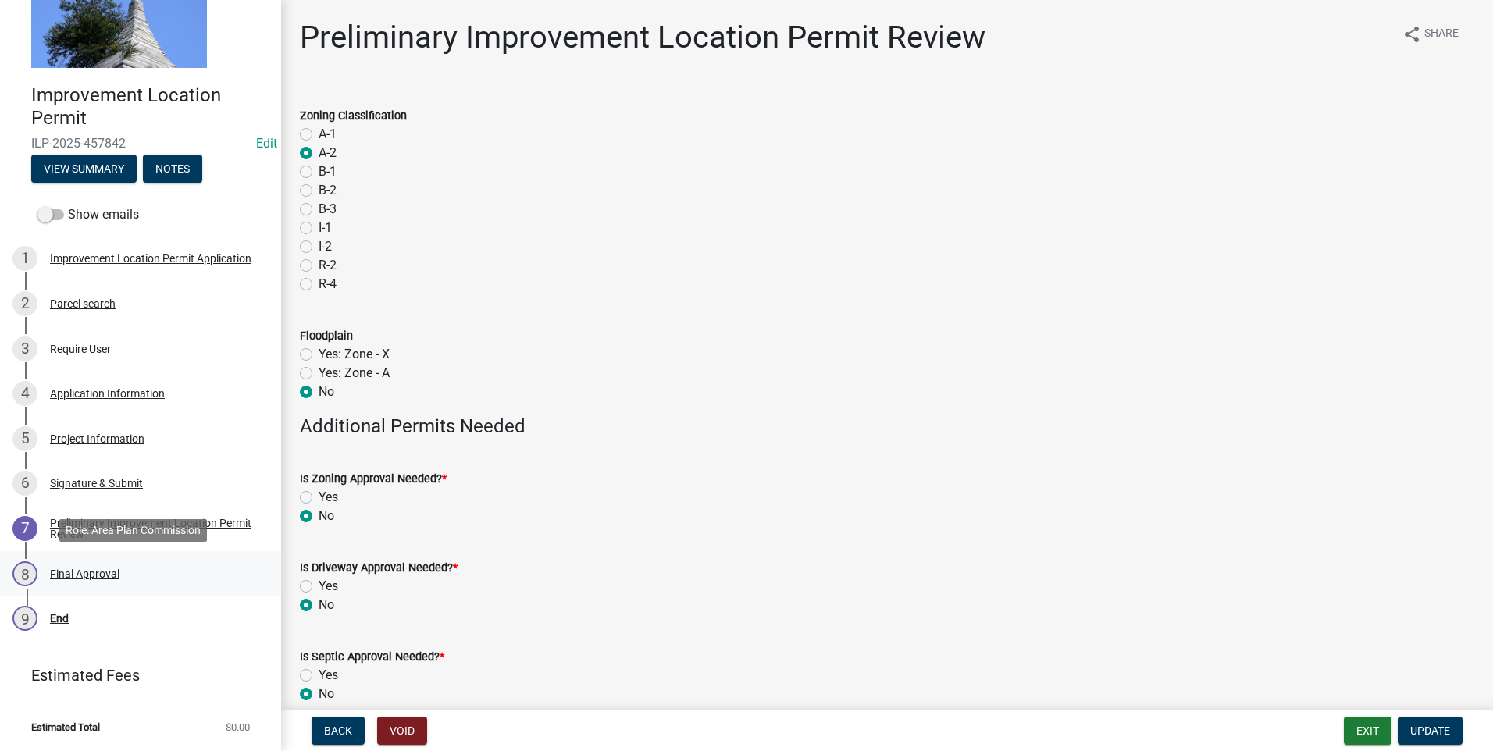
click at [66, 575] on div "Final Approval" at bounding box center [85, 574] width 70 height 11
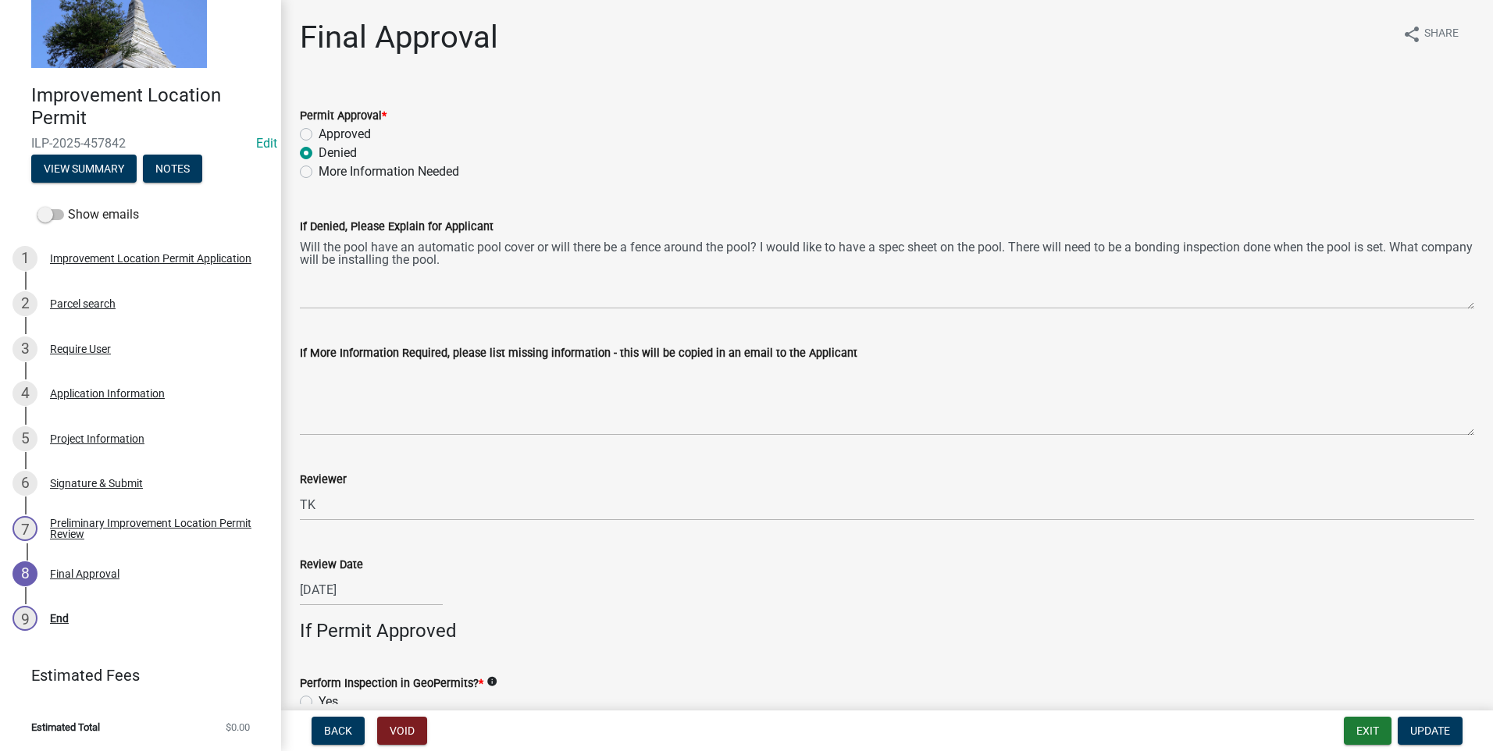
click at [319, 171] on label "More Information Needed" at bounding box center [389, 171] width 141 height 19
click at [319, 171] on input "More Information Needed" at bounding box center [324, 167] width 10 height 10
radio input "true"
click at [1427, 732] on span "Update" at bounding box center [1431, 731] width 40 height 12
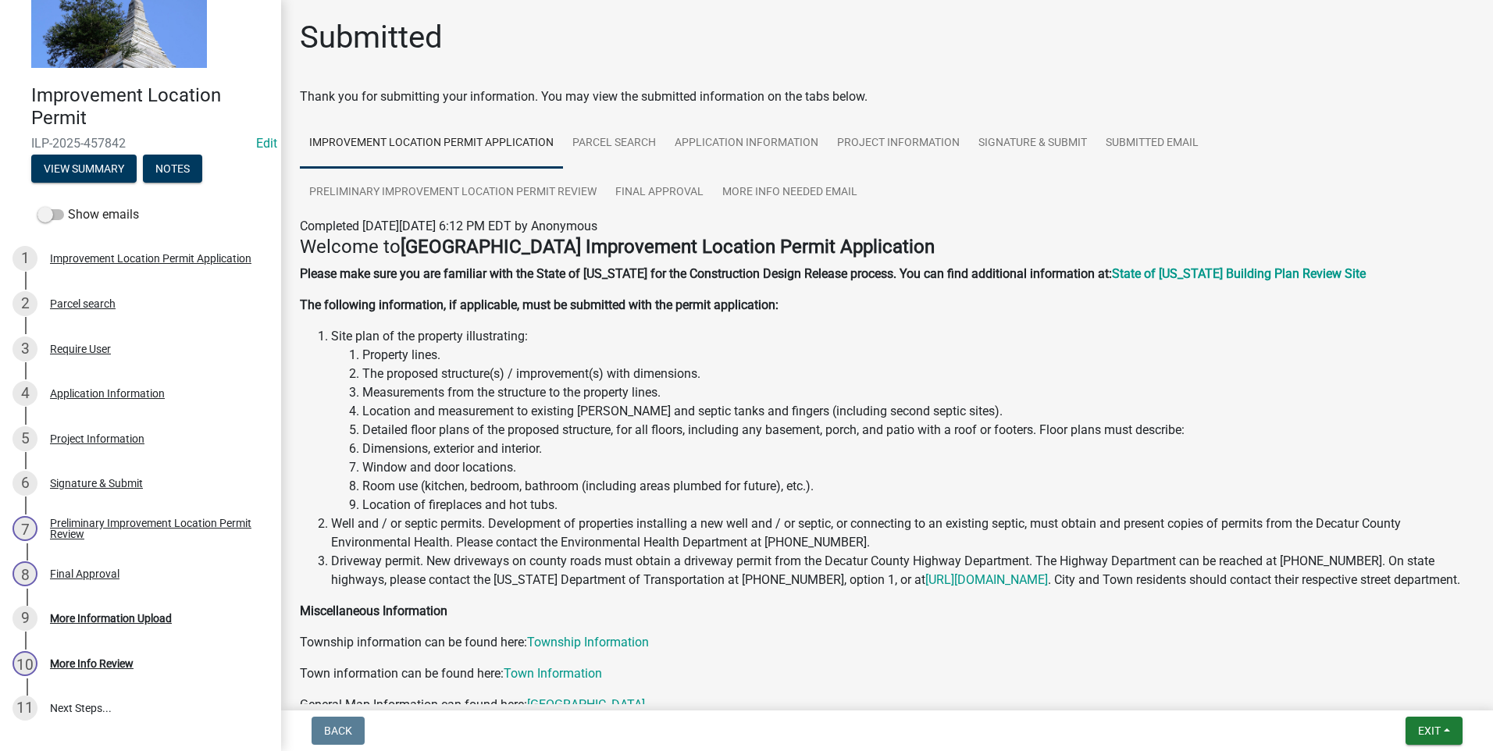
scroll to position [78, 0]
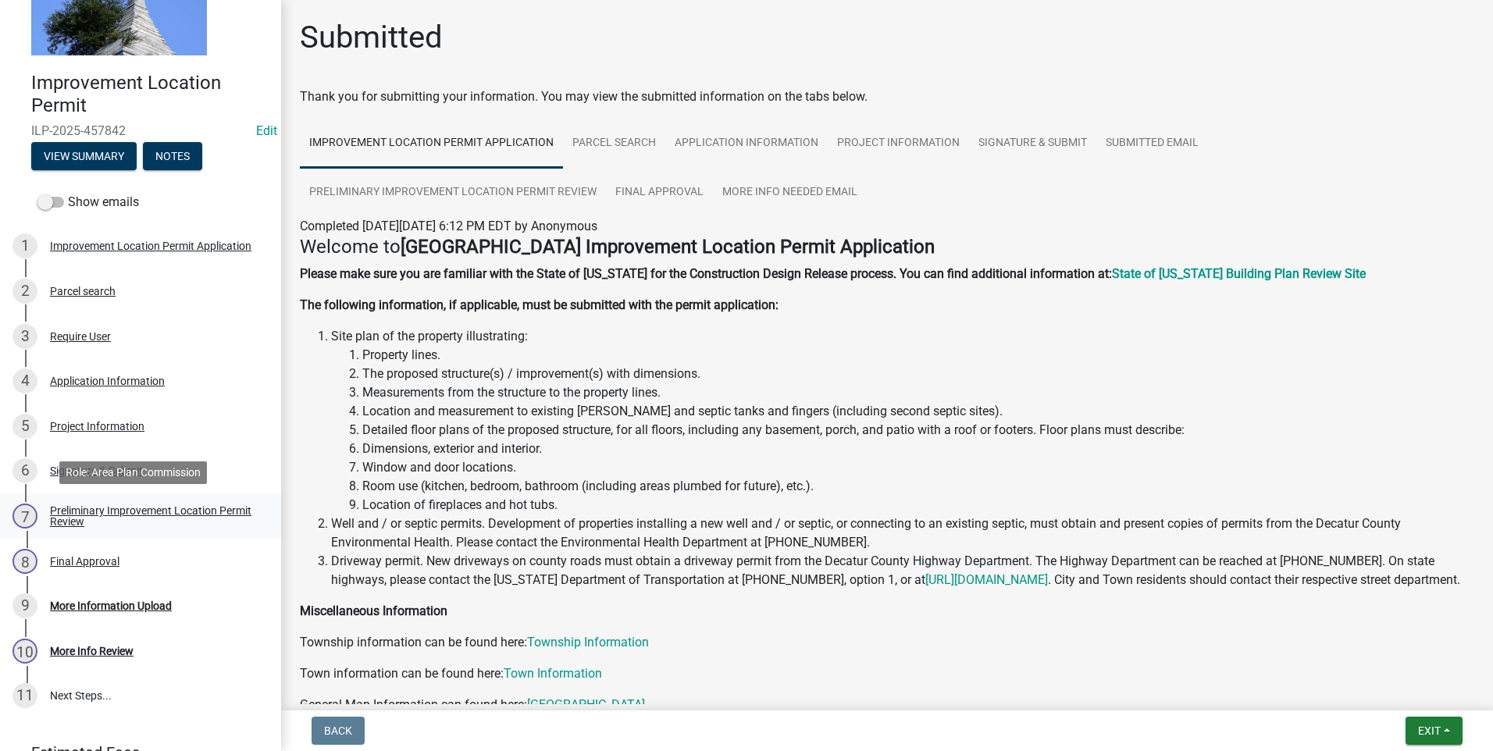
click at [86, 514] on div "Preliminary Improvement Location Permit Review" at bounding box center [153, 516] width 206 height 22
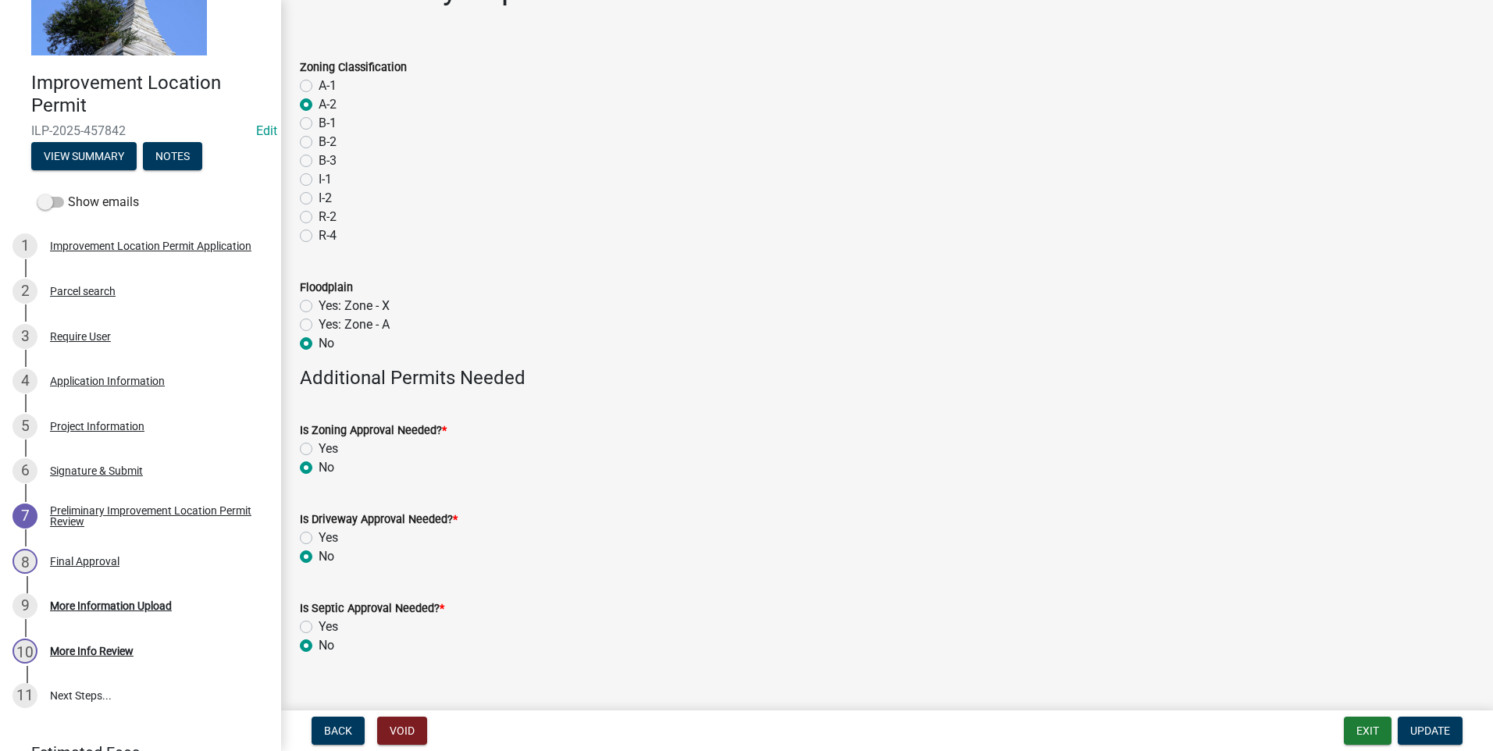
scroll to position [74, 0]
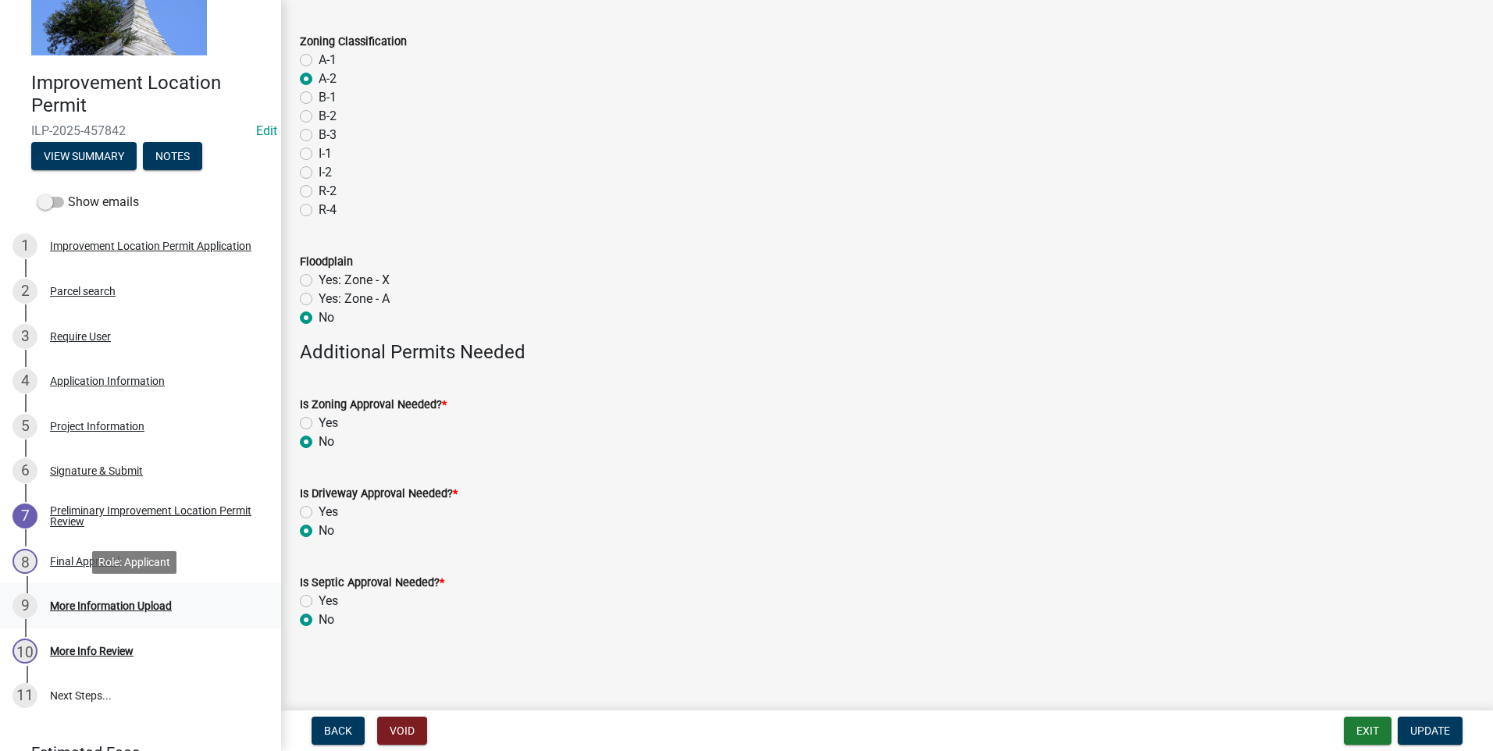
click at [116, 604] on div "More Information Upload" at bounding box center [111, 606] width 122 height 11
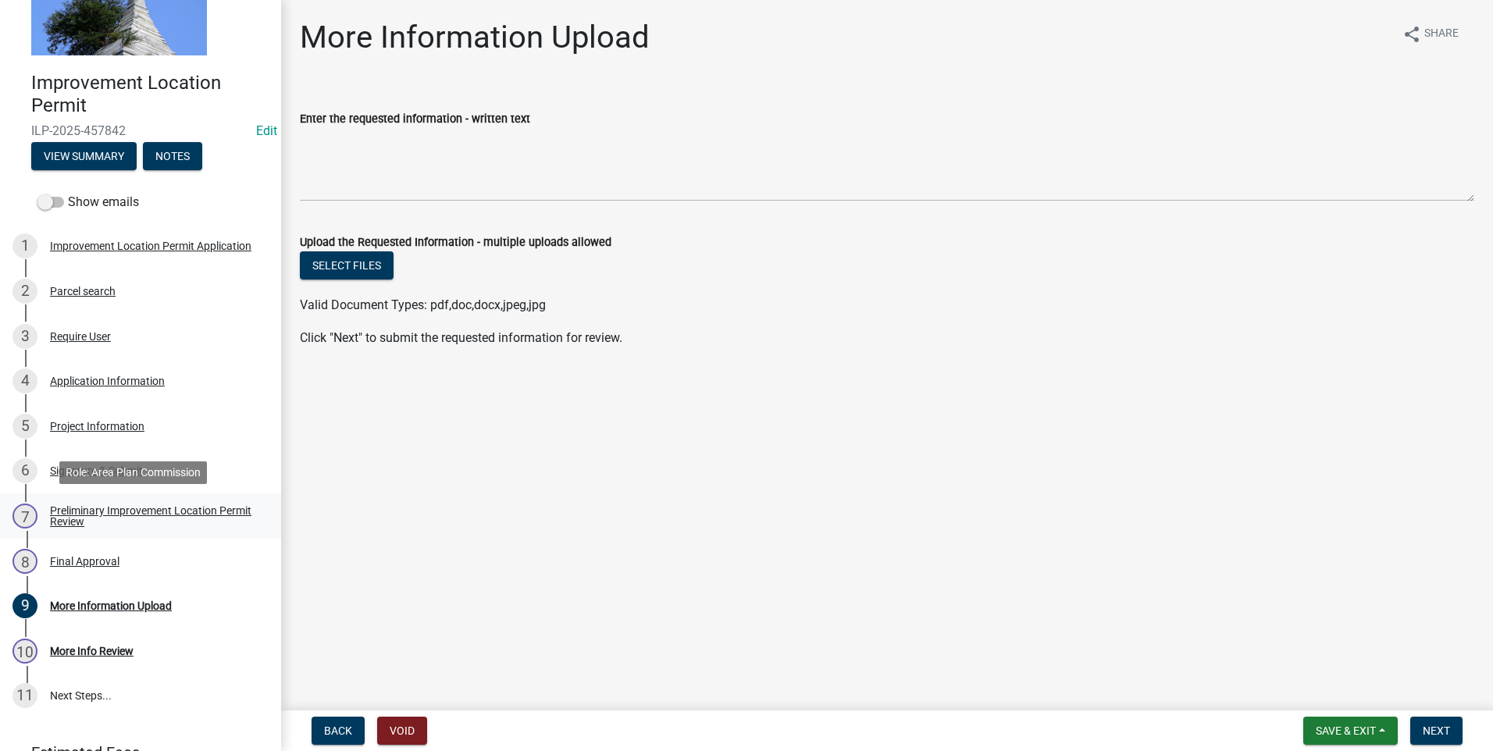
click at [48, 516] on div "7 Preliminary Improvement Location Permit Review" at bounding box center [134, 516] width 244 height 25
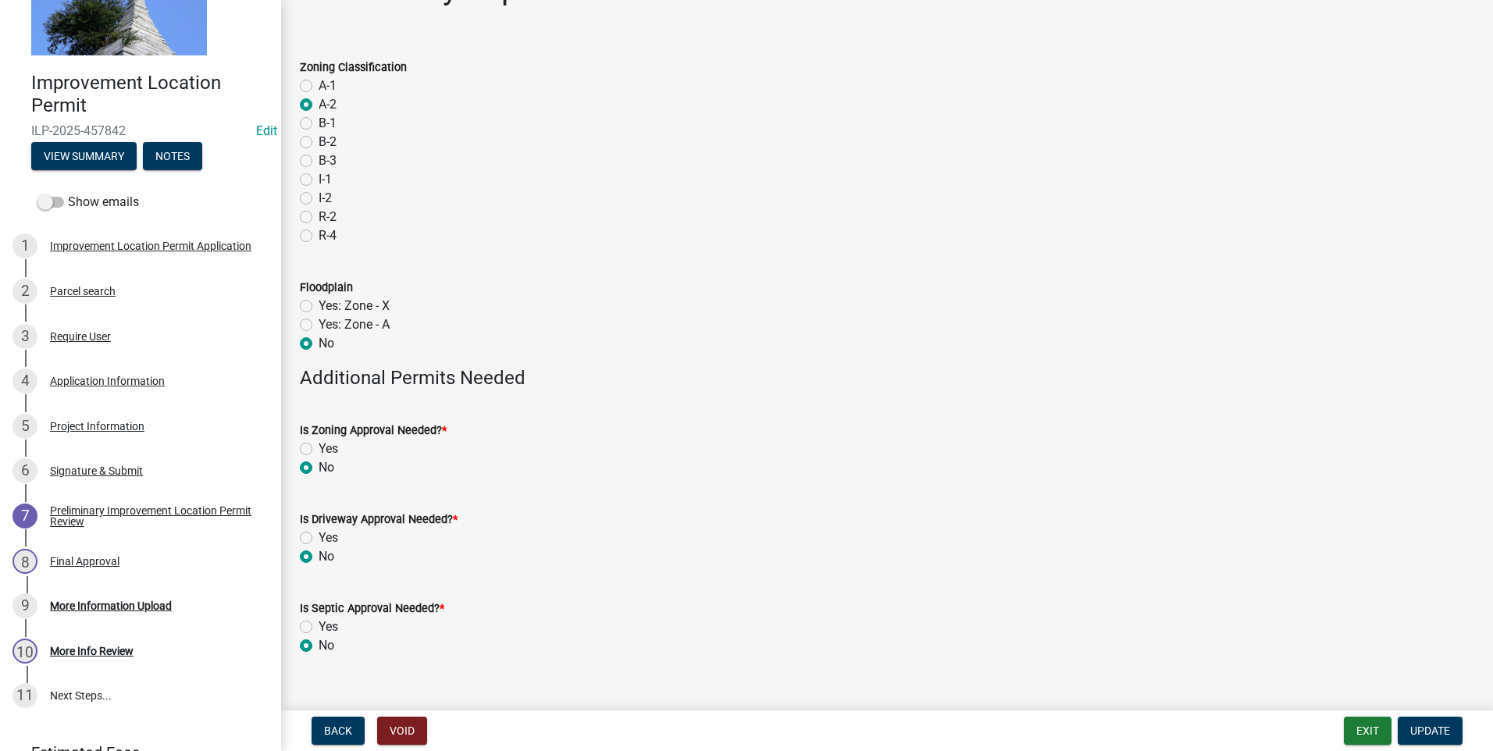
scroll to position [74, 0]
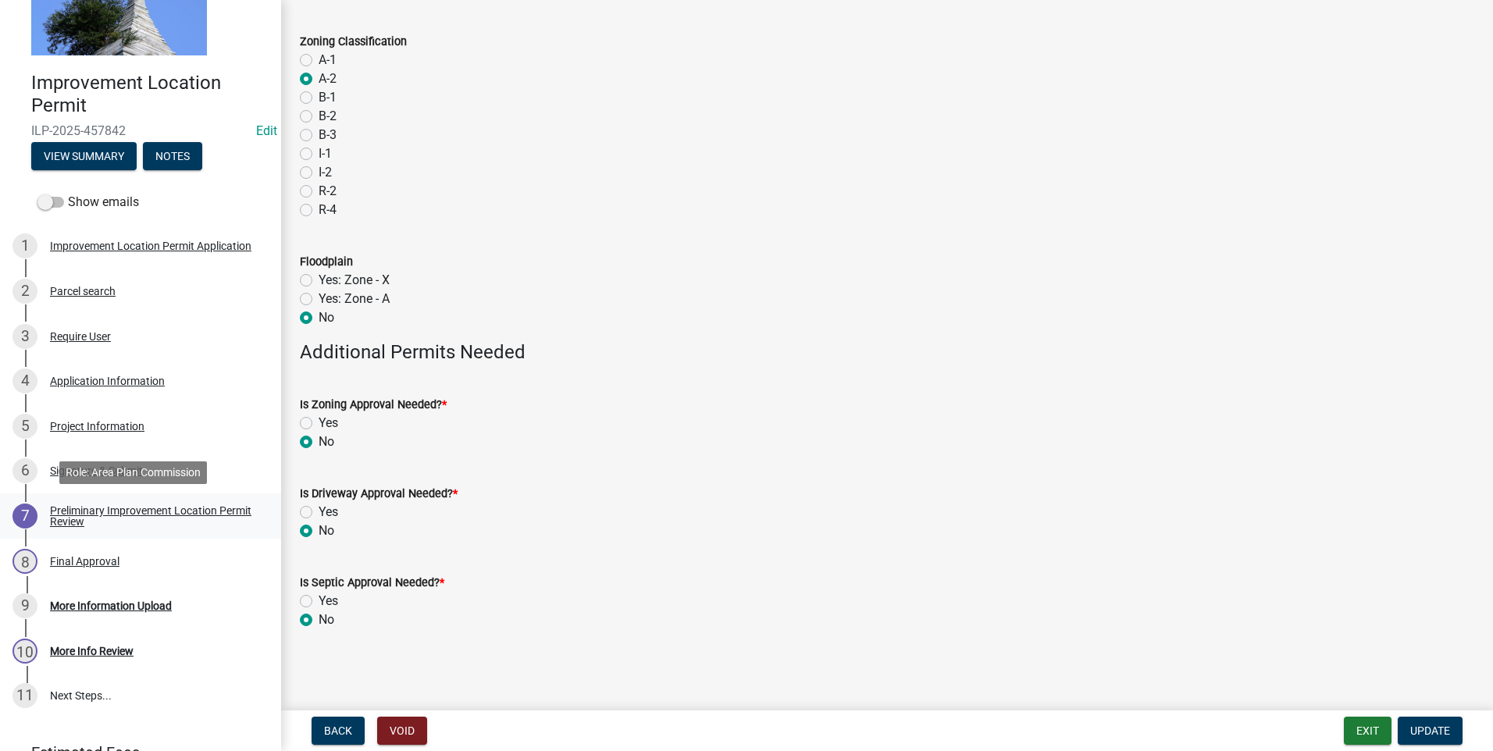
click at [148, 510] on div "Preliminary Improvement Location Permit Review" at bounding box center [153, 516] width 206 height 22
click at [65, 523] on div "Preliminary Improvement Location Permit Review" at bounding box center [153, 516] width 206 height 22
click at [112, 558] on div "Final Approval" at bounding box center [85, 561] width 70 height 11
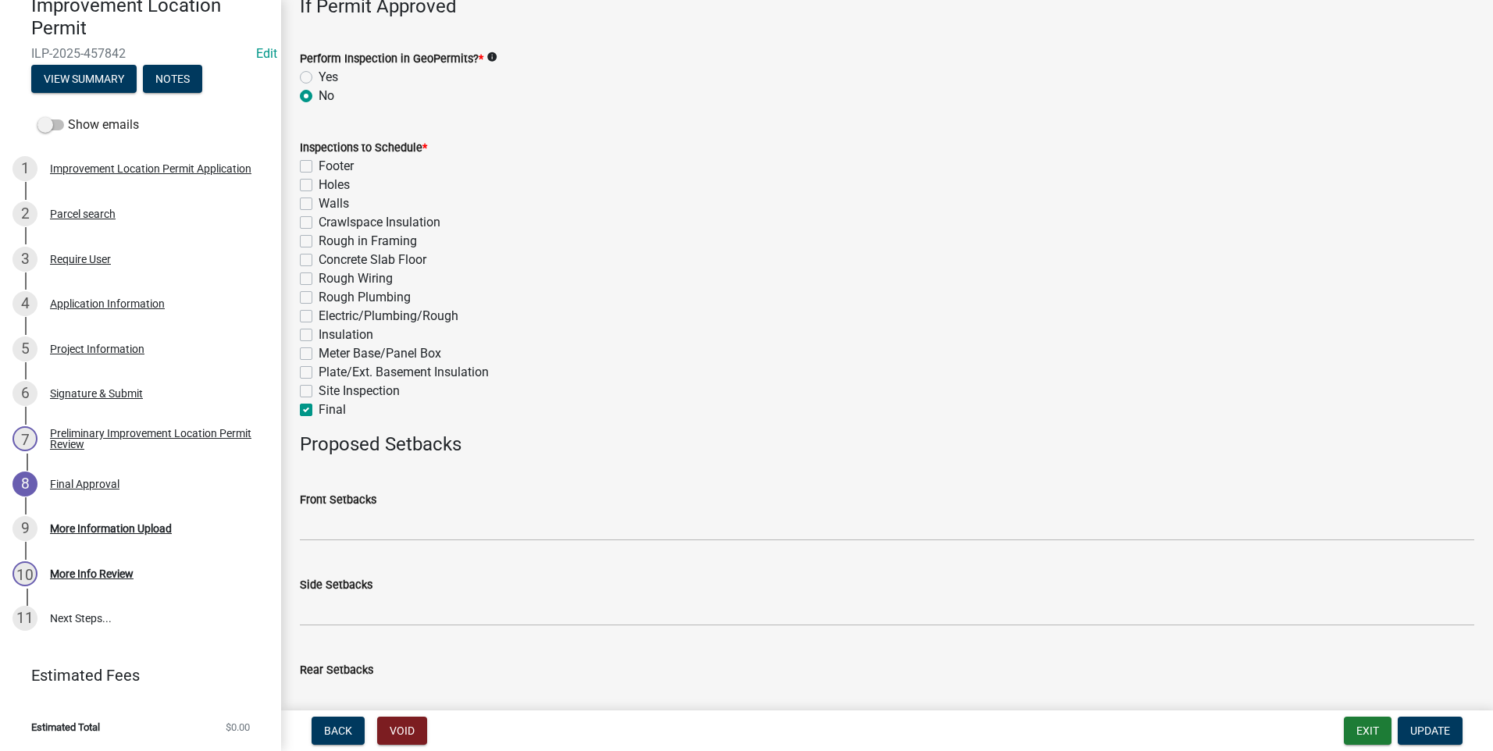
scroll to position [705, 0]
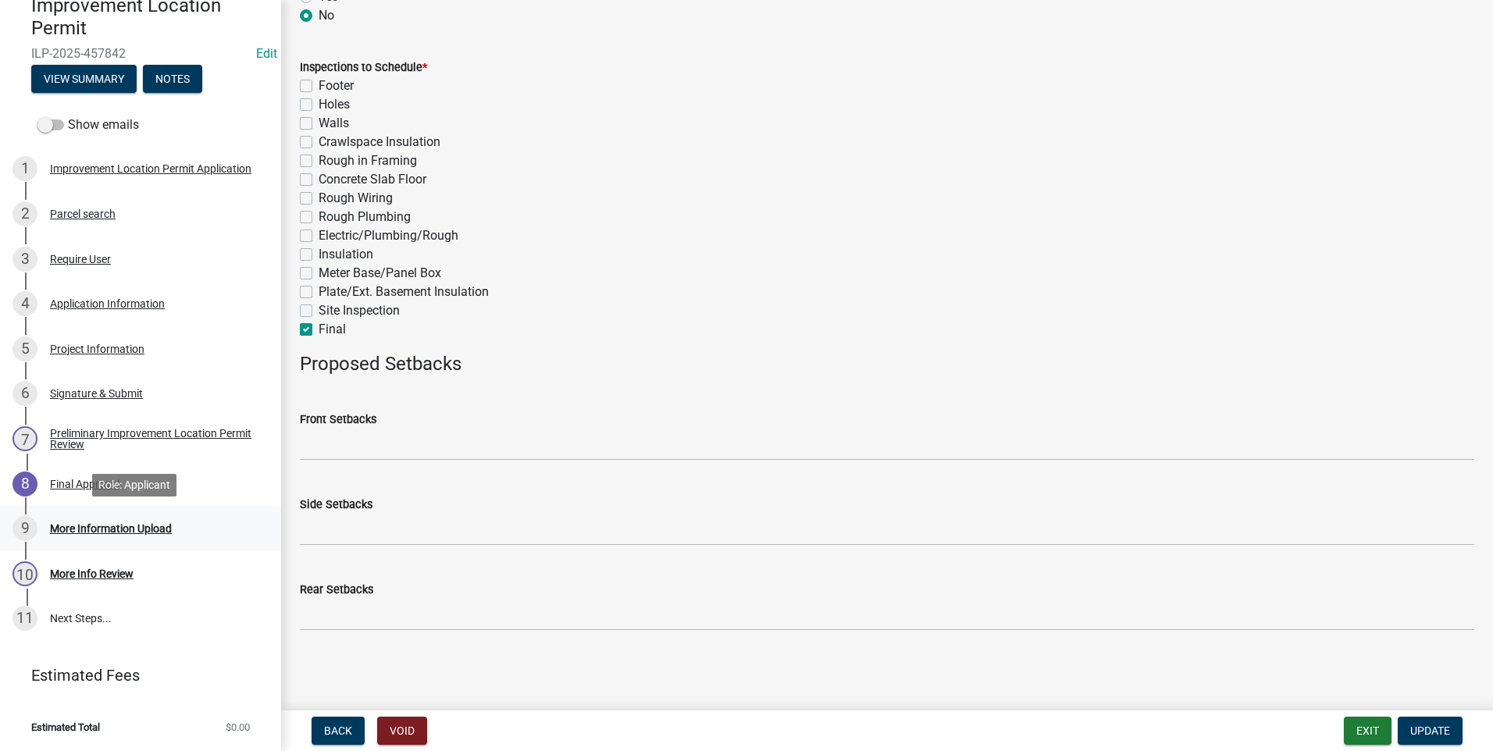
click at [129, 525] on div "More Information Upload" at bounding box center [111, 528] width 122 height 11
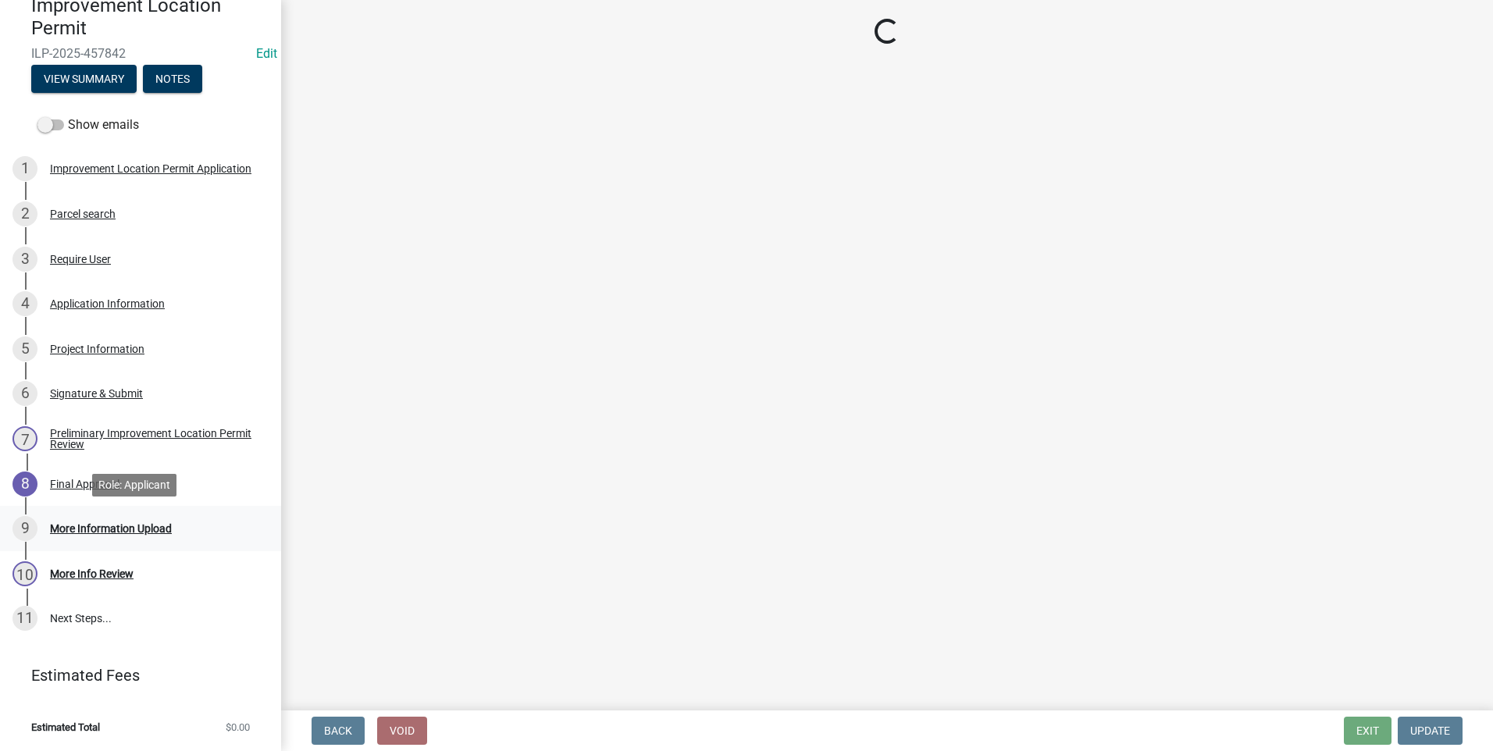
scroll to position [0, 0]
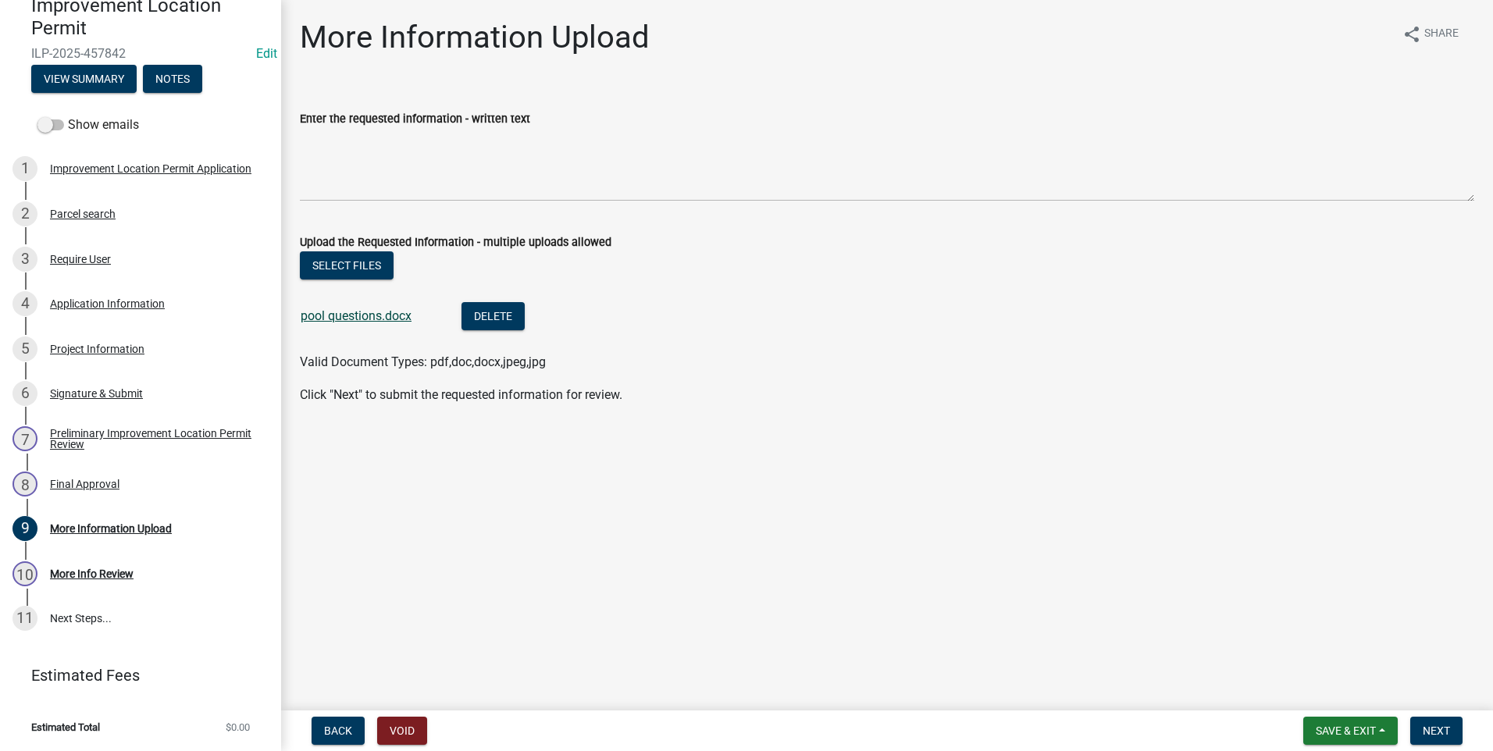
click at [390, 316] on link "pool questions.docx" at bounding box center [356, 316] width 111 height 15
click at [115, 483] on div "Final Approval" at bounding box center [85, 484] width 70 height 11
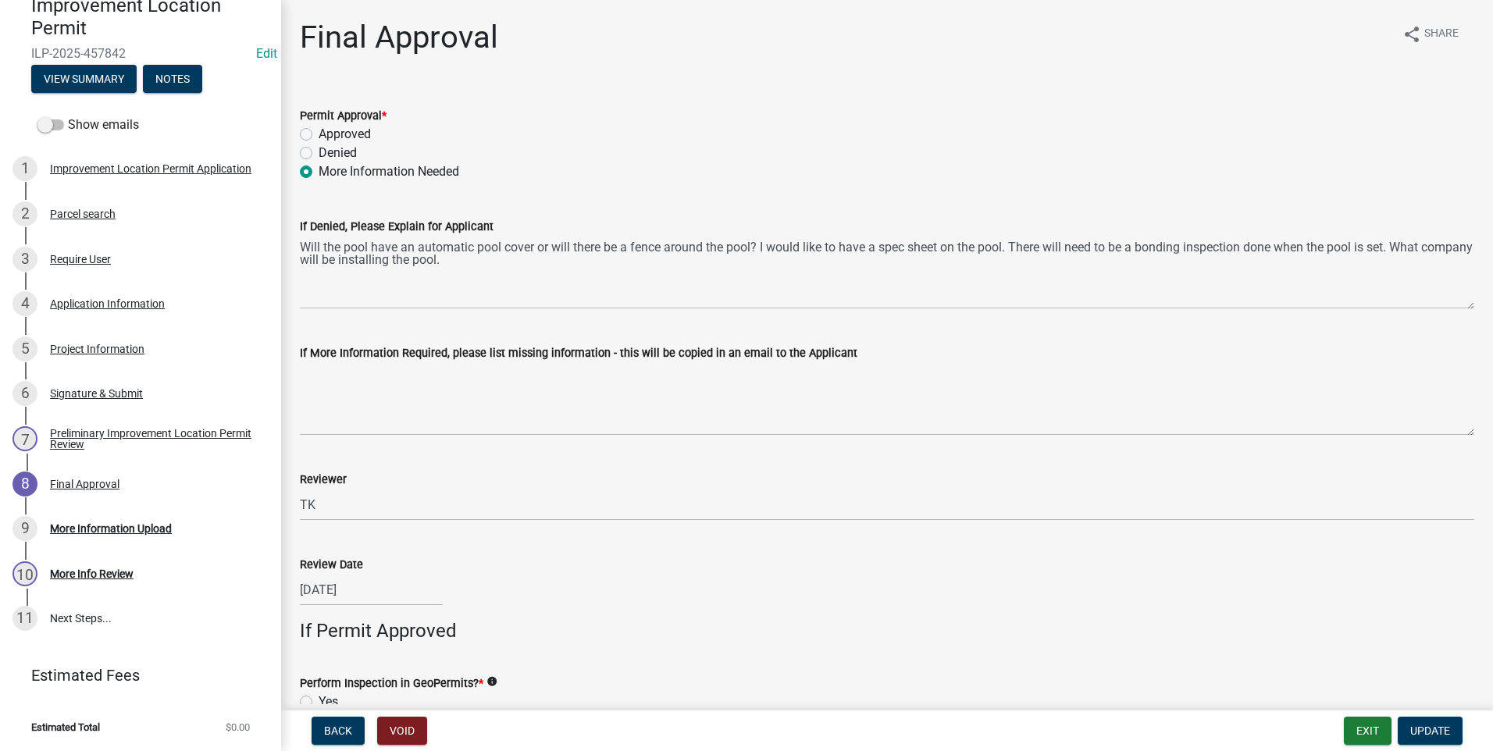
click at [319, 131] on label "Approved" at bounding box center [345, 134] width 52 height 19
click at [319, 131] on input "Approved" at bounding box center [324, 130] width 10 height 10
radio input "true"
select select "8"
select select "2025"
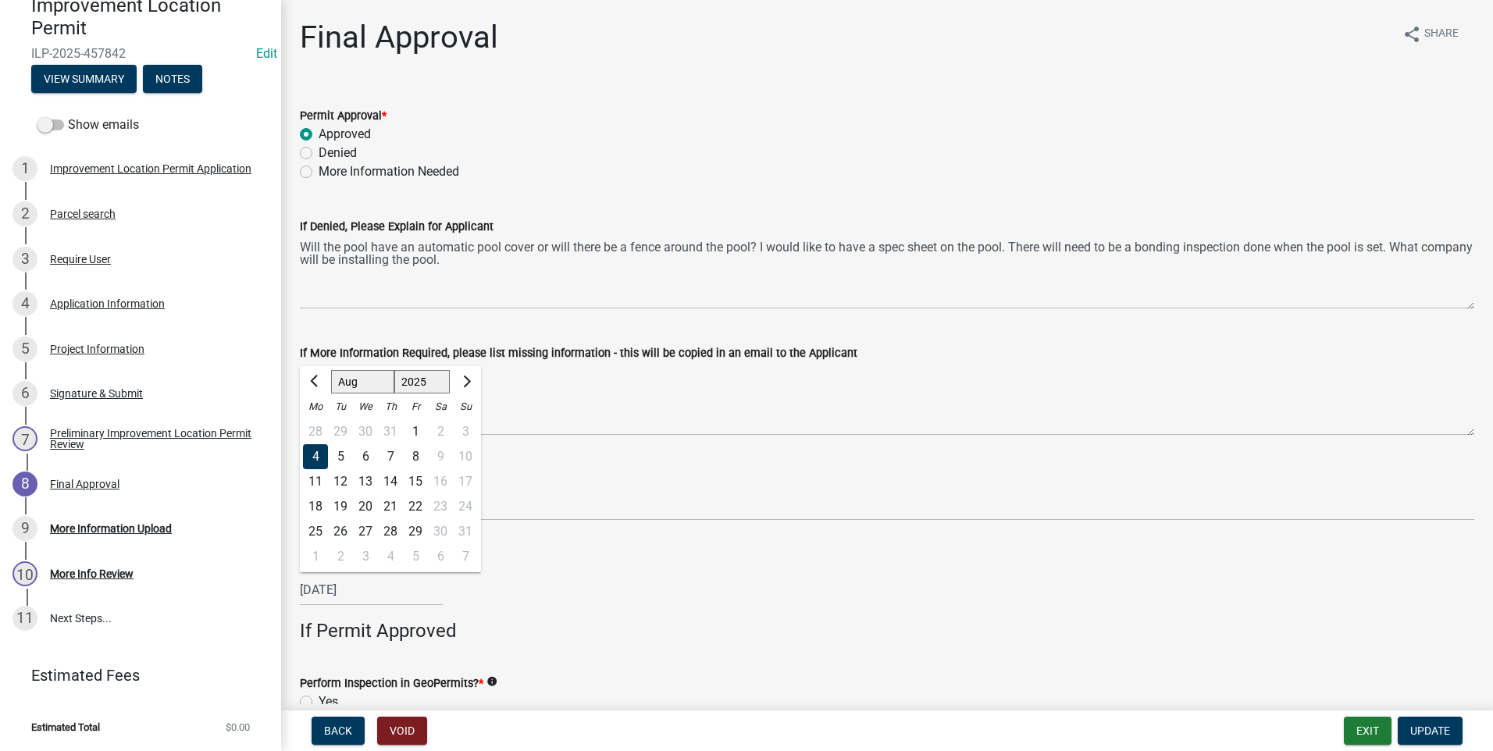
click at [394, 594] on div "08/04/2025 Jan Feb Mar Apr May Jun Jul Aug Sep Oct Nov Dec 1525 1526 1527 1528 …" at bounding box center [371, 590] width 143 height 32
click at [392, 479] on div "14" at bounding box center [390, 481] width 25 height 25
type input "[DATE]"
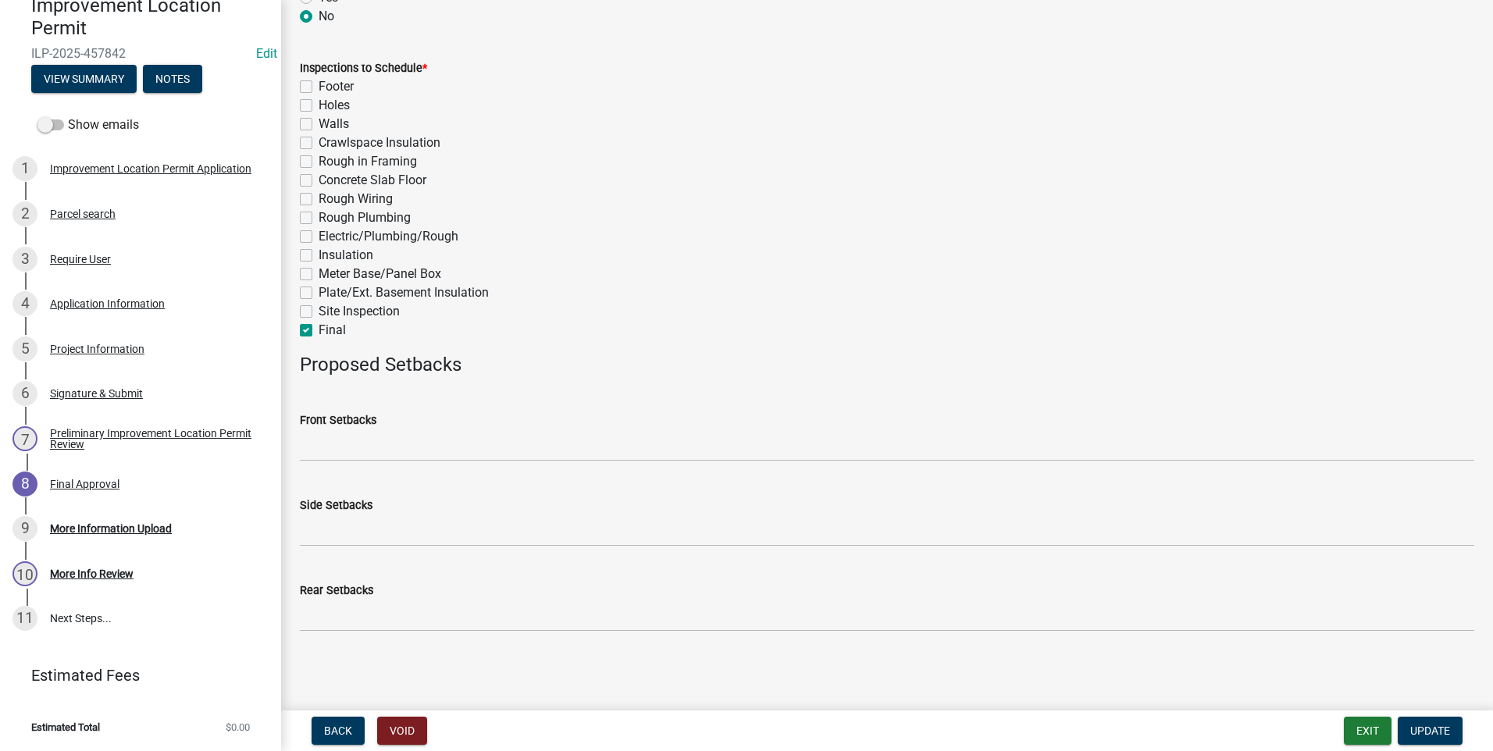
scroll to position [705, 0]
click at [1432, 731] on span "Update" at bounding box center [1431, 731] width 40 height 12
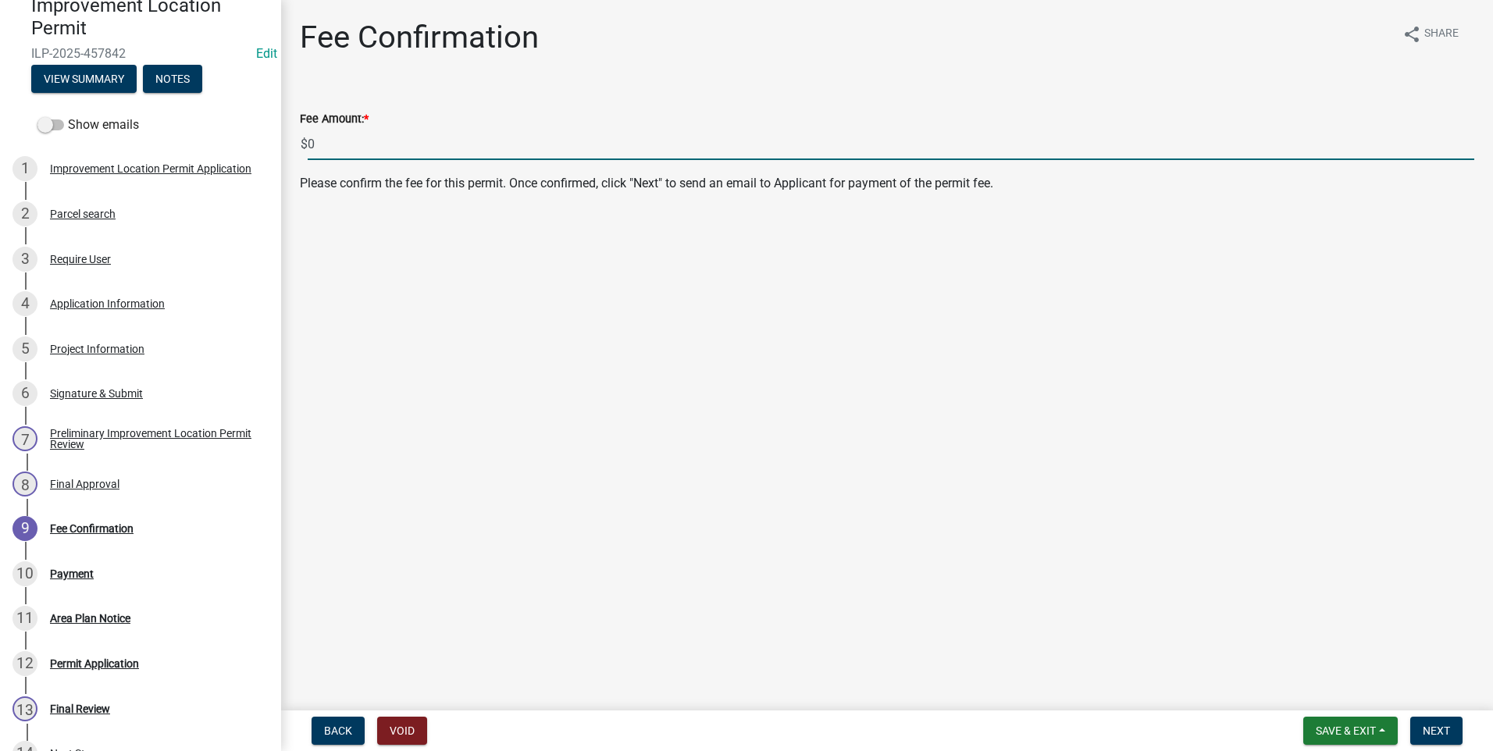
drag, startPoint x: 337, startPoint y: 141, endPoint x: 298, endPoint y: 142, distance: 39.1
click at [298, 142] on div "Fee Amount: * $ 0" at bounding box center [887, 123] width 1198 height 73
type input "260"
click at [1441, 728] on span "Next" at bounding box center [1436, 731] width 27 height 12
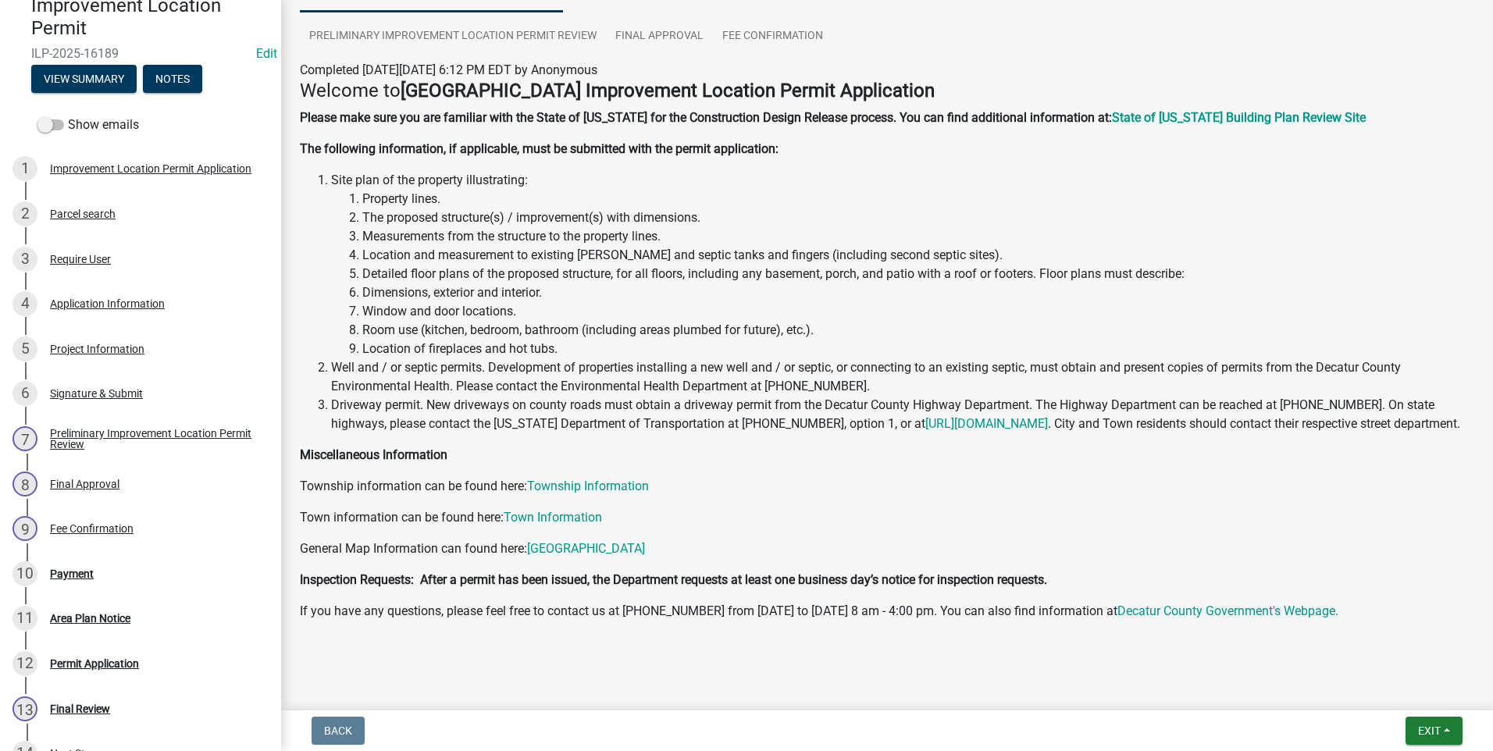
scroll to position [184, 0]
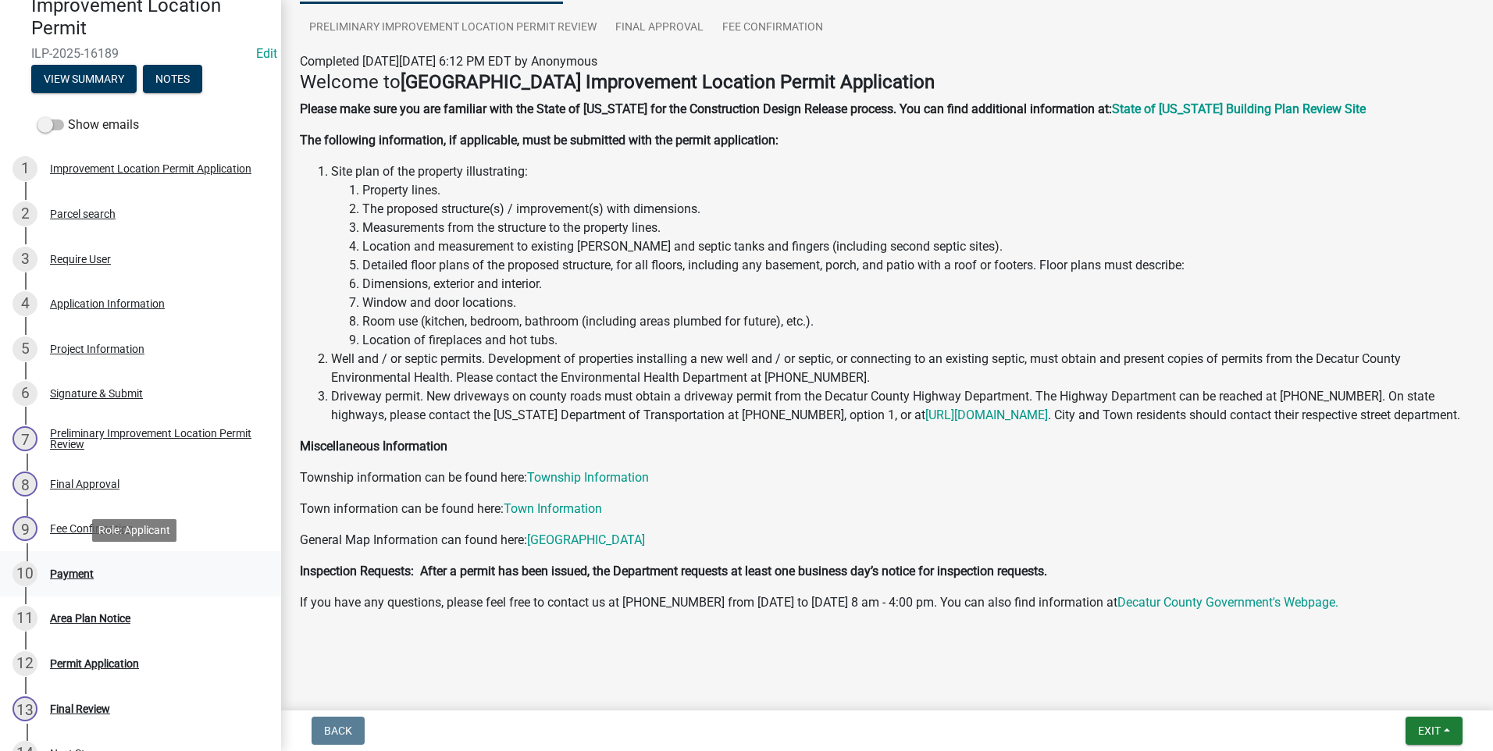
click at [76, 574] on div "Payment" at bounding box center [72, 574] width 44 height 11
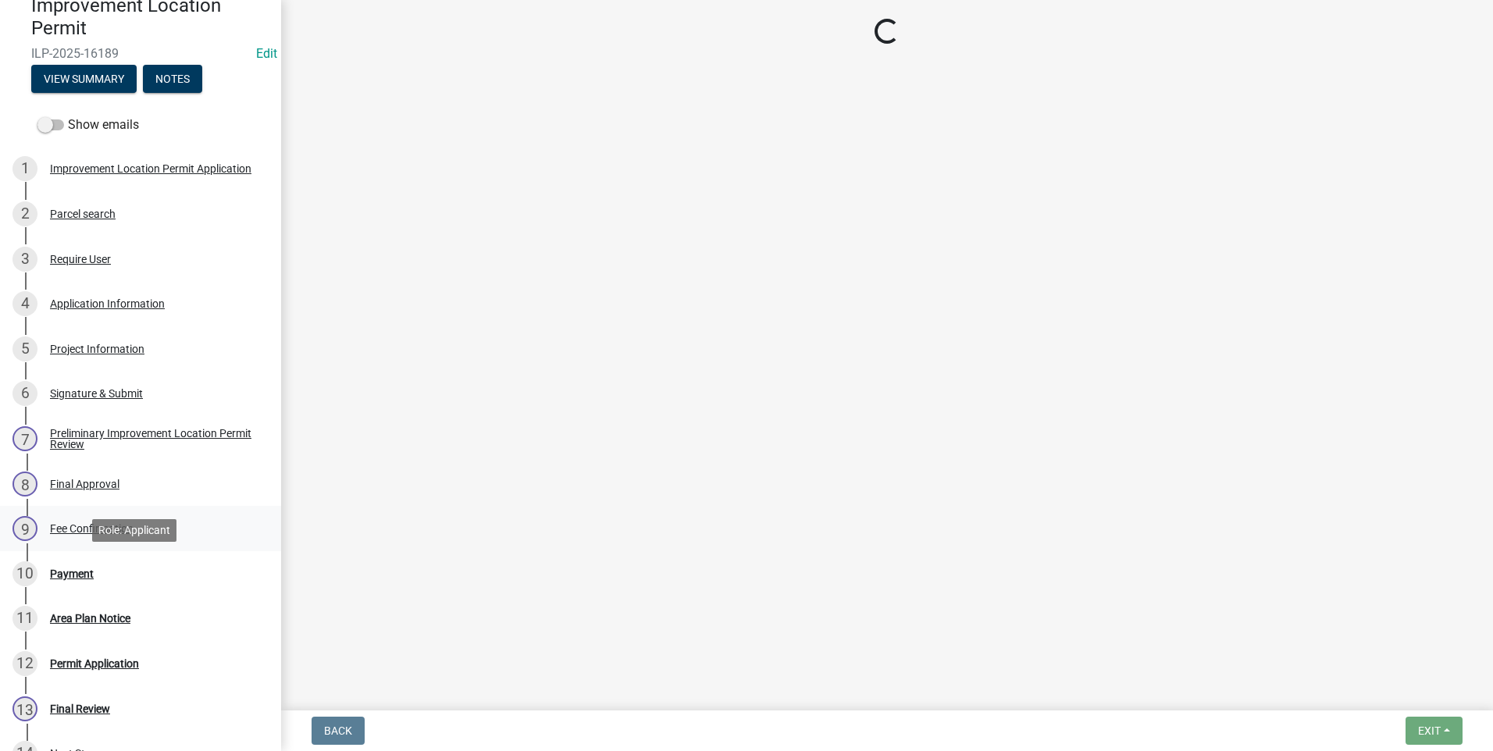
select select "3: 3"
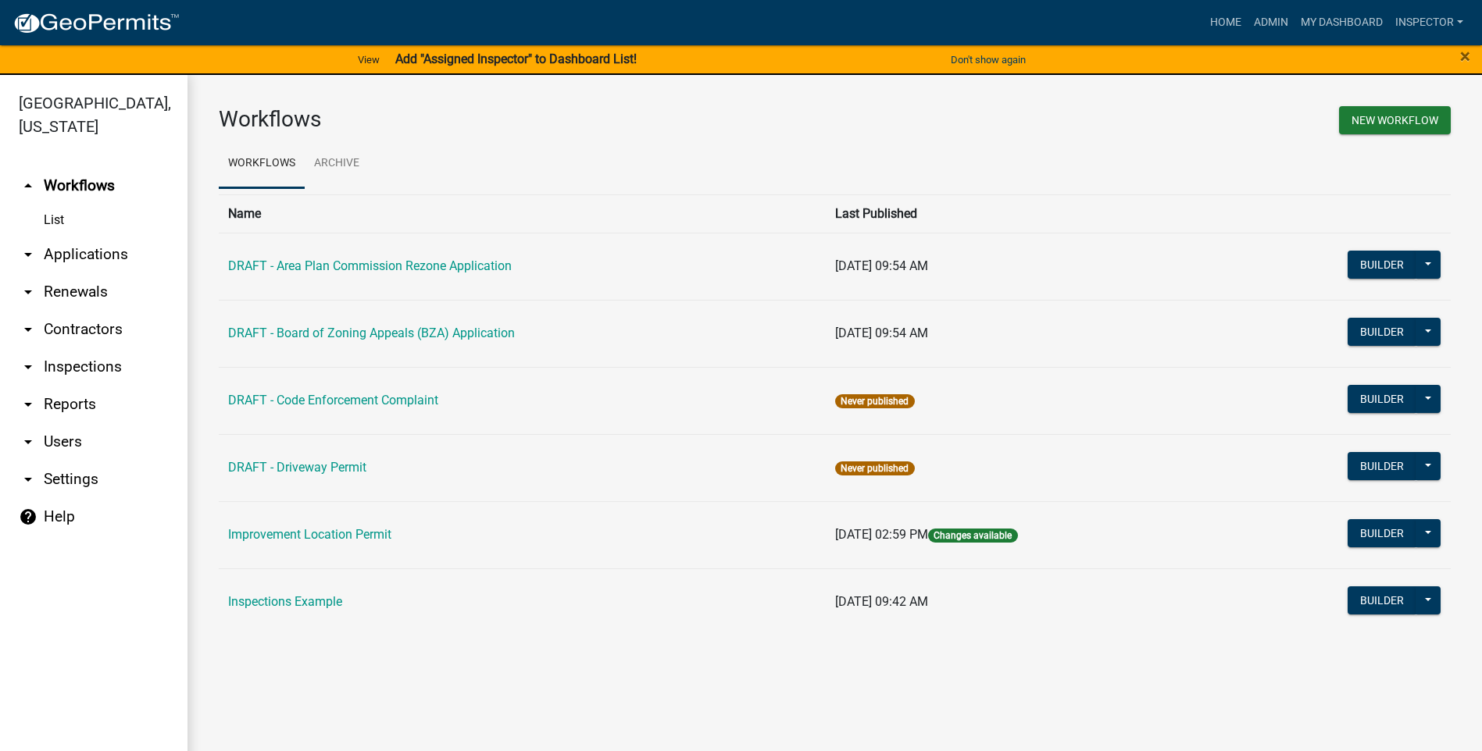
click at [75, 252] on link "arrow_drop_down Applications" at bounding box center [93, 254] width 187 height 37
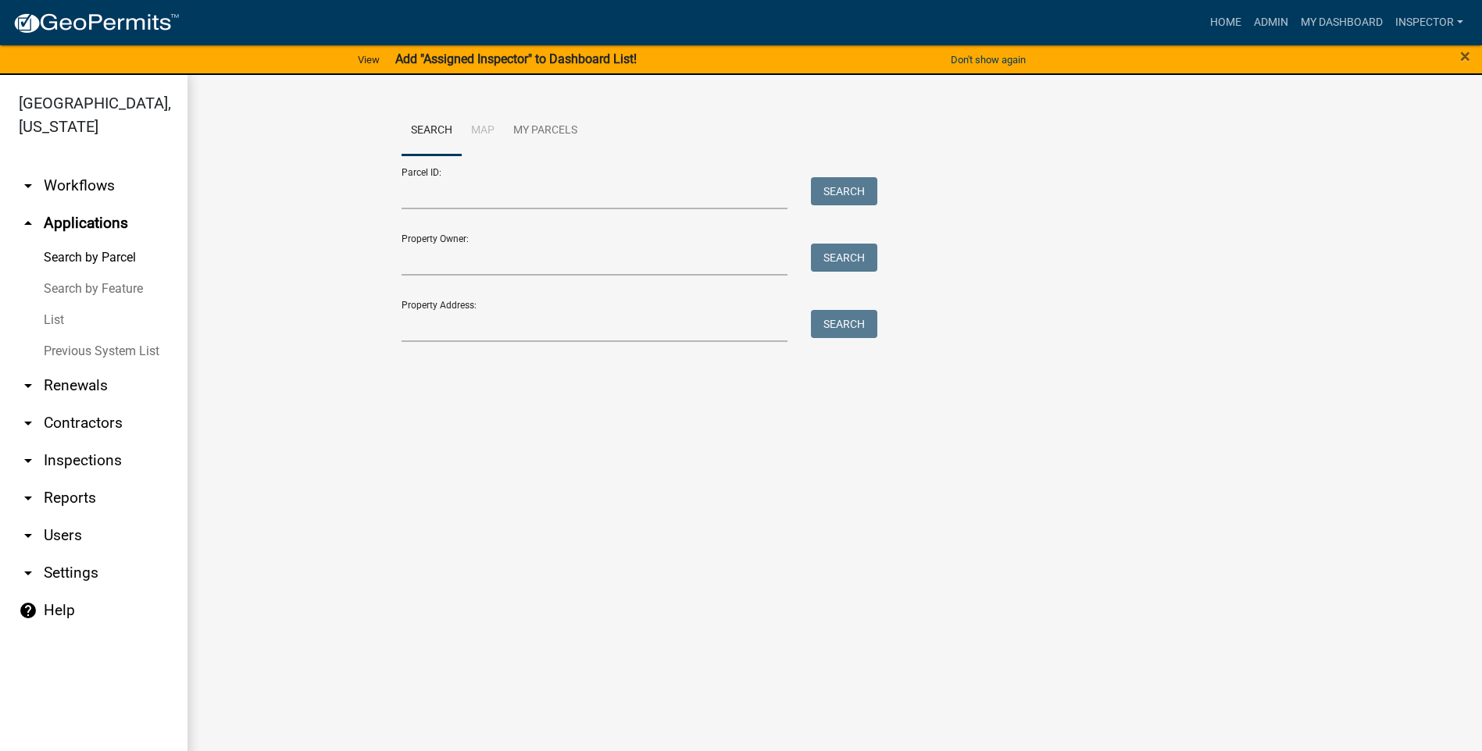
click at [52, 323] on link "List" at bounding box center [93, 320] width 187 height 31
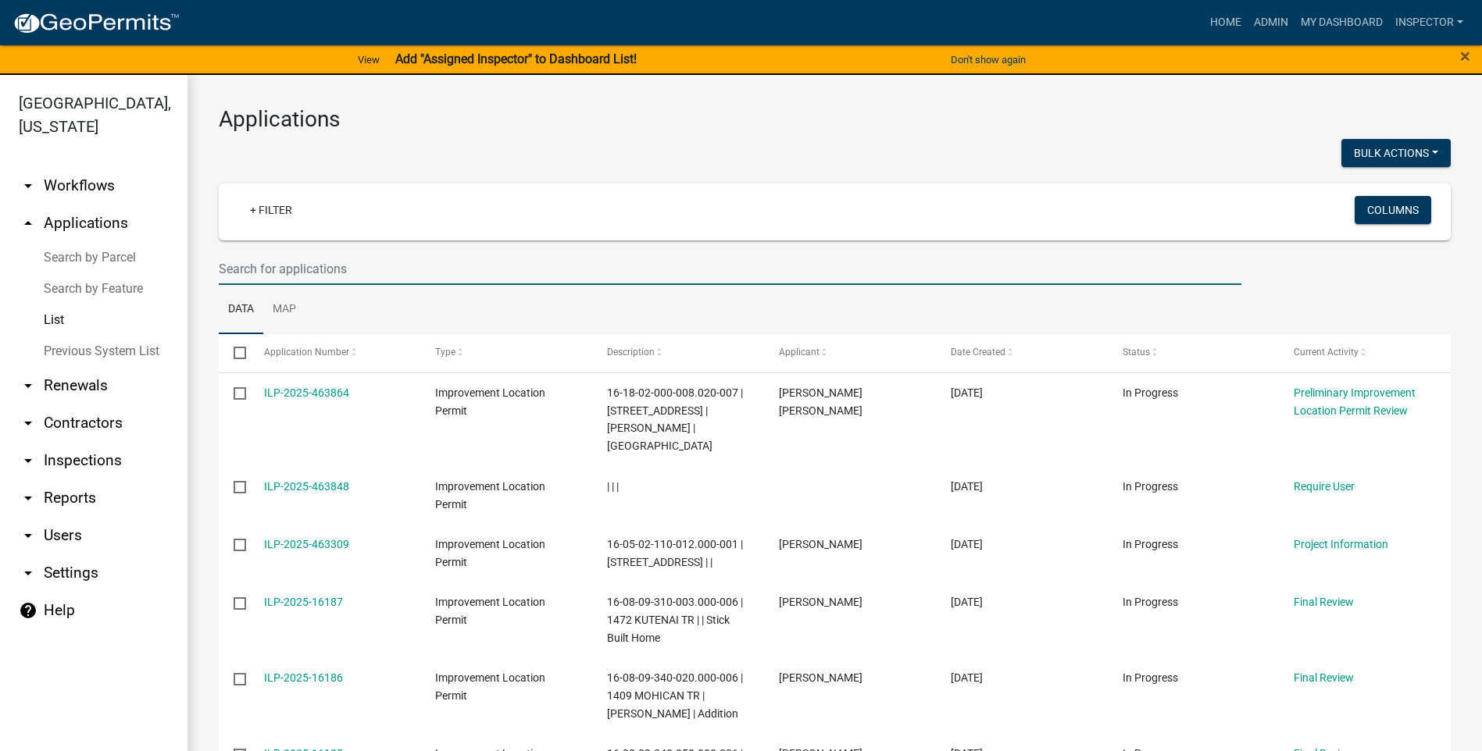
click at [356, 268] on input "text" at bounding box center [730, 269] width 1022 height 32
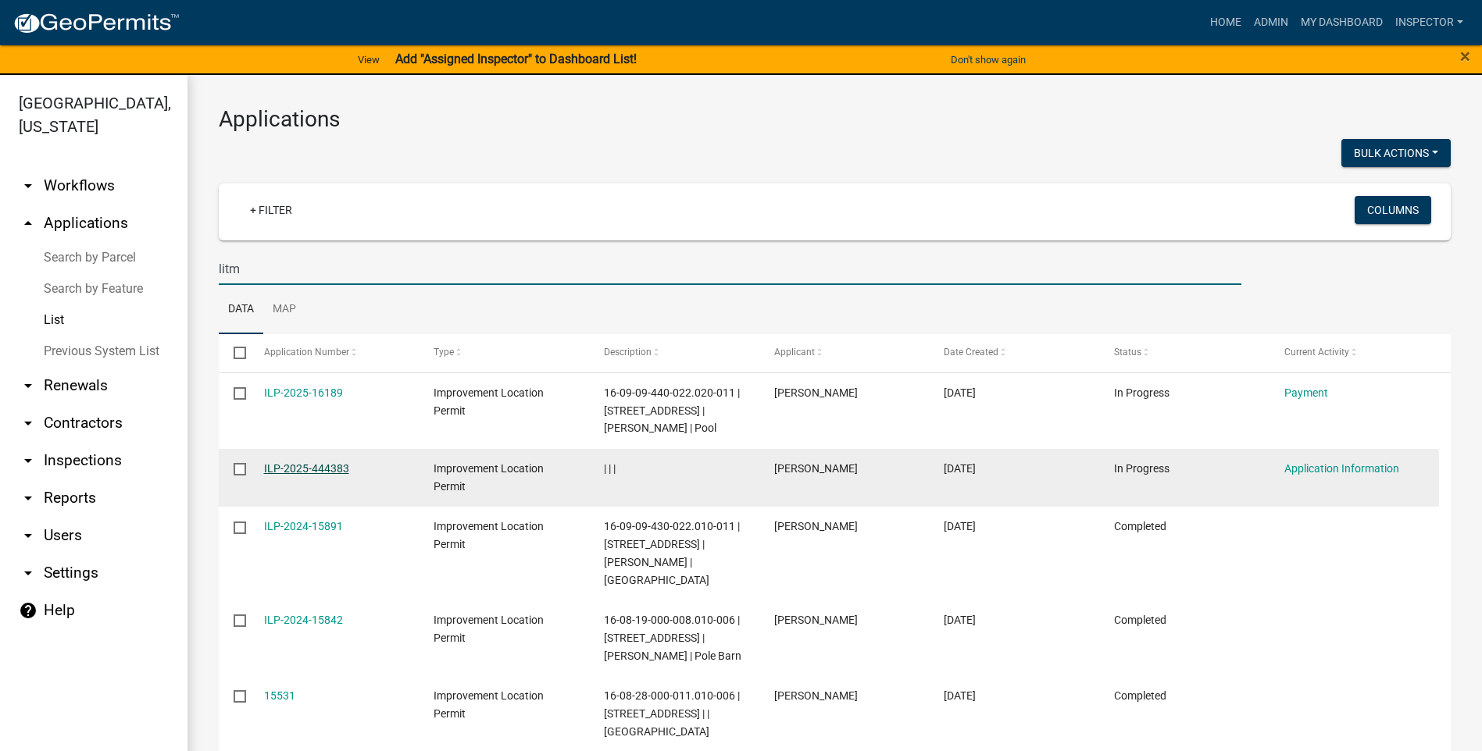
type input "litm"
click at [292, 465] on link "ILP-2025-444383" at bounding box center [306, 468] width 85 height 12
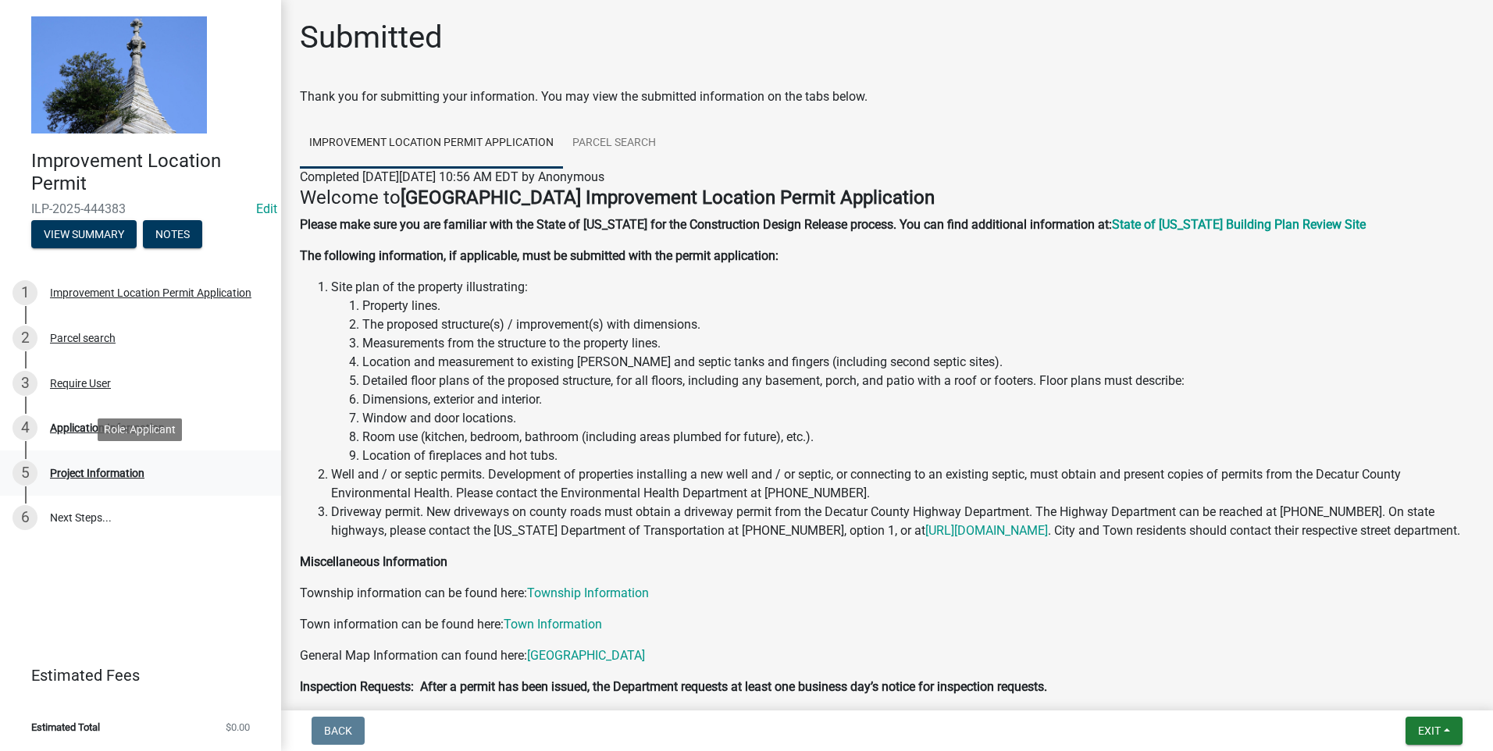
click at [118, 474] on div "Project Information" at bounding box center [97, 473] width 95 height 11
click at [116, 477] on div "Project Information" at bounding box center [97, 473] width 95 height 11
click at [92, 425] on div "Application Information" at bounding box center [107, 428] width 115 height 11
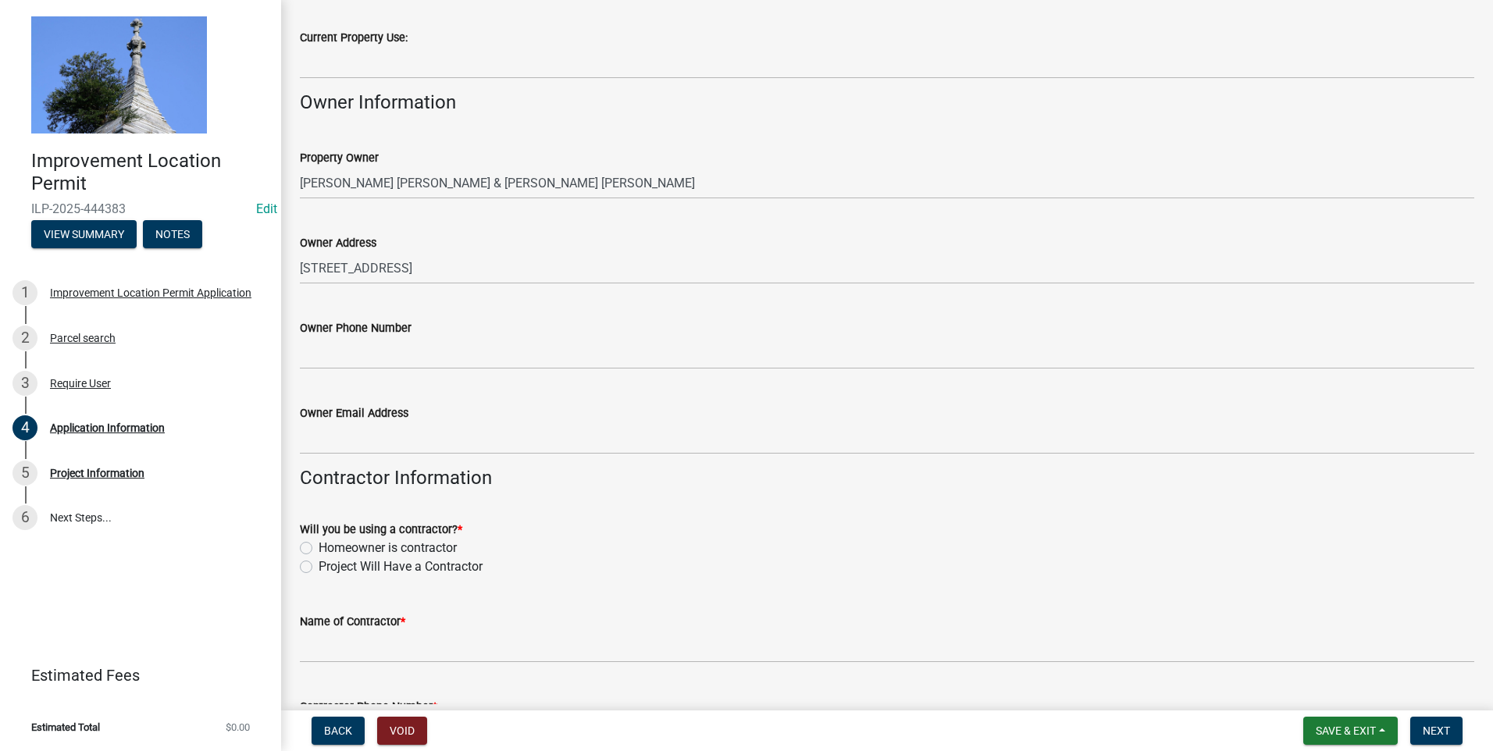
scroll to position [305, 0]
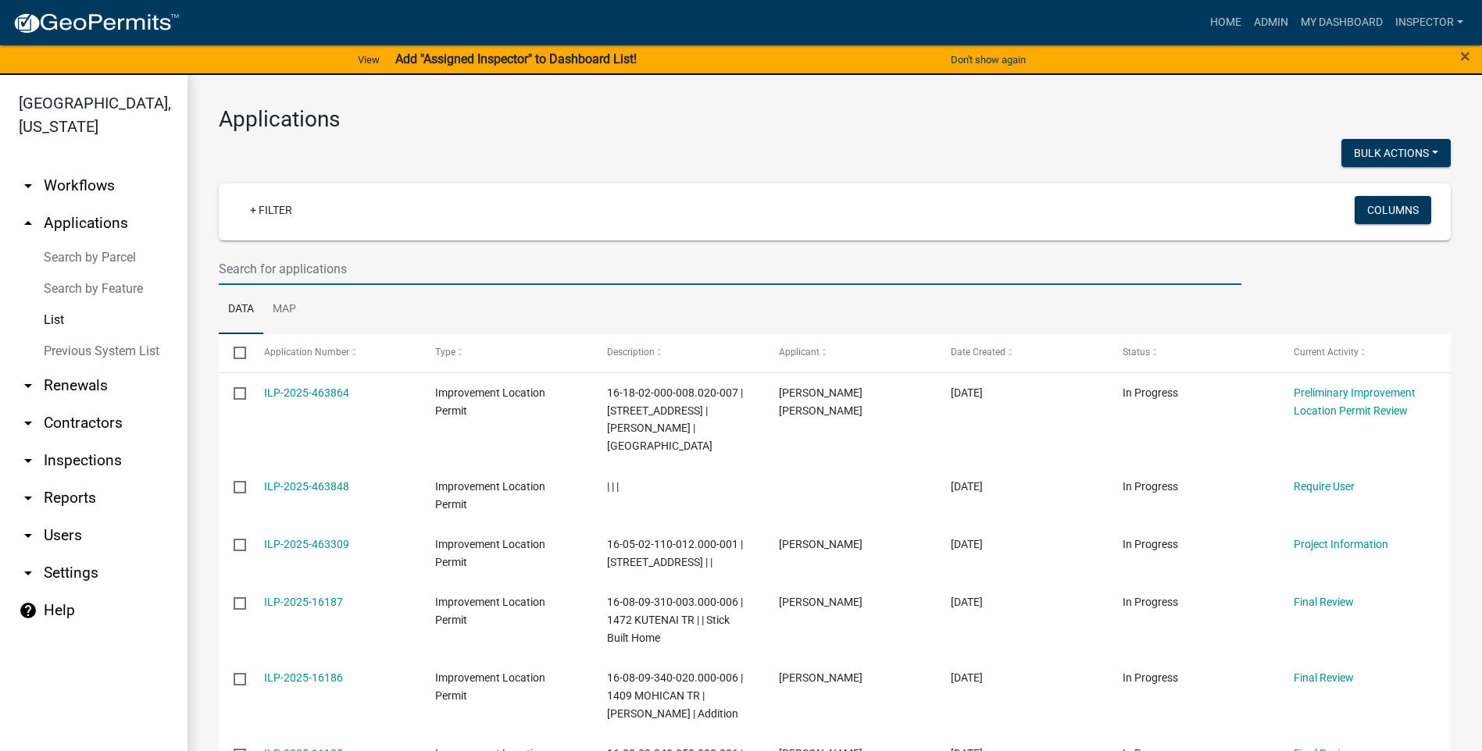
click at [362, 268] on input "text" at bounding box center [730, 269] width 1022 height 32
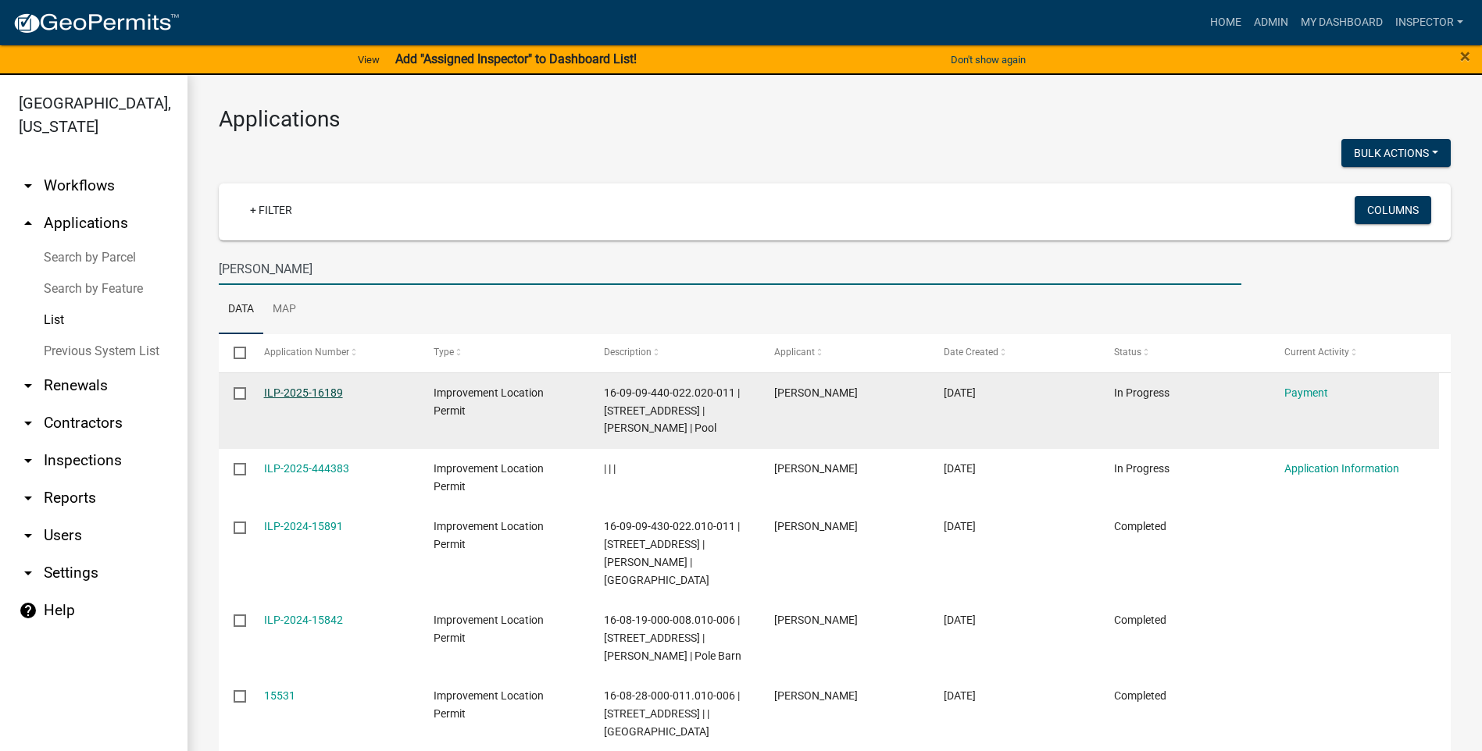
type input "[PERSON_NAME]"
click at [322, 394] on link "ILP-2025-16189" at bounding box center [303, 393] width 79 height 12
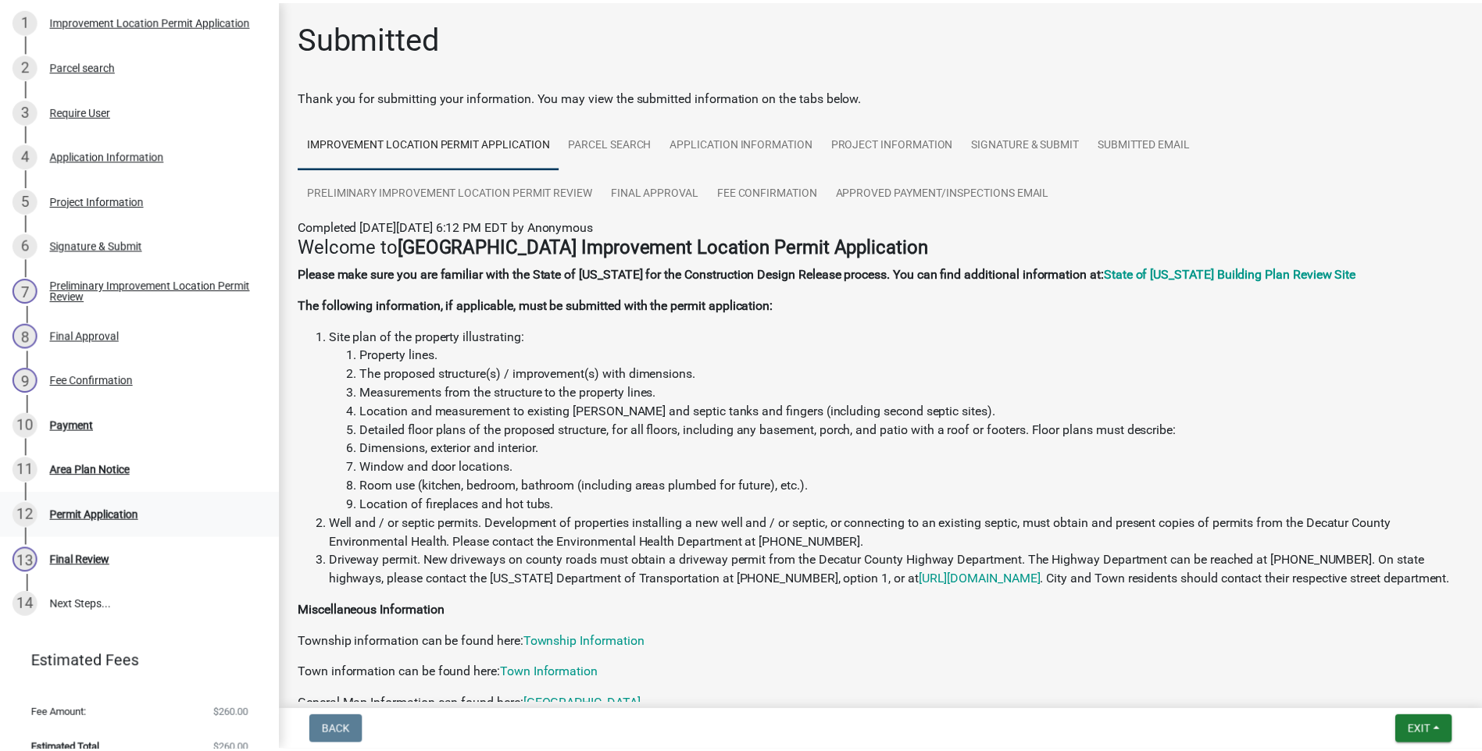
scroll to position [312, 0]
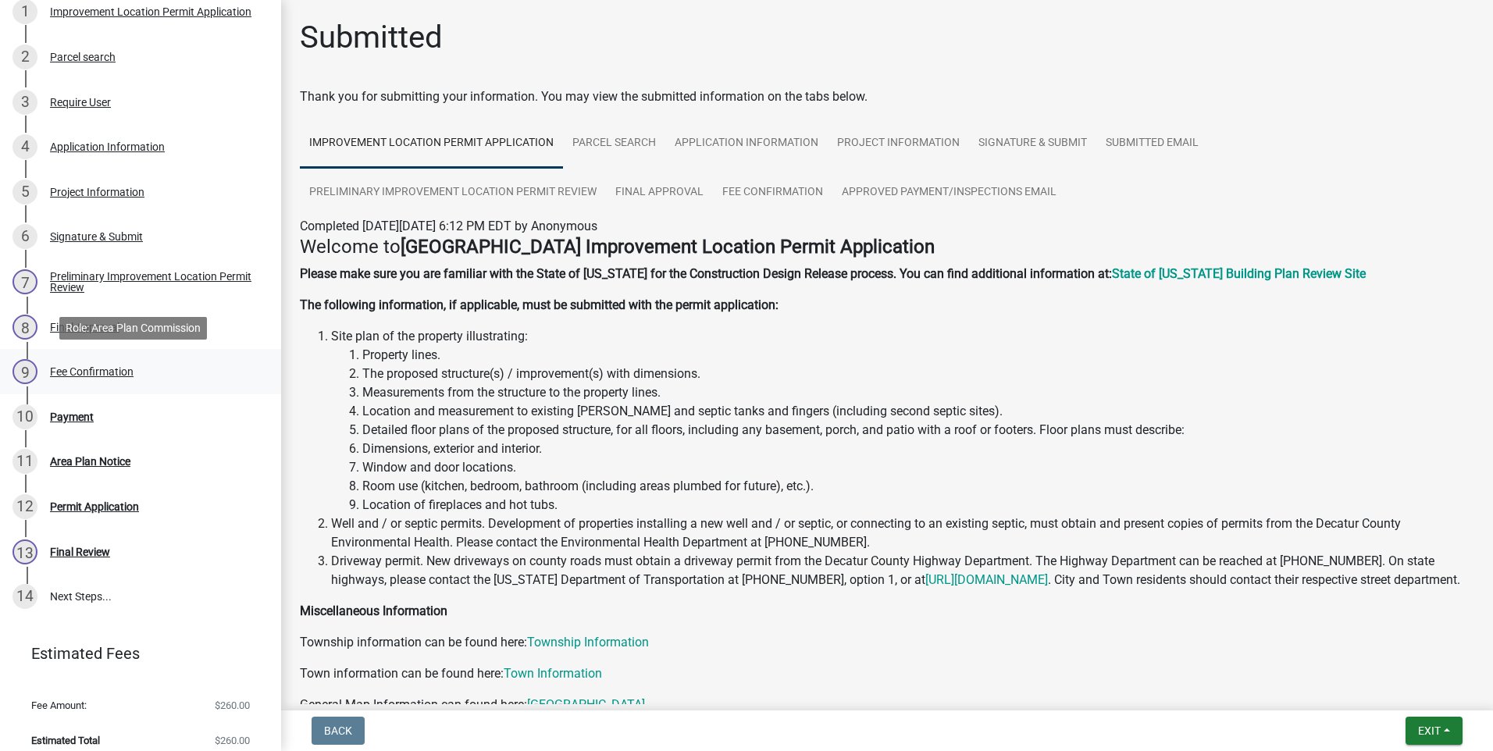
click at [113, 370] on div "Fee Confirmation" at bounding box center [92, 371] width 84 height 11
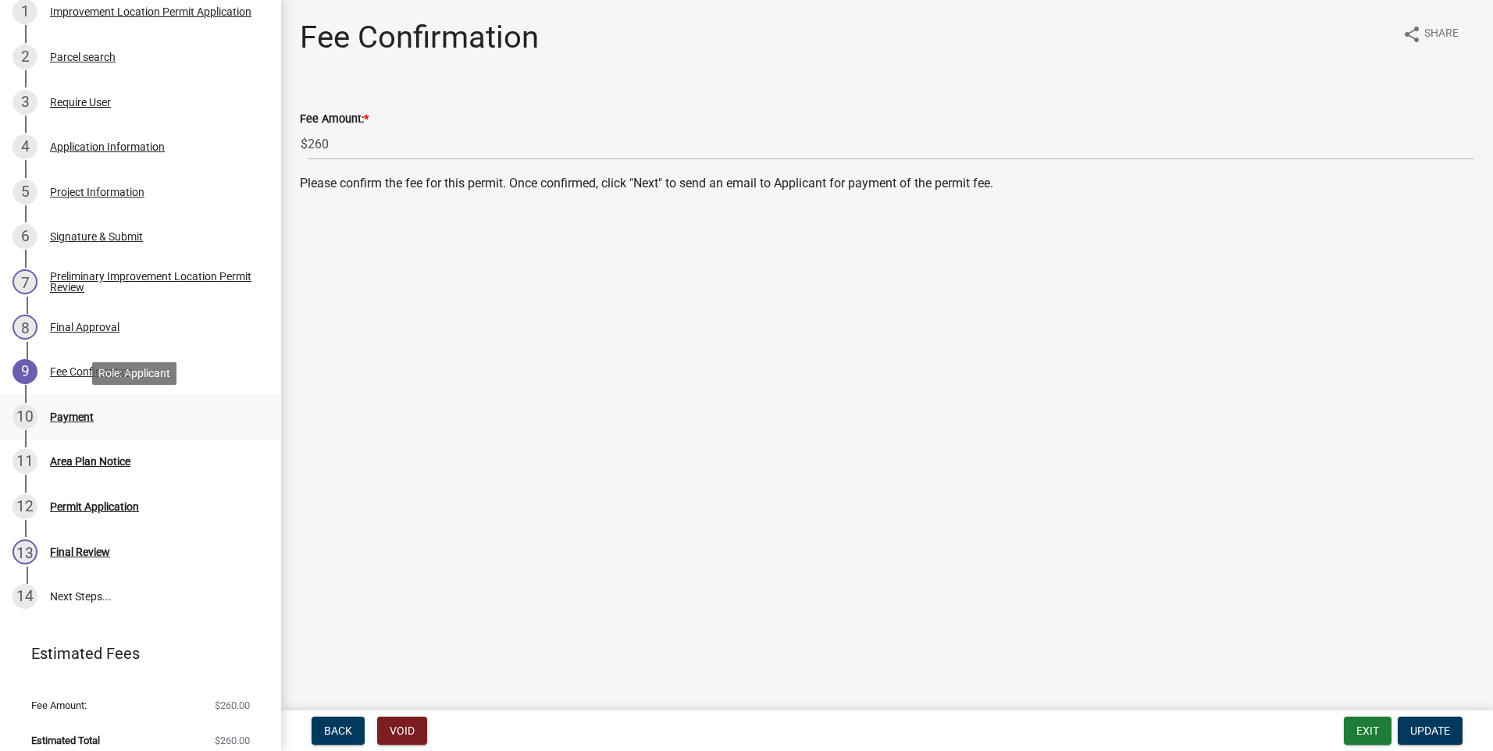
click at [81, 416] on div "Payment" at bounding box center [72, 417] width 44 height 11
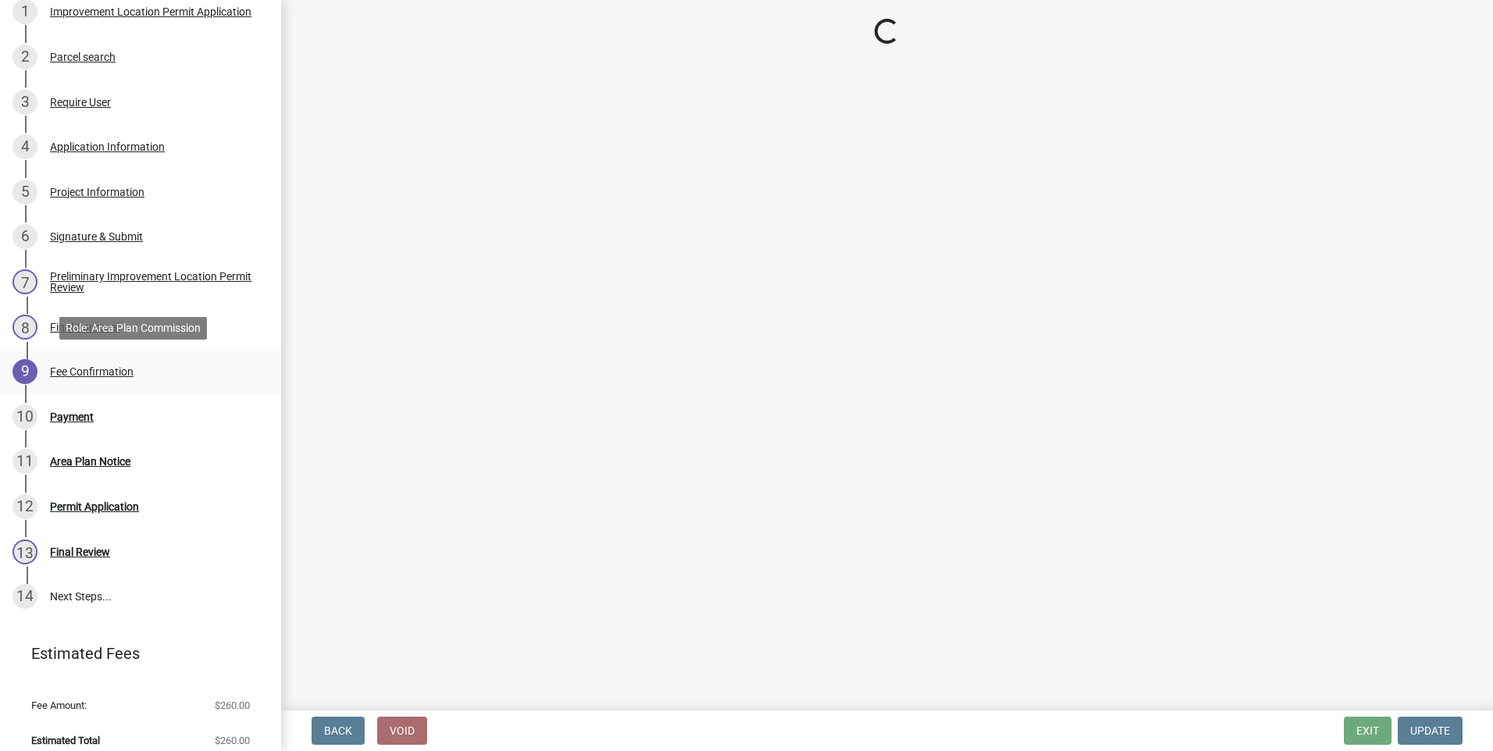
select select "3: 3"
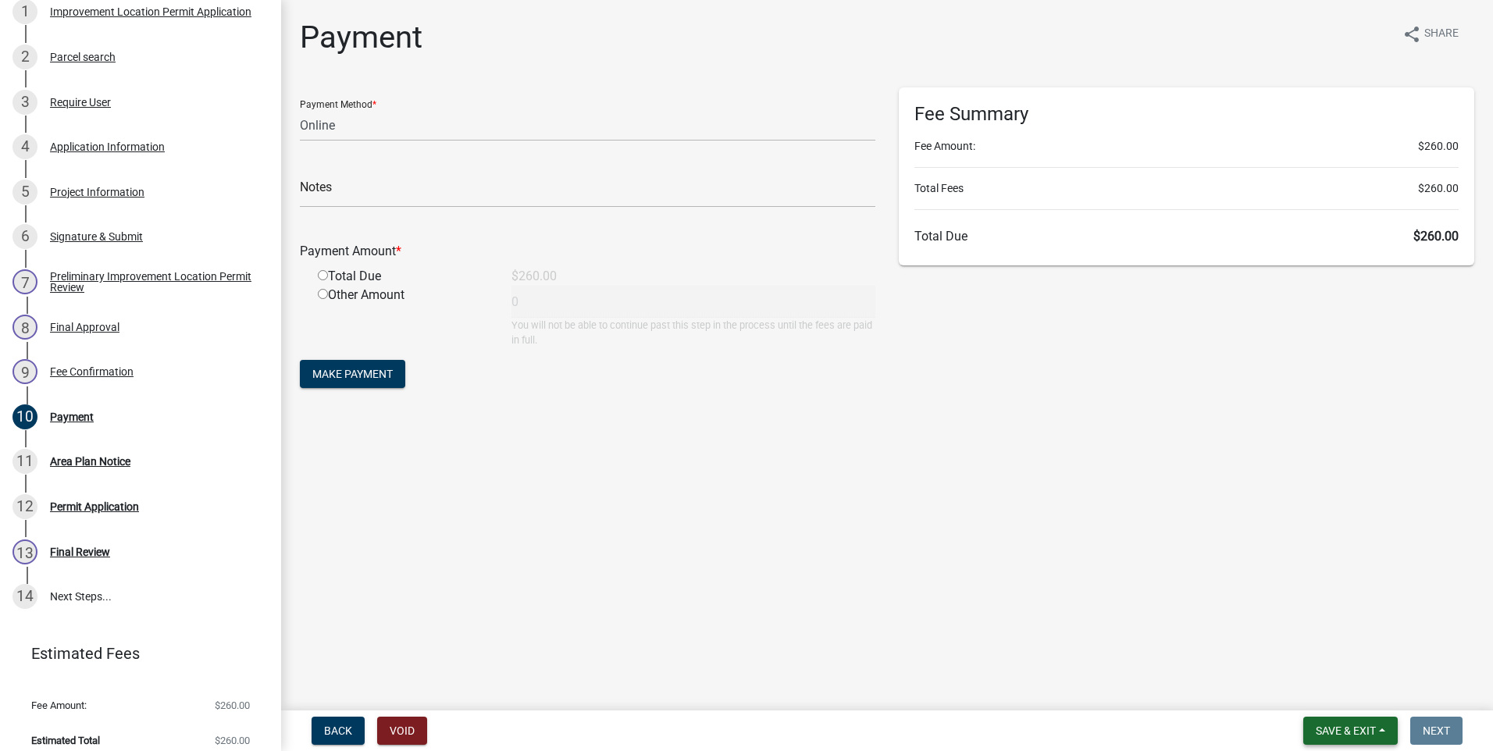
click at [1335, 728] on span "Save & Exit" at bounding box center [1346, 731] width 60 height 12
click at [1305, 688] on button "Save & Exit" at bounding box center [1335, 690] width 125 height 37
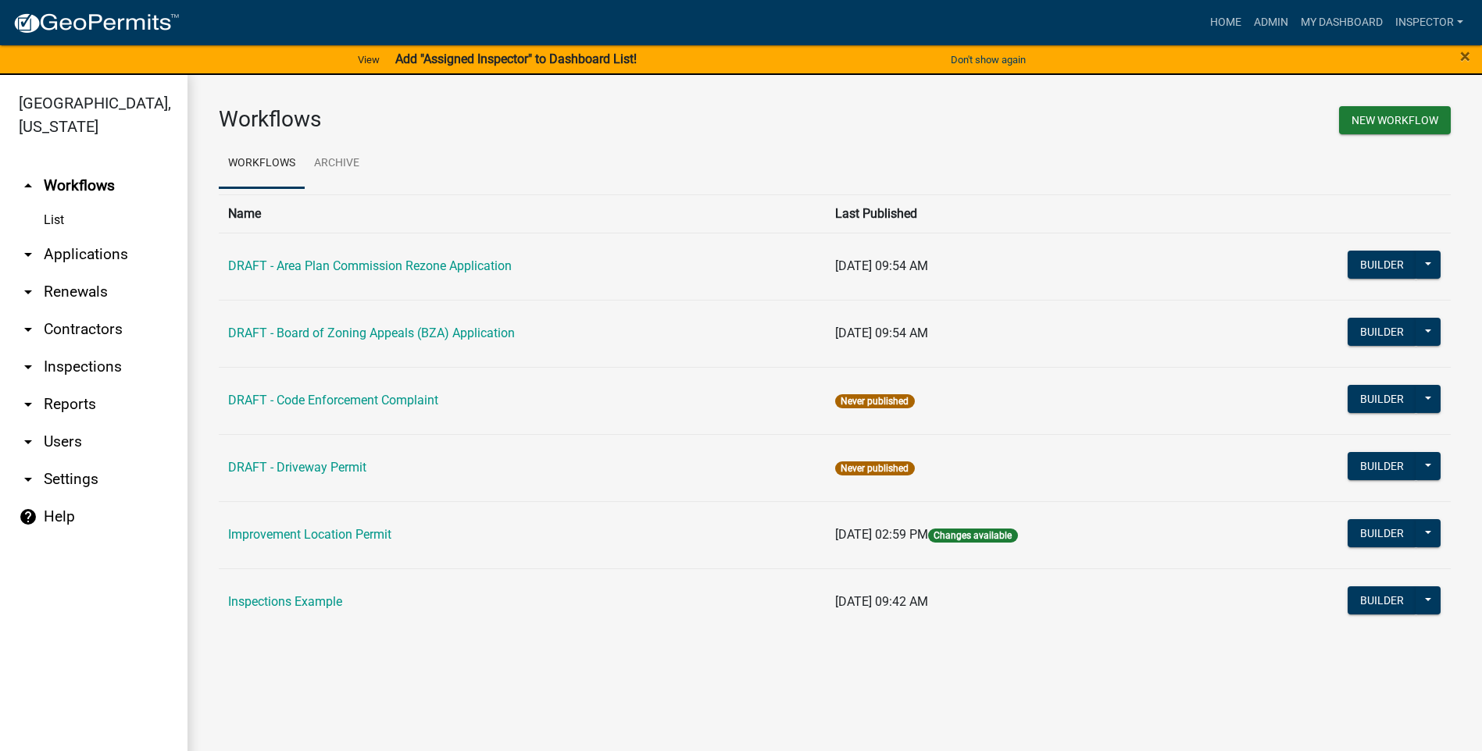
click at [75, 257] on link "arrow_drop_down Applications" at bounding box center [93, 254] width 187 height 37
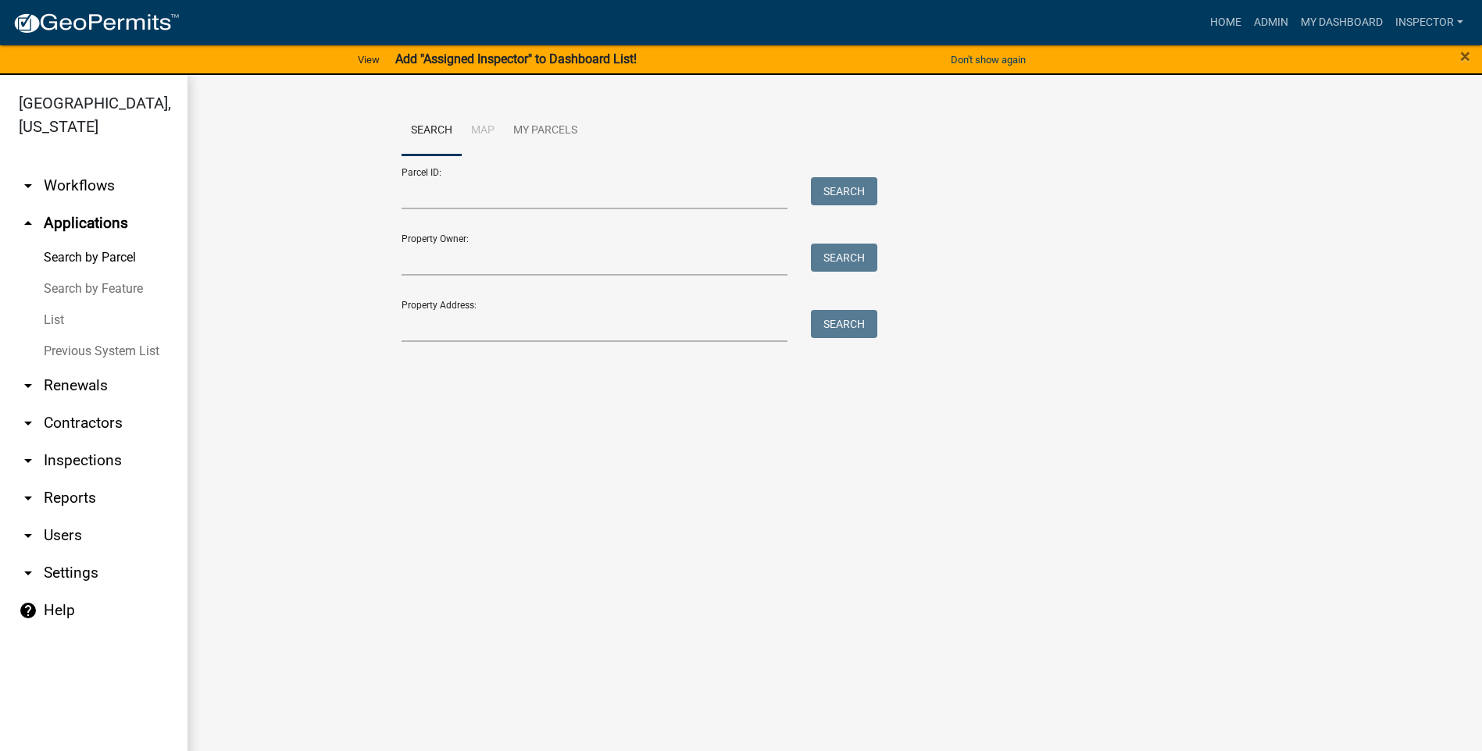
click at [60, 325] on link "List" at bounding box center [93, 320] width 187 height 31
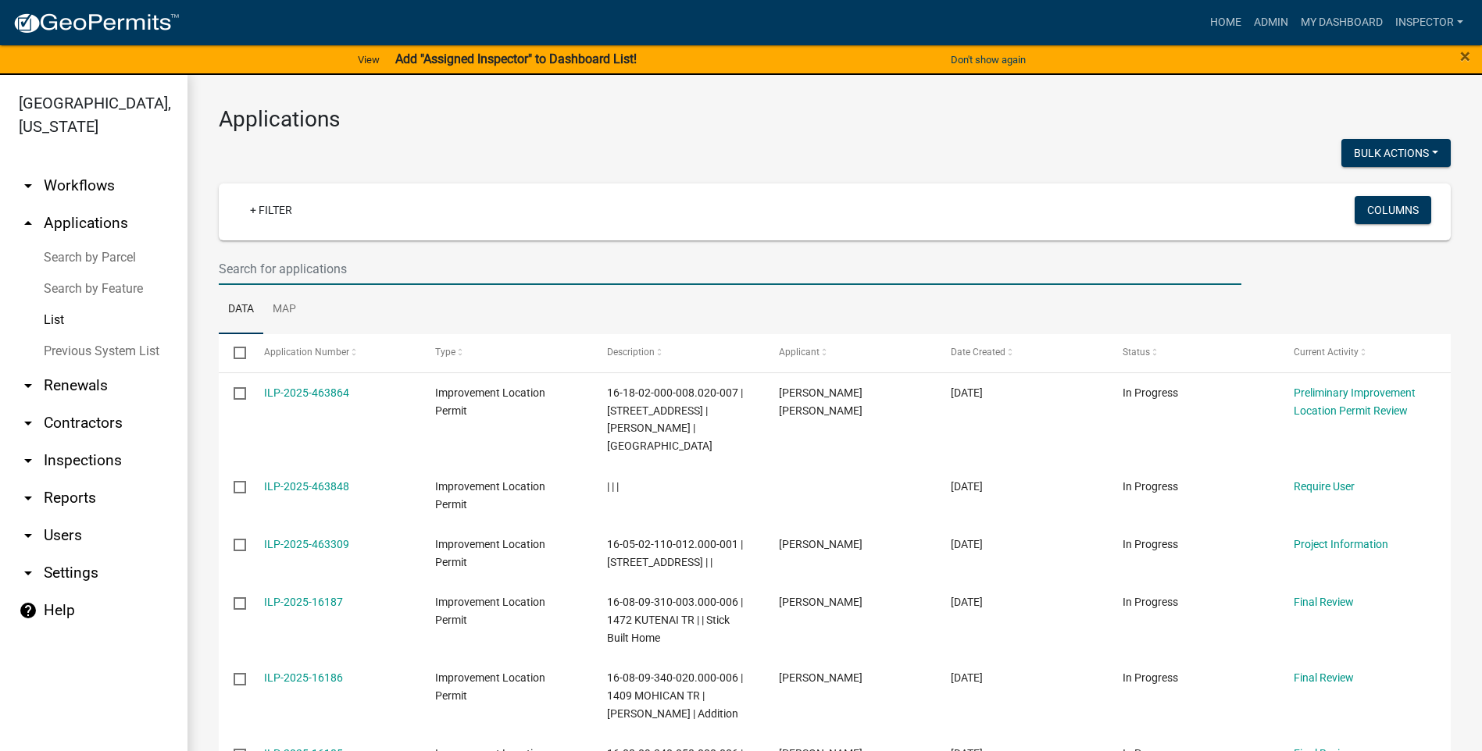
click at [354, 269] on input "text" at bounding box center [730, 269] width 1022 height 32
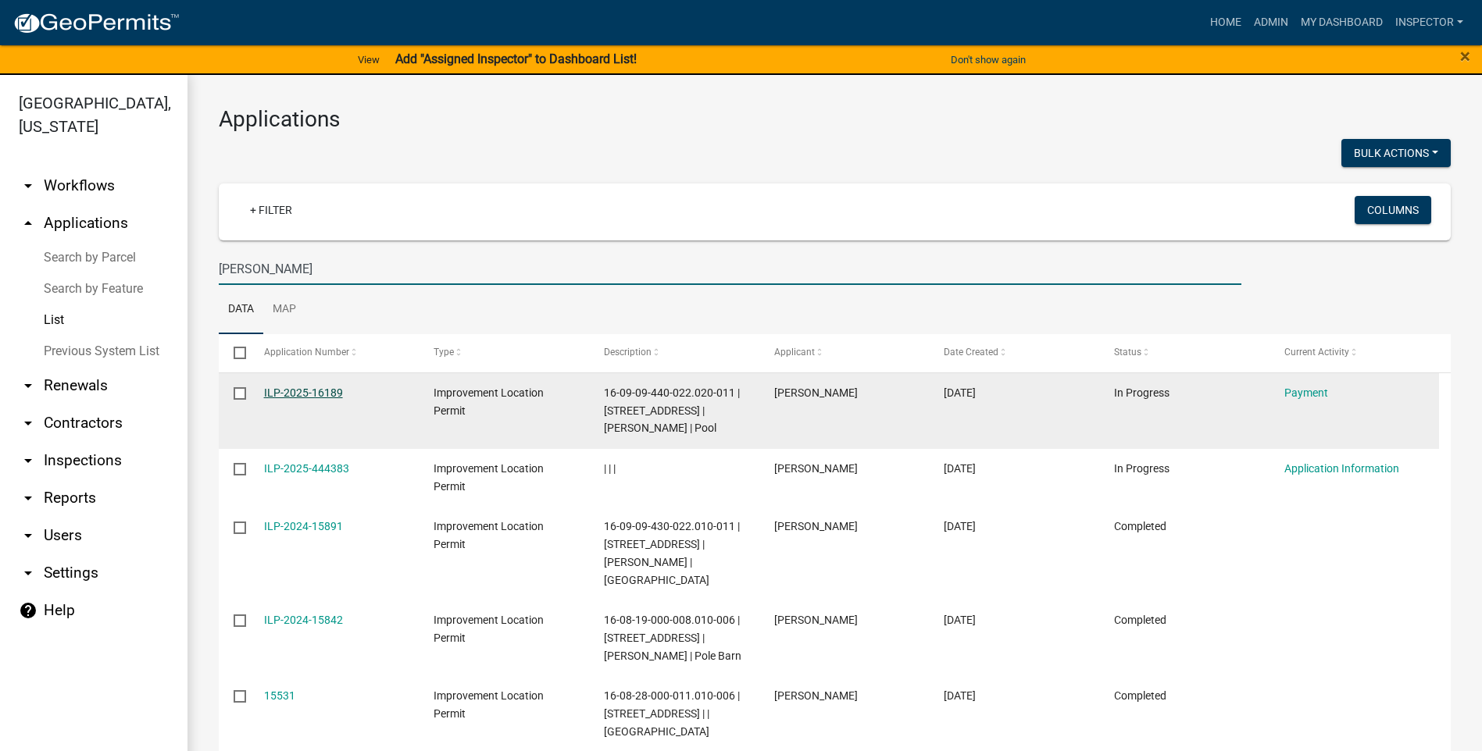
type input "[PERSON_NAME]"
click at [312, 394] on link "ILP-2025-16189" at bounding box center [303, 393] width 79 height 12
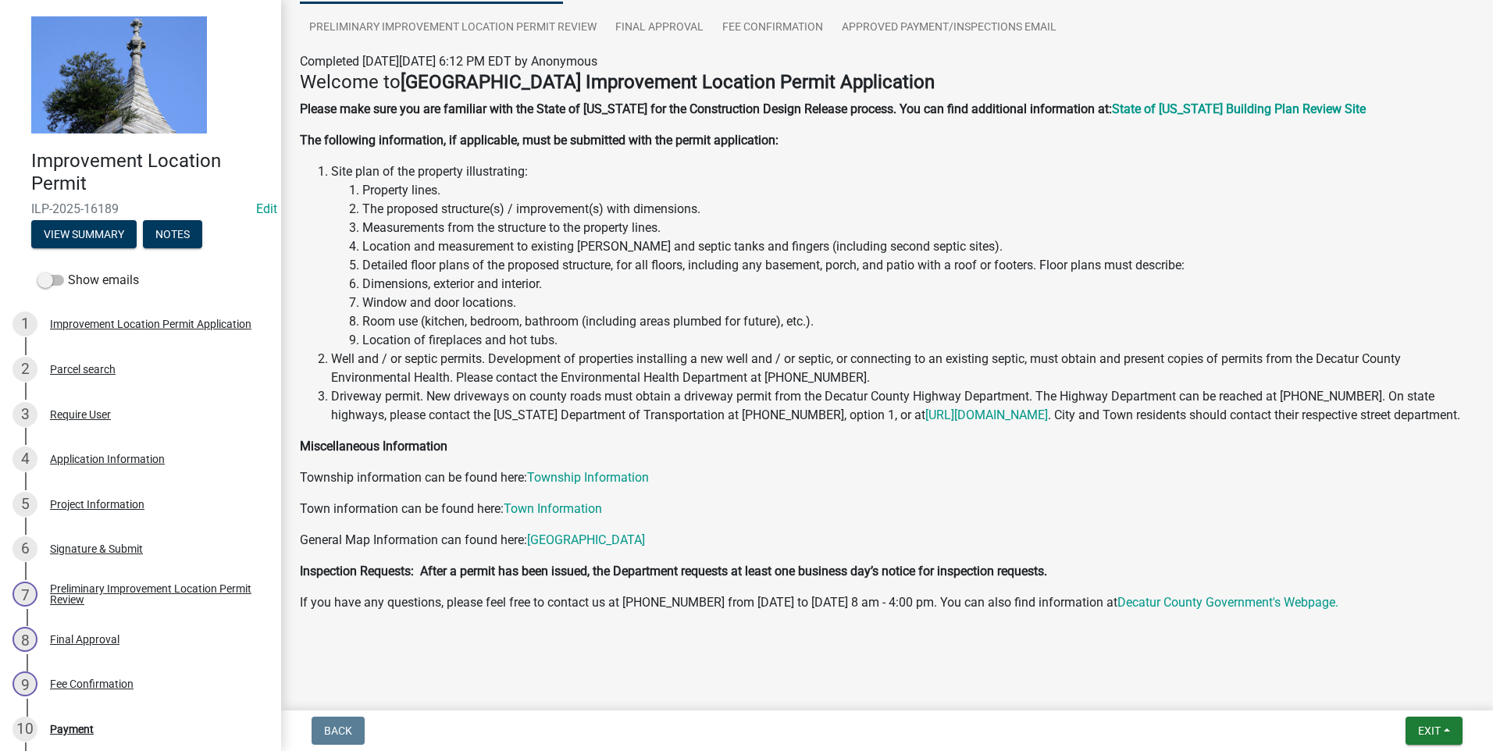
scroll to position [184, 0]
click at [109, 505] on div "Project Information" at bounding box center [97, 504] width 95 height 11
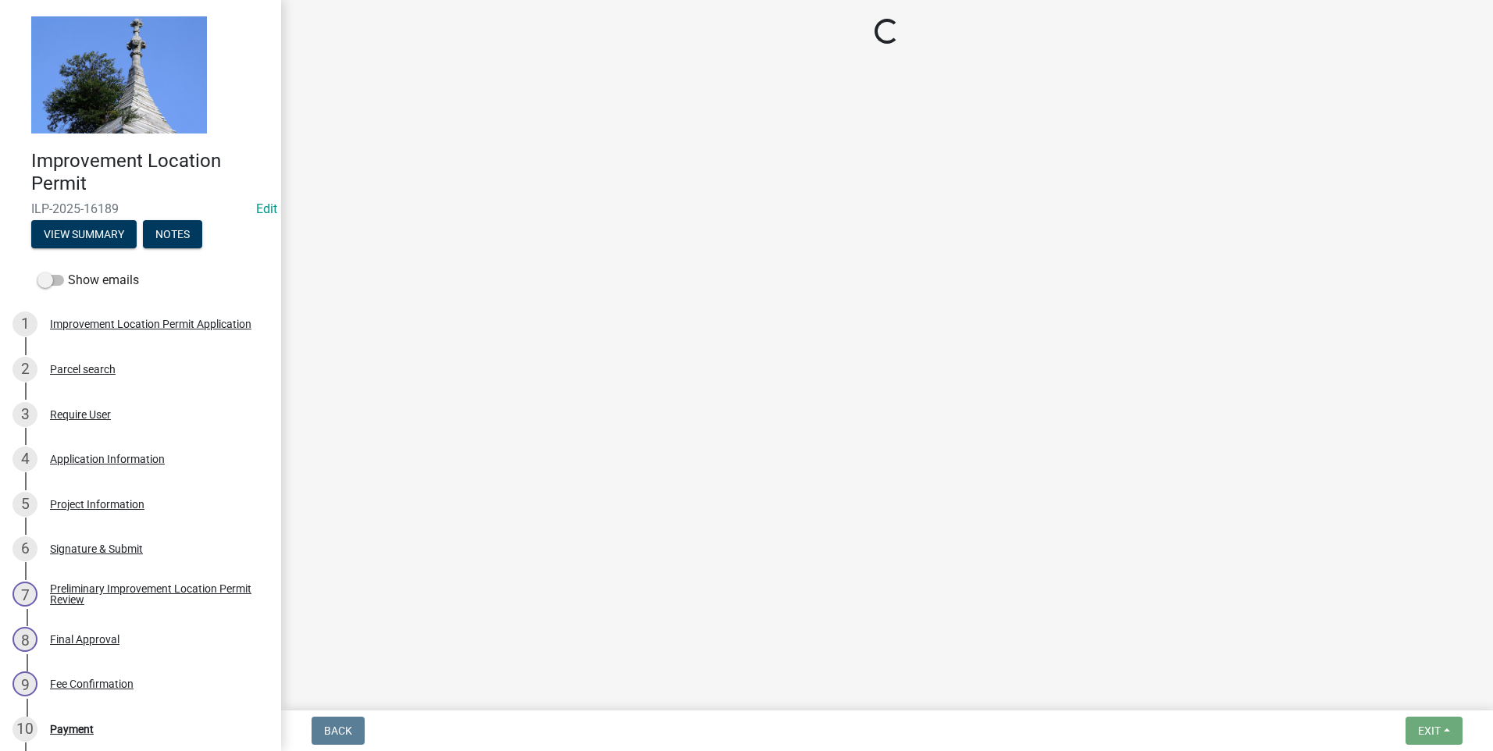
select select "79b2b19e-b70c-4cfc-b26a-655a2f2e48c5"
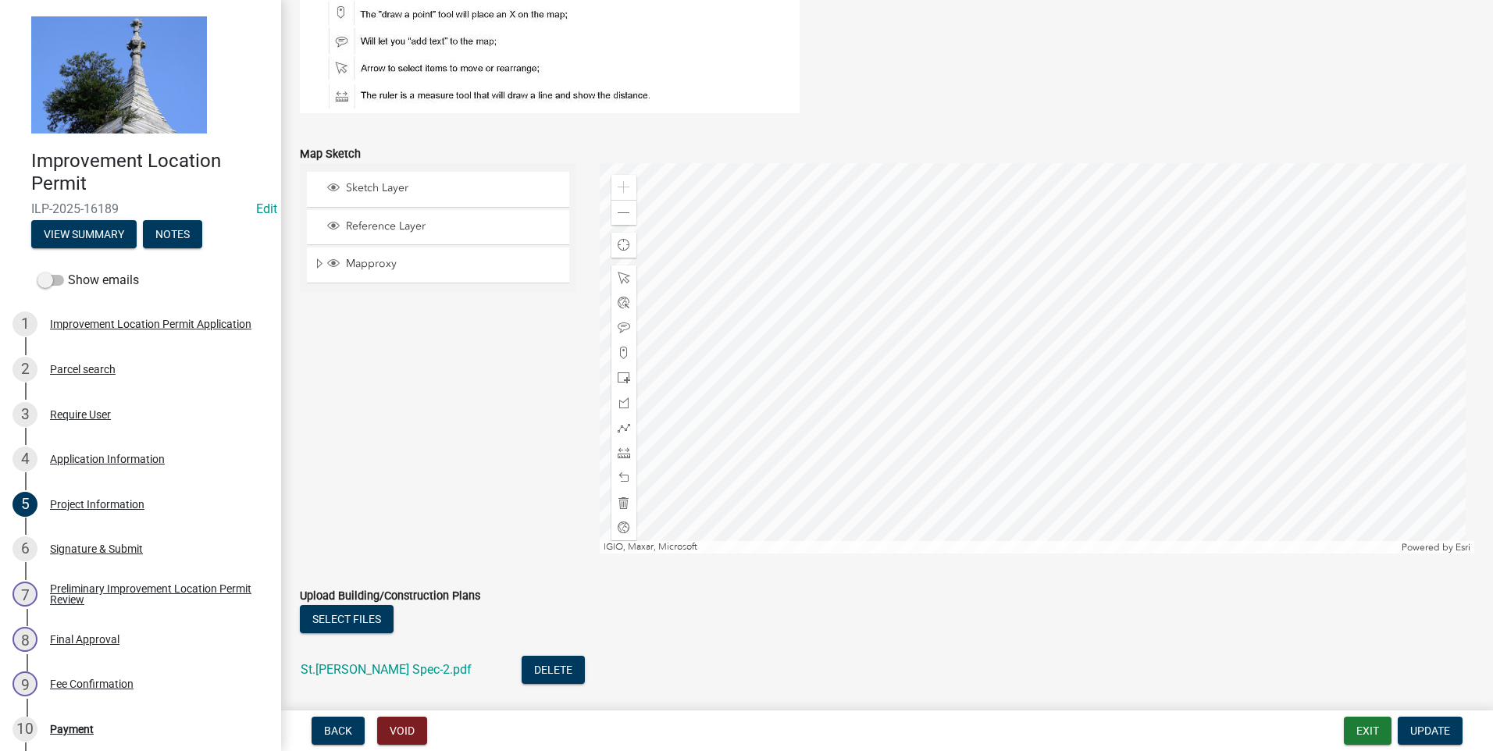
scroll to position [1350, 0]
